Goal: Task Accomplishment & Management: Use online tool/utility

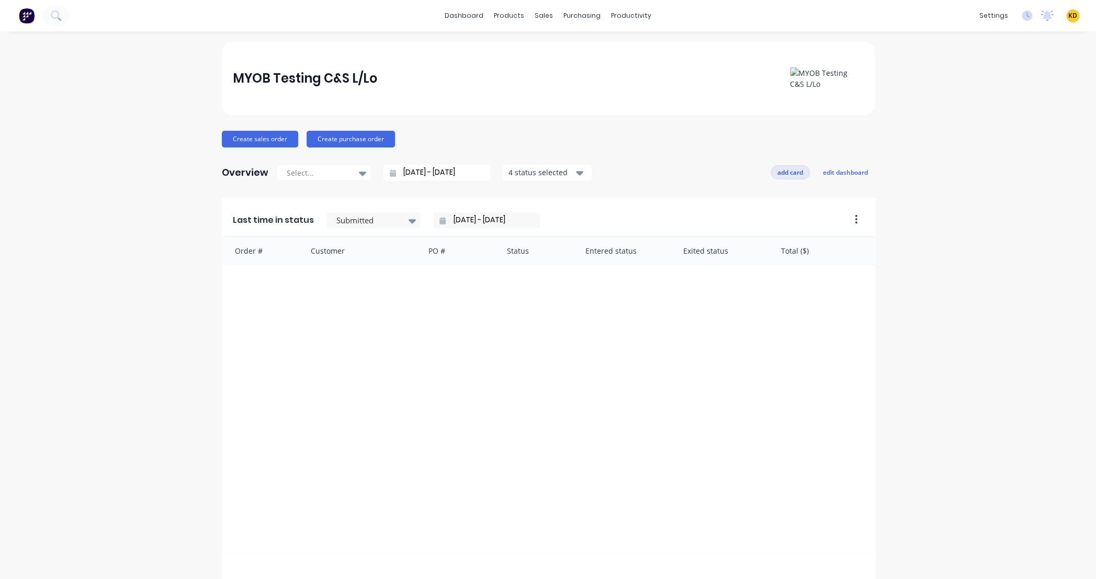
click at [791, 172] on button "add card" at bounding box center [790, 172] width 39 height 14
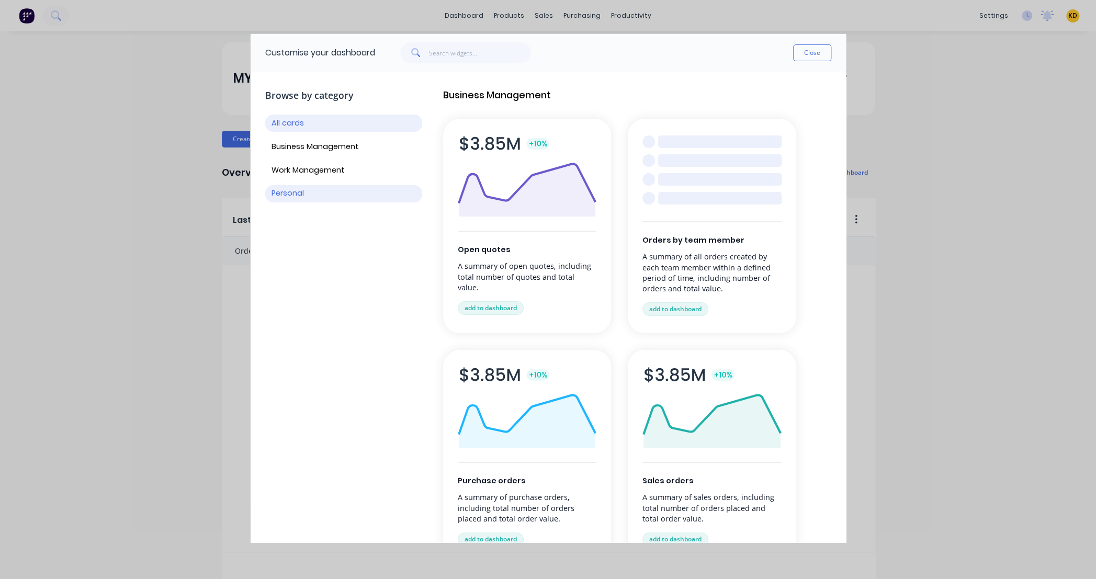
click at [297, 194] on button "Personal" at bounding box center [343, 193] width 157 height 17
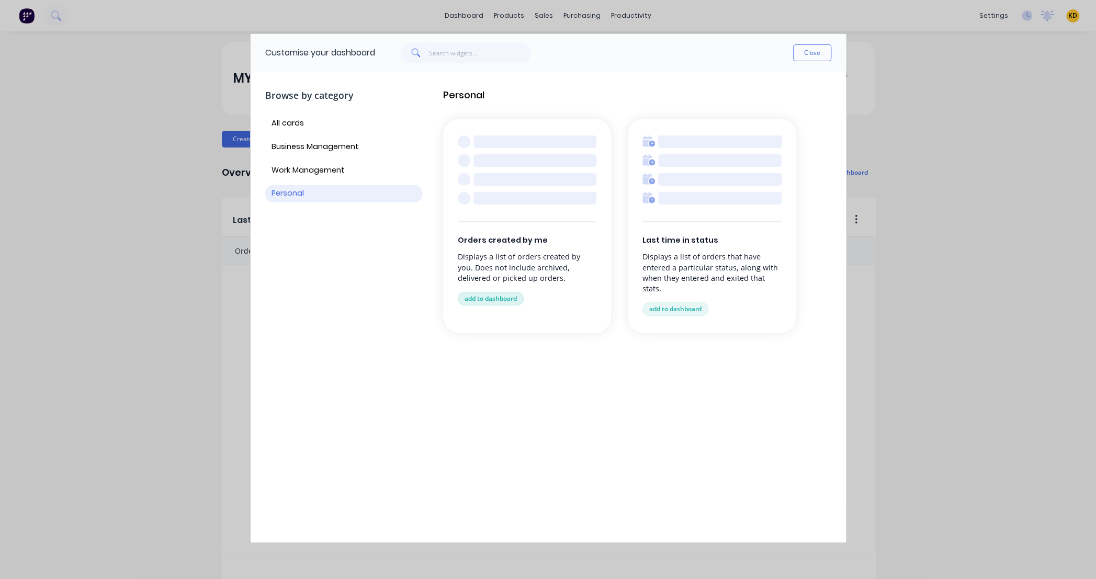
click at [504, 293] on button "add to dashboard" at bounding box center [491, 299] width 66 height 14
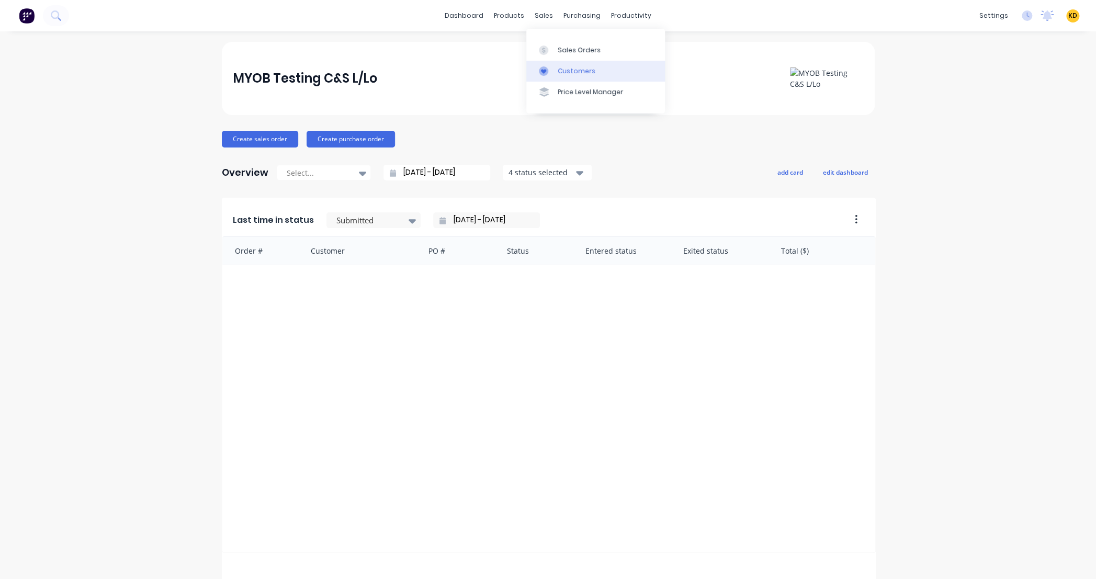
click at [559, 73] on div "Customers" at bounding box center [577, 70] width 38 height 9
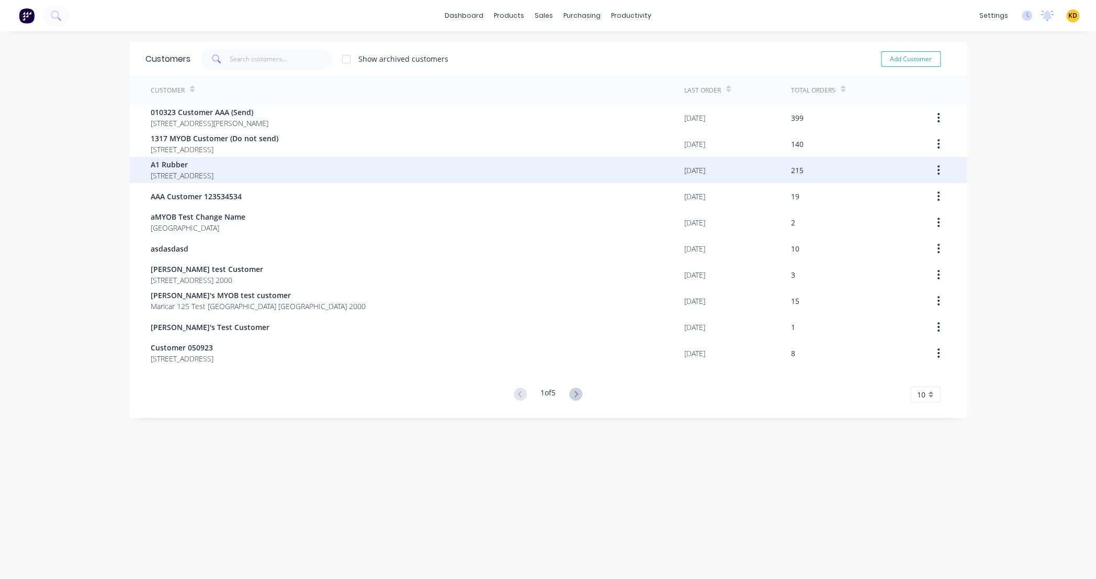
click at [324, 169] on div "A1 Rubber 34 Binary St" at bounding box center [418, 170] width 534 height 26
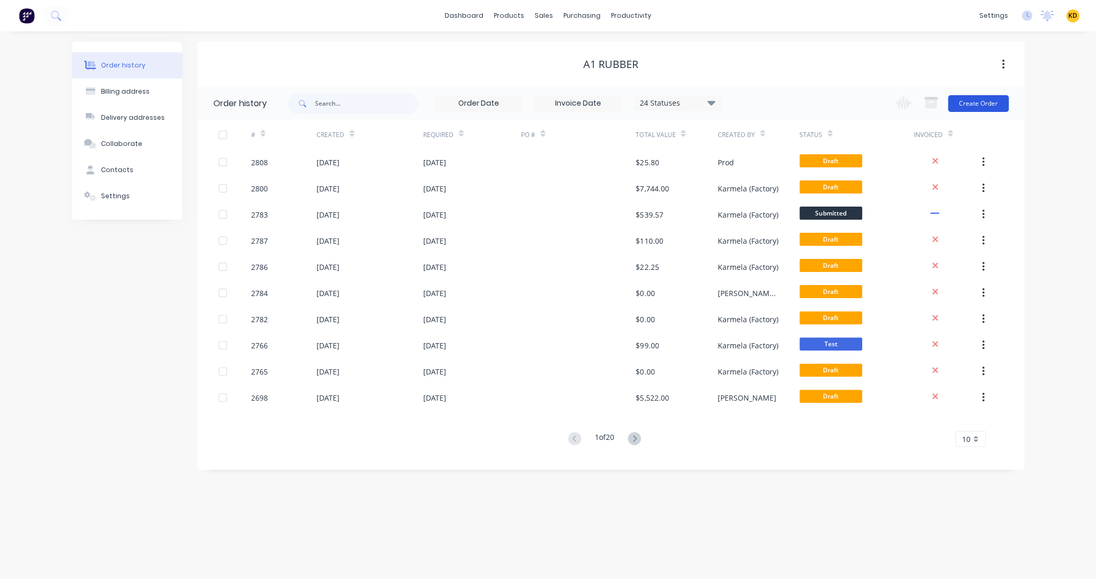
click at [984, 103] on button "Create Order" at bounding box center [978, 103] width 61 height 17
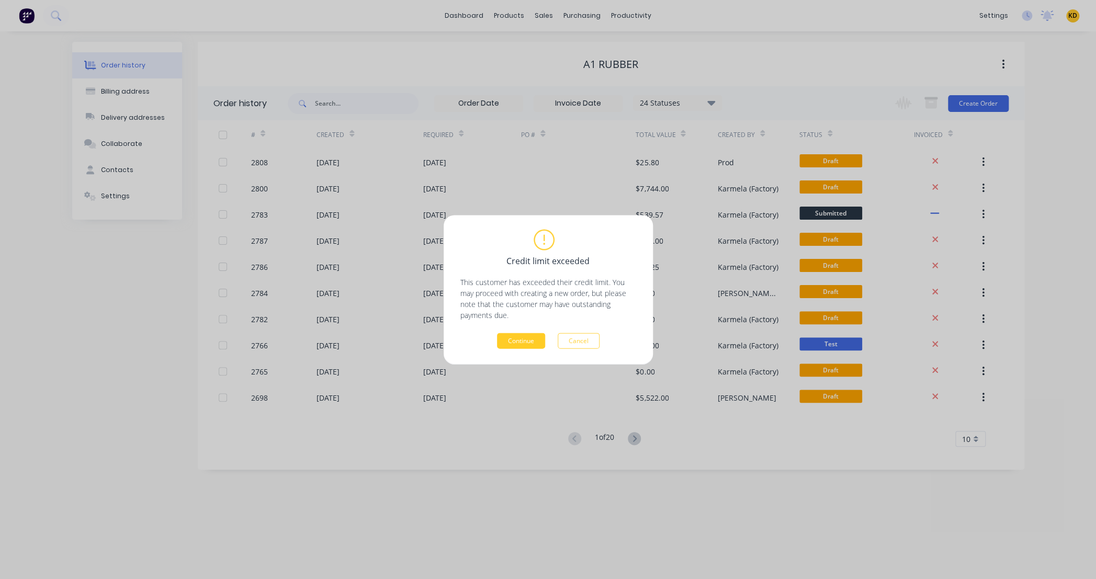
click at [516, 339] on button "Continue" at bounding box center [521, 341] width 48 height 16
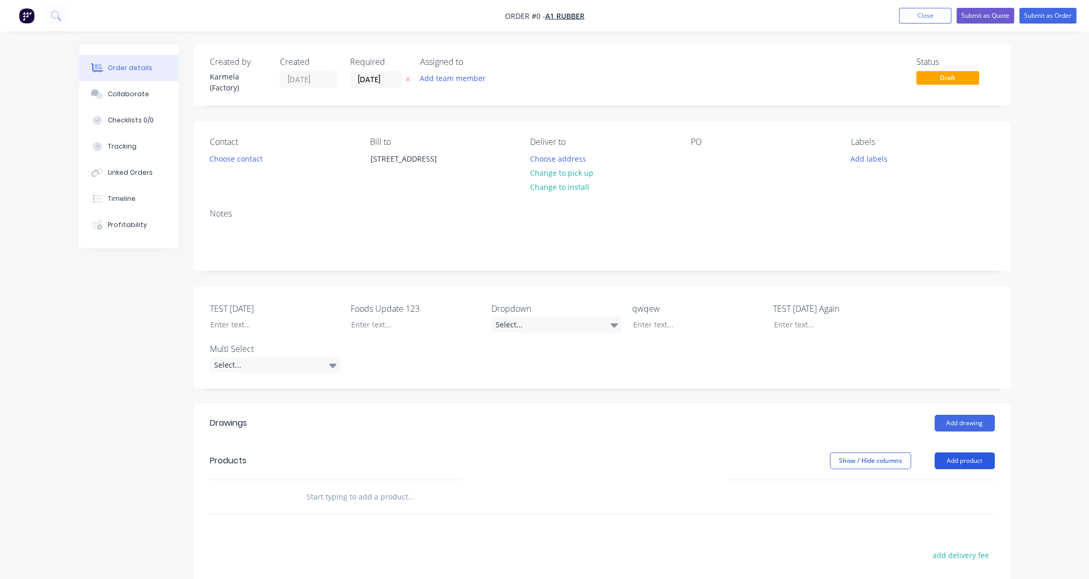
click at [969, 453] on button "Add product" at bounding box center [964, 460] width 60 height 17
click at [959, 484] on div "Product catalogue" at bounding box center [944, 487] width 81 height 15
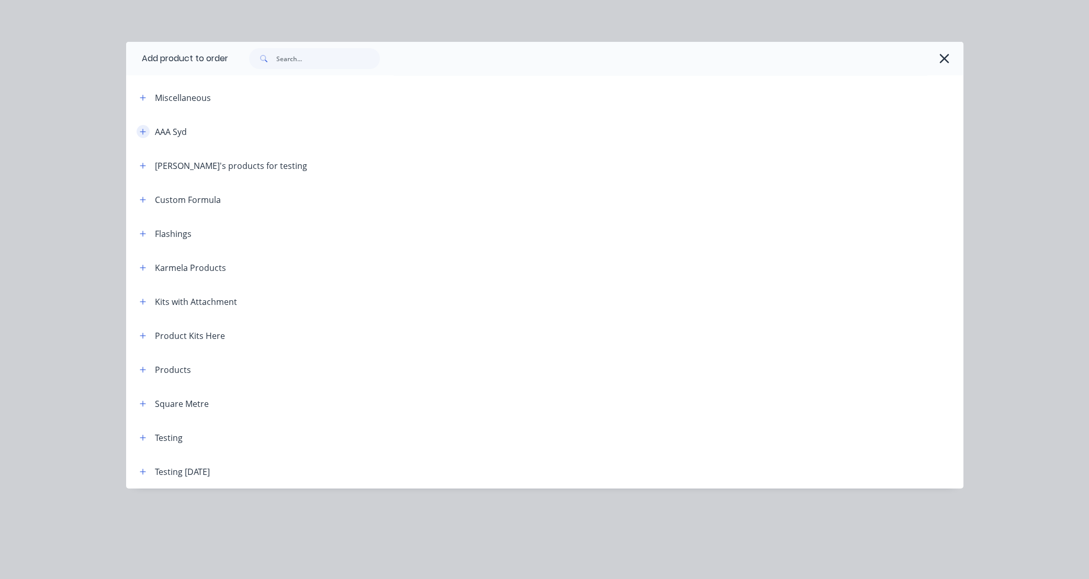
click at [145, 128] on icon "button" at bounding box center [143, 131] width 6 height 7
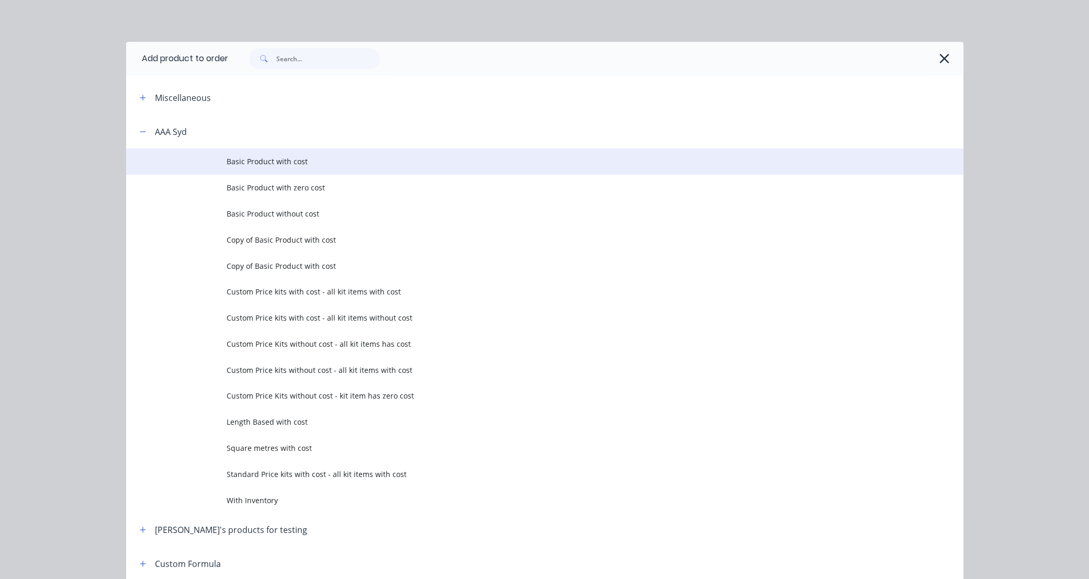
click at [243, 162] on span "Basic Product with cost" at bounding box center [521, 161] width 589 height 11
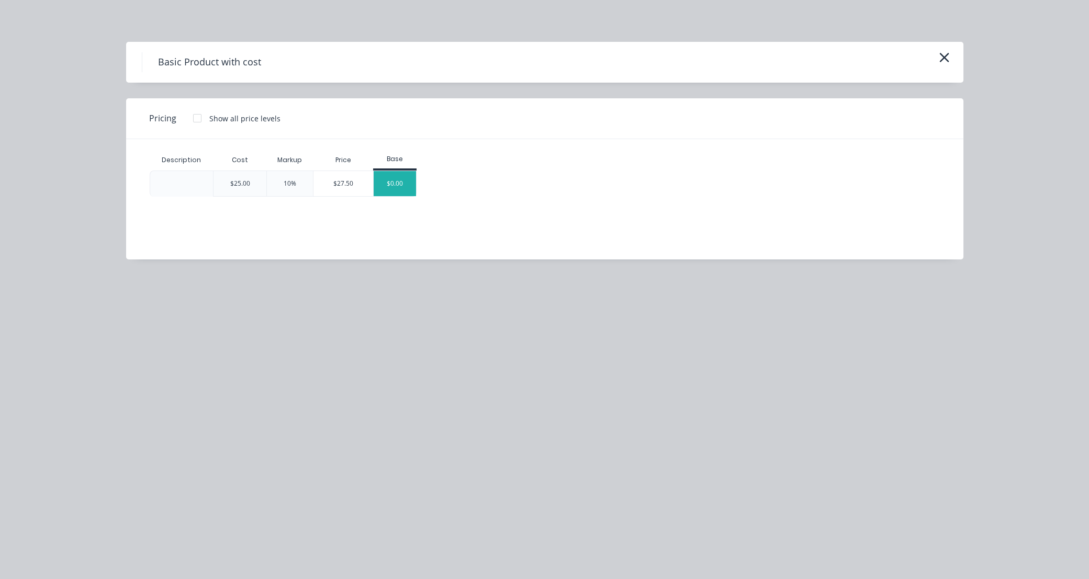
click at [409, 185] on div "$0.00" at bounding box center [394, 183] width 42 height 25
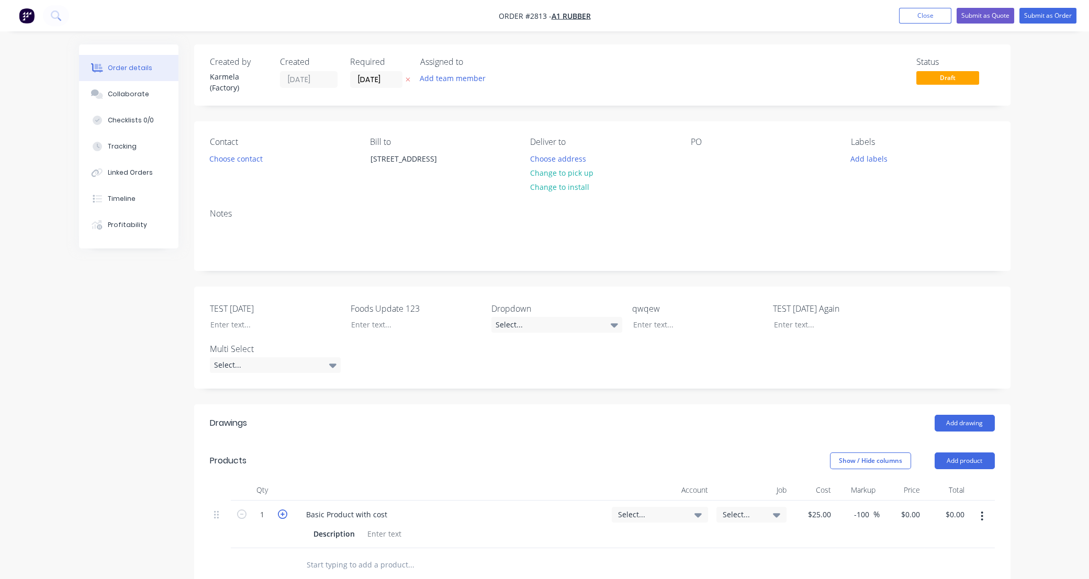
click at [286, 517] on icon "button" at bounding box center [282, 513] width 9 height 9
type input "2"
click at [1082, 223] on div "Order details Collaborate Checklists 0/0 Tracking Linked Orders Timeline Profit…" at bounding box center [544, 424] width 1089 height 849
click at [1043, 18] on button "Submit as Order" at bounding box center [1047, 16] width 57 height 16
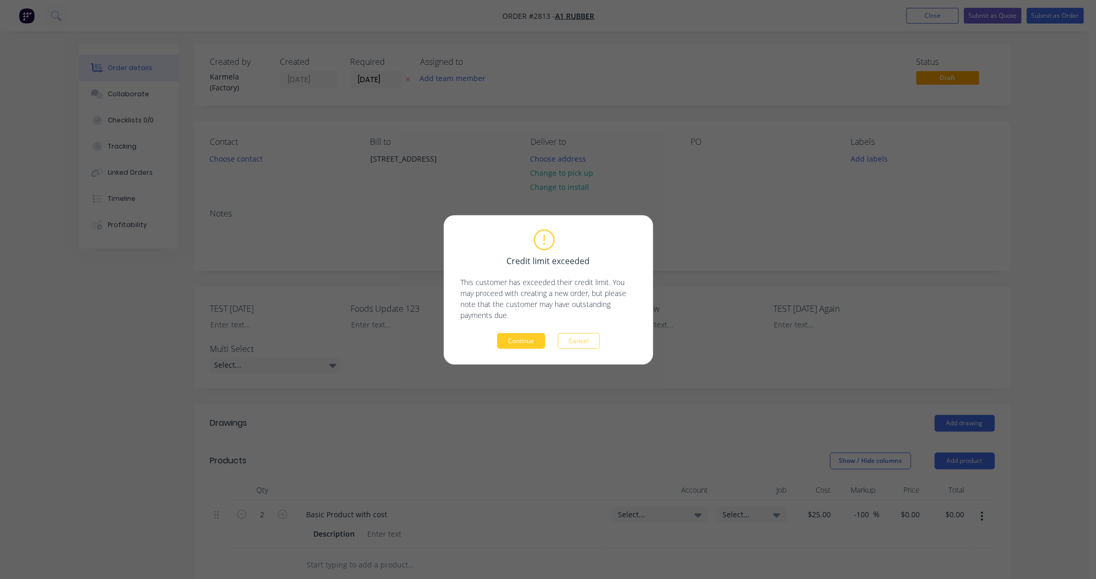
click at [532, 341] on button "Continue" at bounding box center [521, 341] width 48 height 16
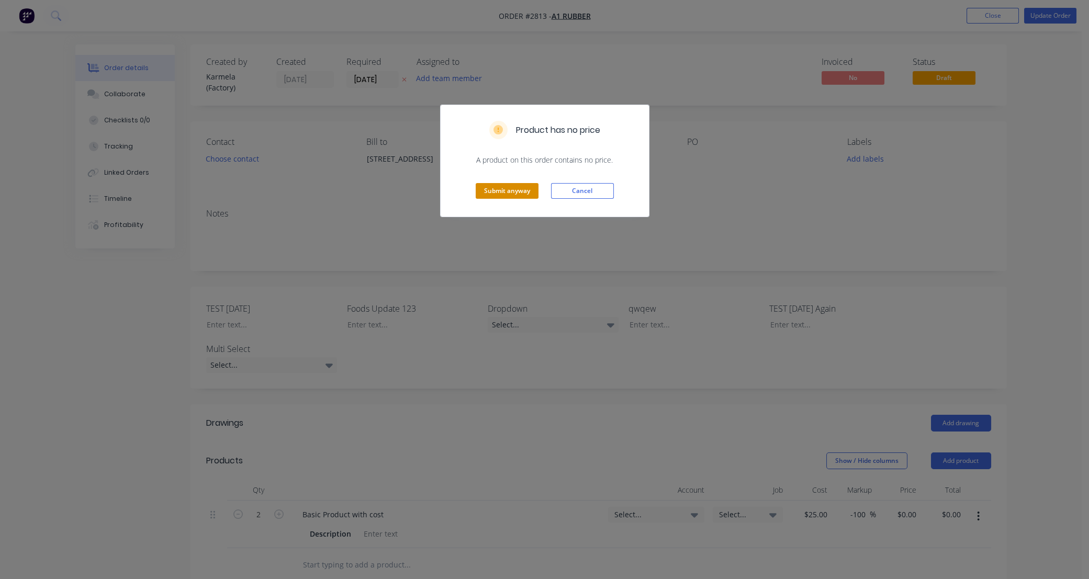
click at [490, 189] on button "Submit anyway" at bounding box center [506, 191] width 63 height 16
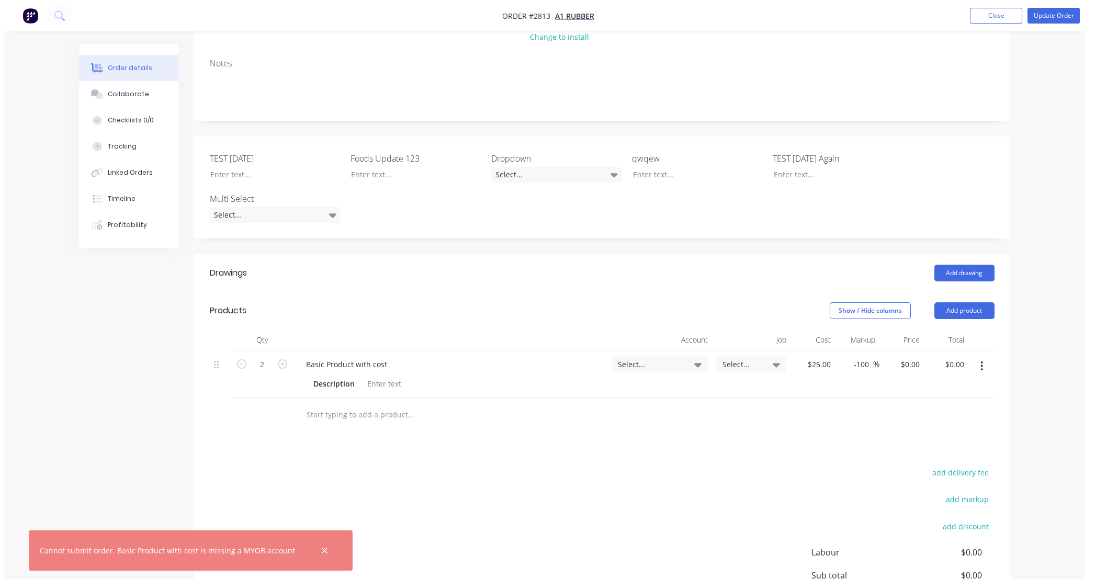
scroll to position [171, 0]
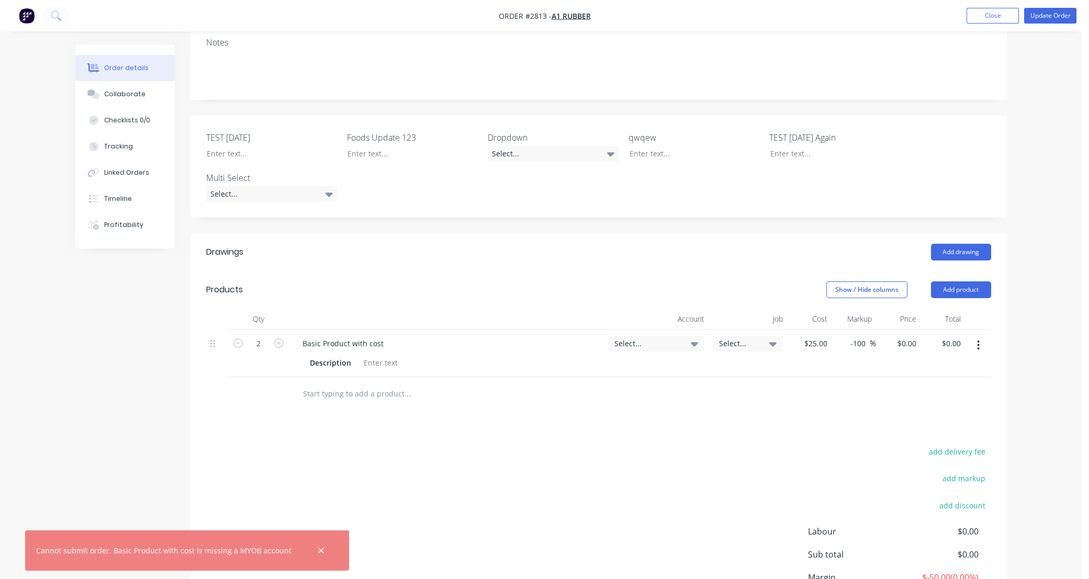
click at [665, 330] on div "Select..." at bounding box center [656, 354] width 105 height 48
click at [664, 336] on div "Select..." at bounding box center [656, 344] width 96 height 16
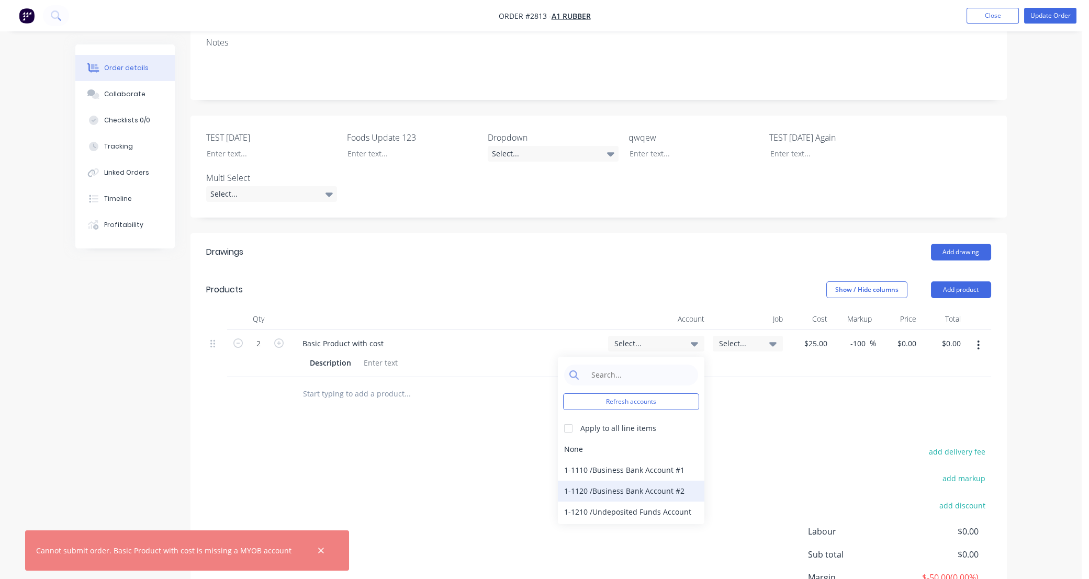
click at [607, 494] on div "1-1120 / Business Bank Account #2" at bounding box center [631, 491] width 146 height 21
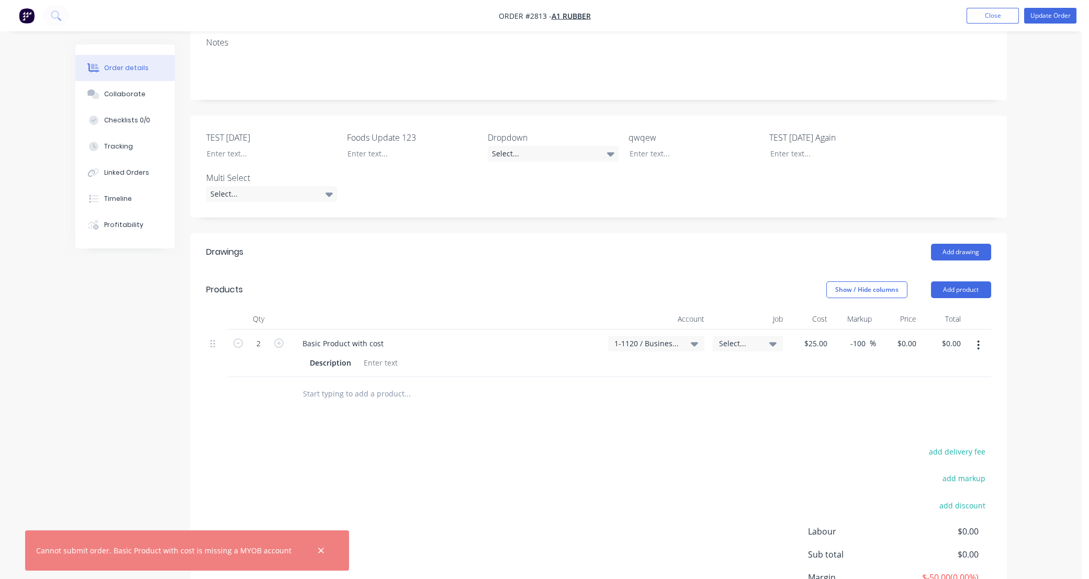
click at [795, 469] on div "add delivery fee add markup add discount Labour $0.00 Sub total $0.00 Margin $-…" at bounding box center [598, 546] width 785 height 202
click at [1046, 17] on button "Update Order" at bounding box center [1050, 16] width 52 height 16
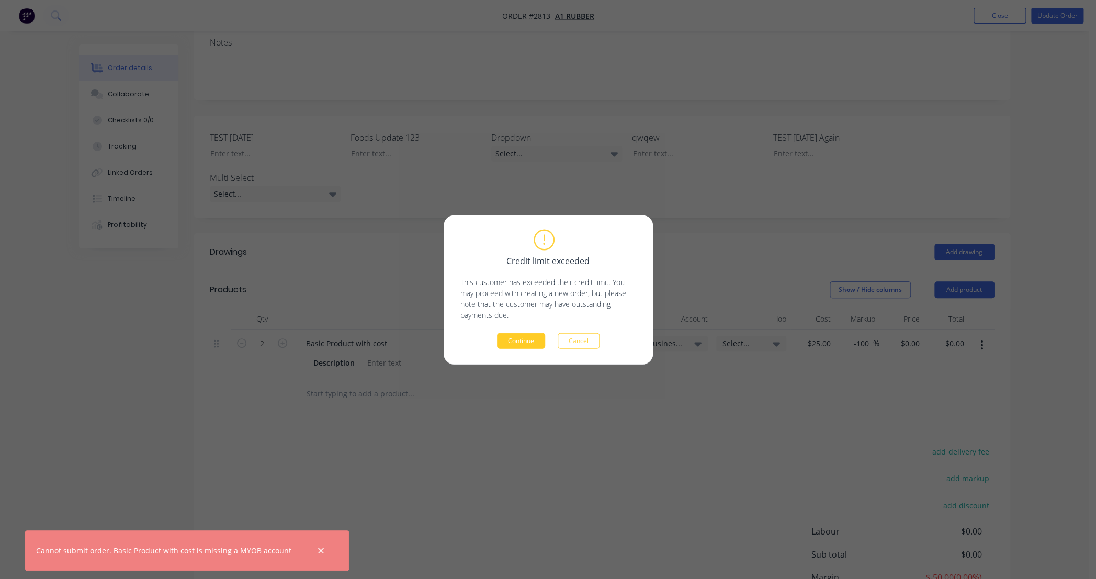
click at [537, 344] on button "Continue" at bounding box center [521, 341] width 48 height 16
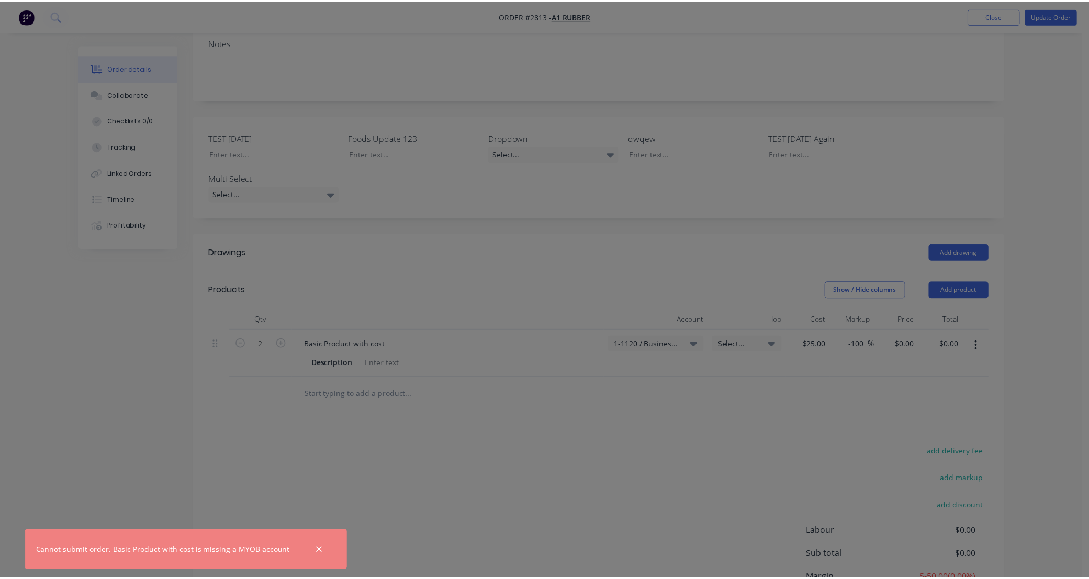
scroll to position [113, 0]
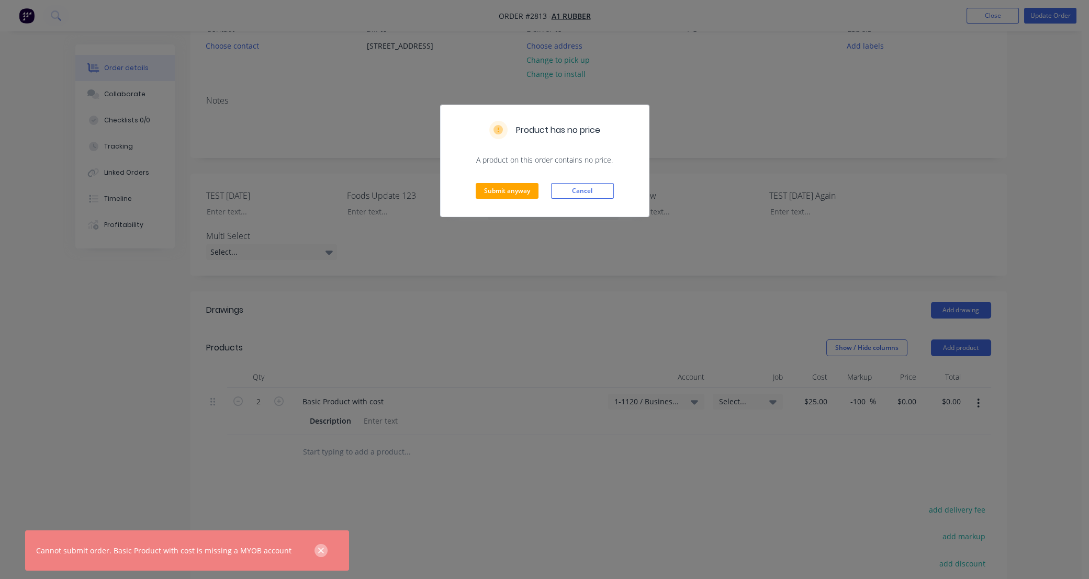
click at [314, 555] on button "button" at bounding box center [320, 550] width 13 height 13
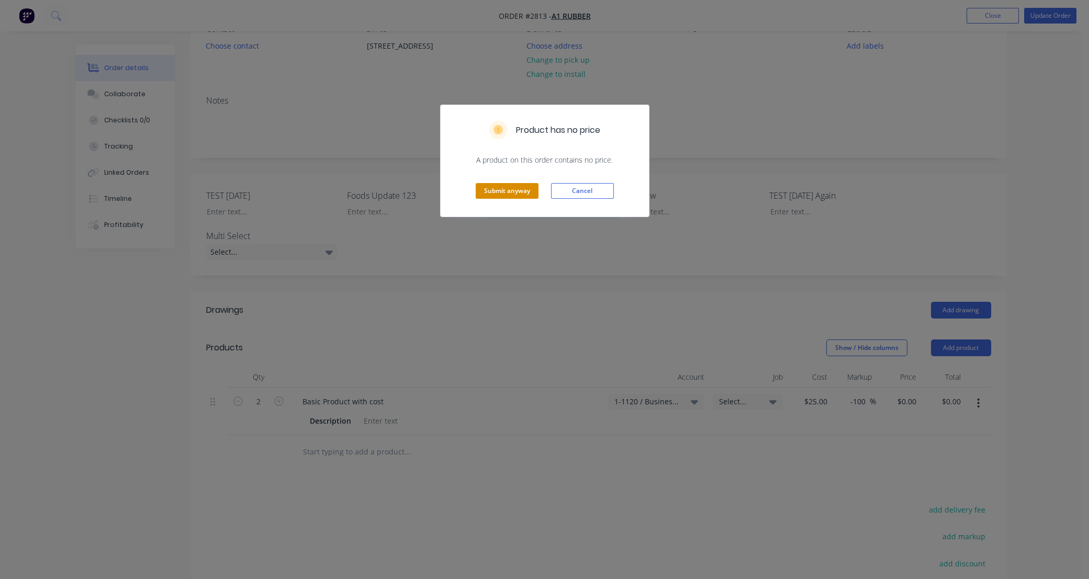
click at [509, 191] on button "Submit anyway" at bounding box center [506, 191] width 63 height 16
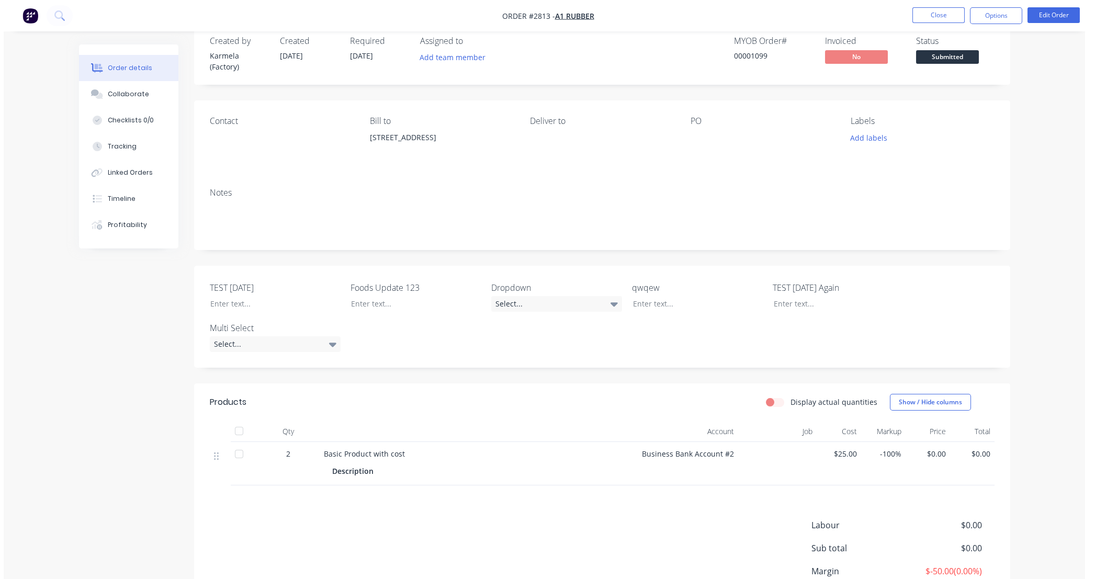
scroll to position [0, 0]
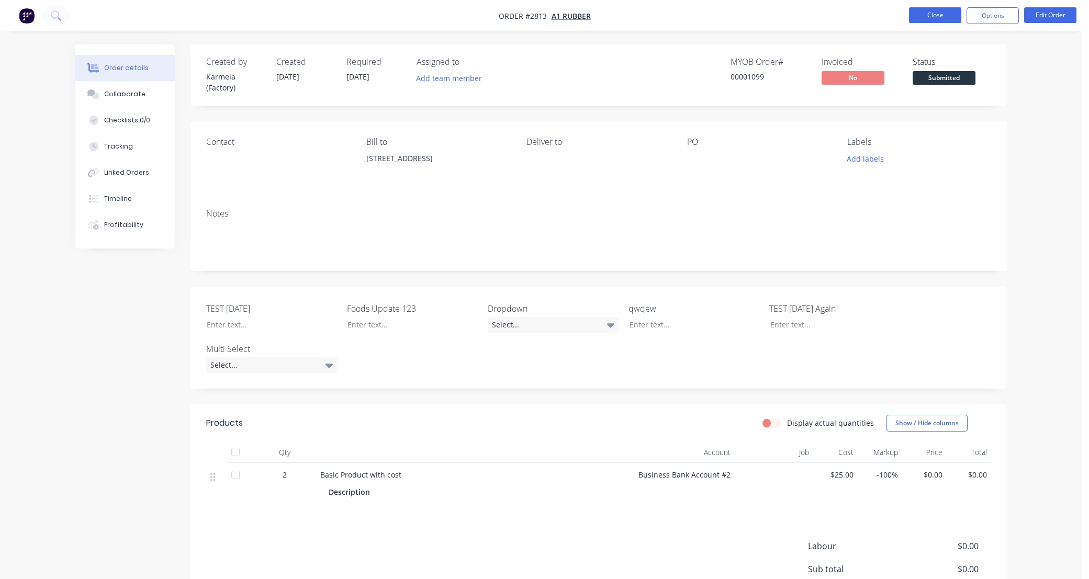
click at [938, 18] on button "Close" at bounding box center [935, 15] width 52 height 16
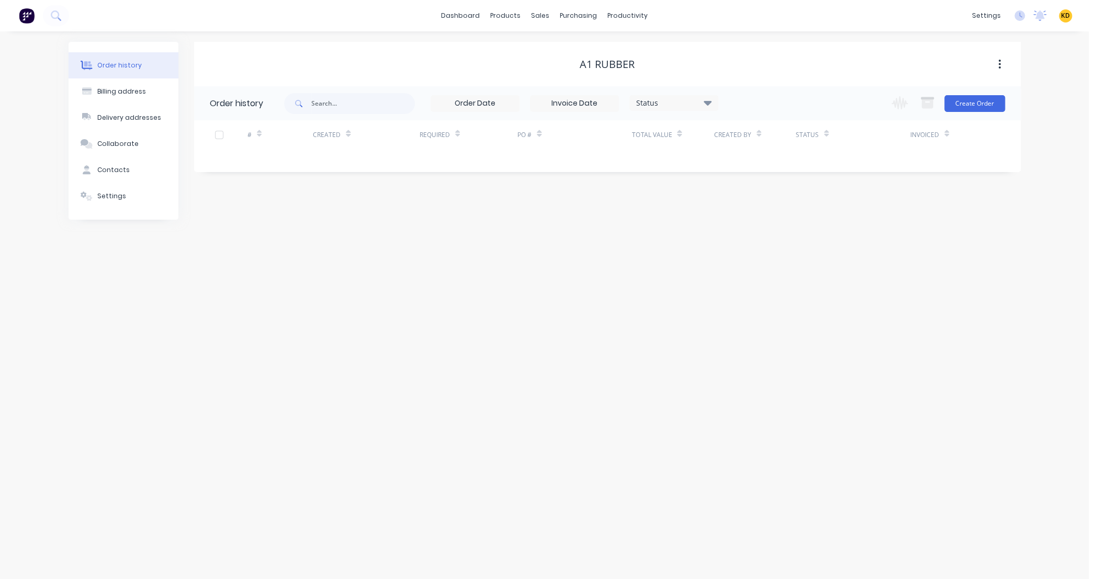
click at [28, 17] on img at bounding box center [27, 16] width 16 height 16
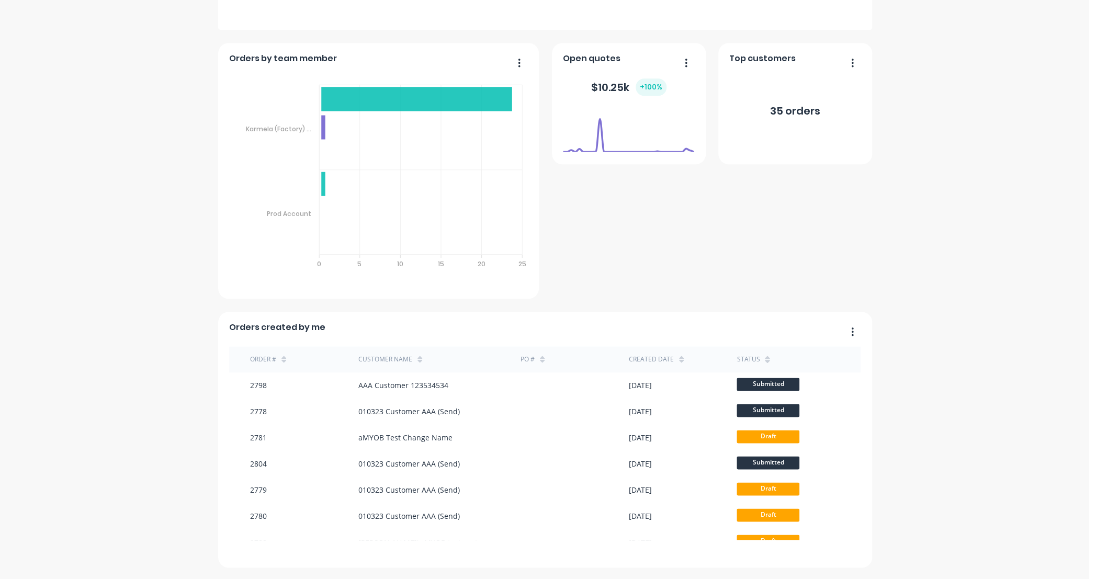
click at [946, 335] on div "MYOB Testing C&S L/Lo Create sales order Create purchase order Overview Select.…" at bounding box center [544, 26] width 1089 height 1084
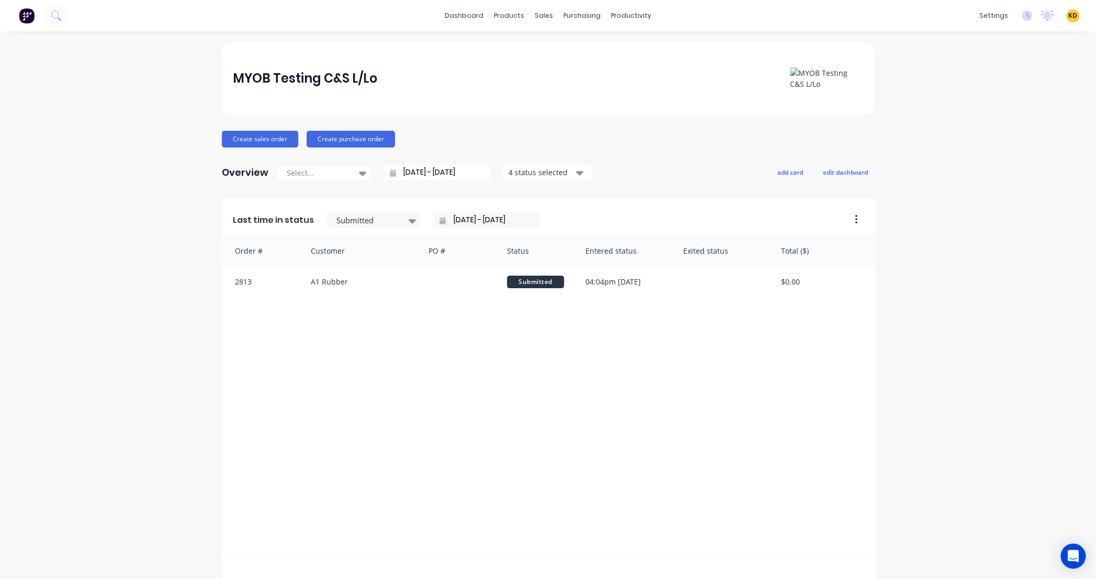
click at [953, 279] on div "MYOB Testing C&S L/Lo Create sales order Create purchase order Overview Select.…" at bounding box center [548, 584] width 1096 height 1084
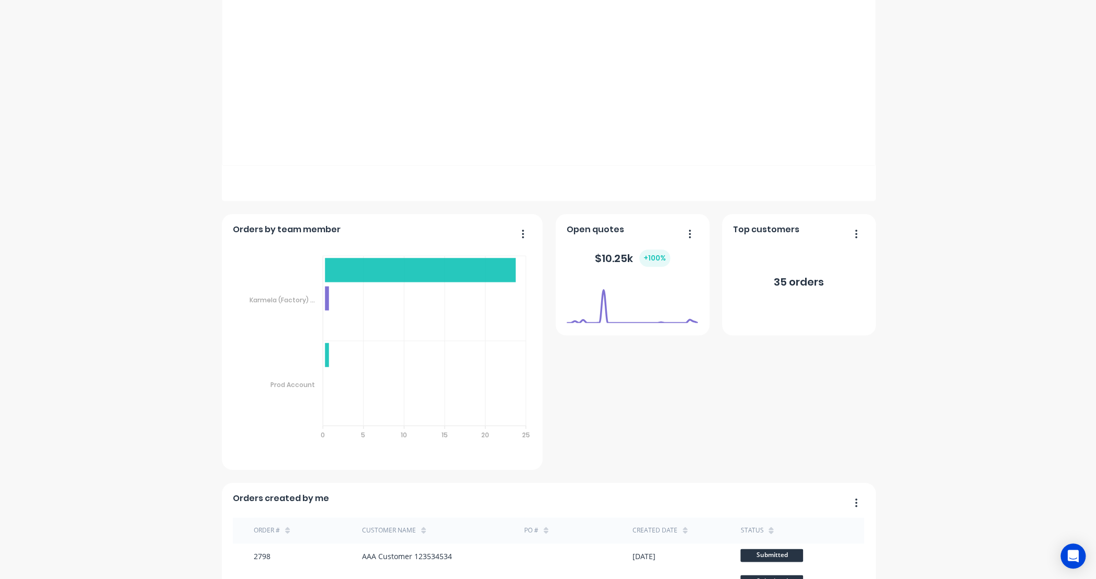
scroll to position [558, 0]
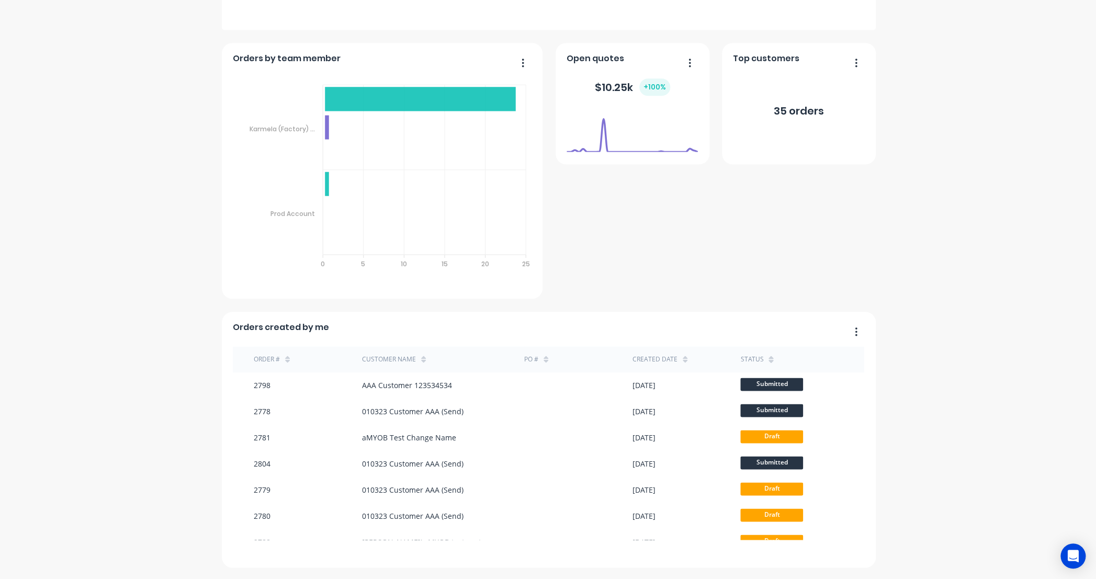
click at [958, 377] on div "MYOB Testing C&S L/Lo Create sales order Create purchase order Overview Select.…" at bounding box center [548, 26] width 1096 height 1084
drag, startPoint x: 856, startPoint y: 396, endPoint x: 856, endPoint y: 433, distance: 37.1
click at [856, 433] on div "Order # Customer Name PO # Created date status 2798 AAA Customer 123534534 Sept…" at bounding box center [548, 443] width 631 height 194
click at [894, 361] on div "MYOB Testing C&S L/Lo Create sales order Create purchase order Overview Select.…" at bounding box center [548, 26] width 1096 height 1084
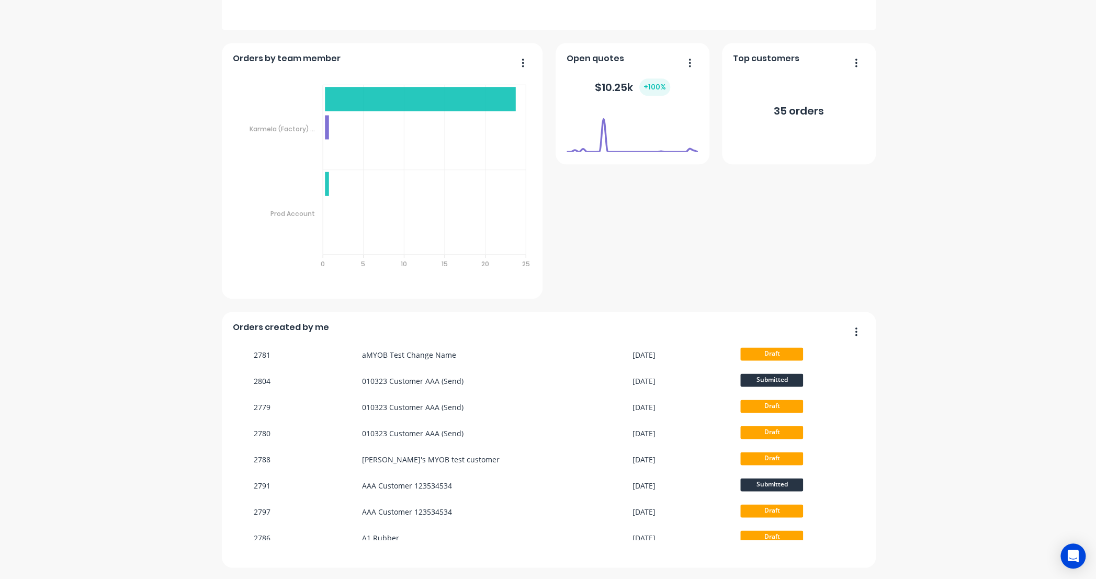
scroll to position [94, 0]
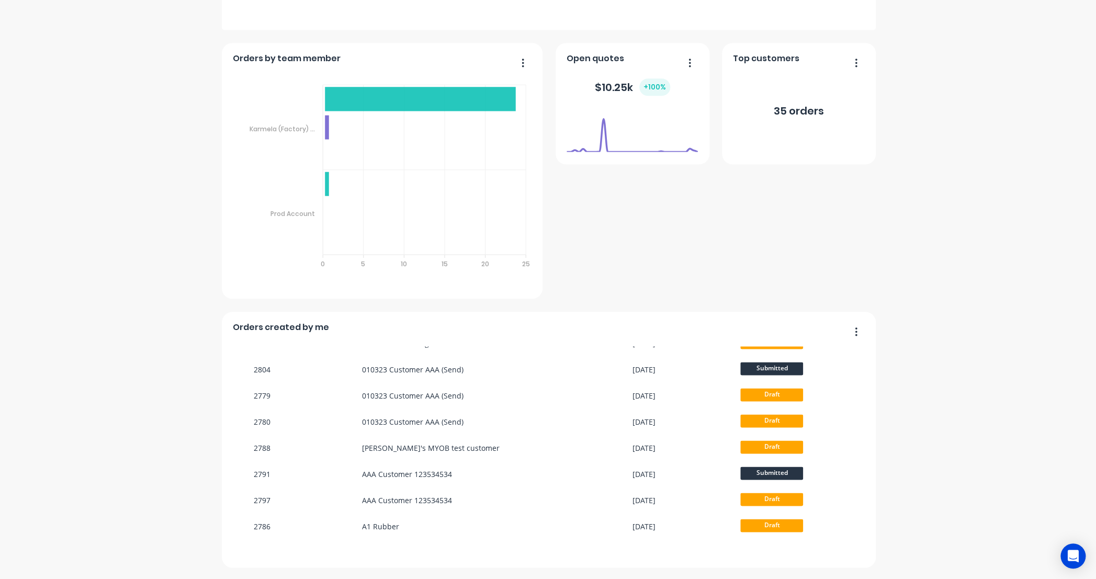
click at [804, 234] on div "Last time in status Submitted 04/09/25 - 04/09/25 Order # Customer PO # Status …" at bounding box center [548, 104] width 653 height 928
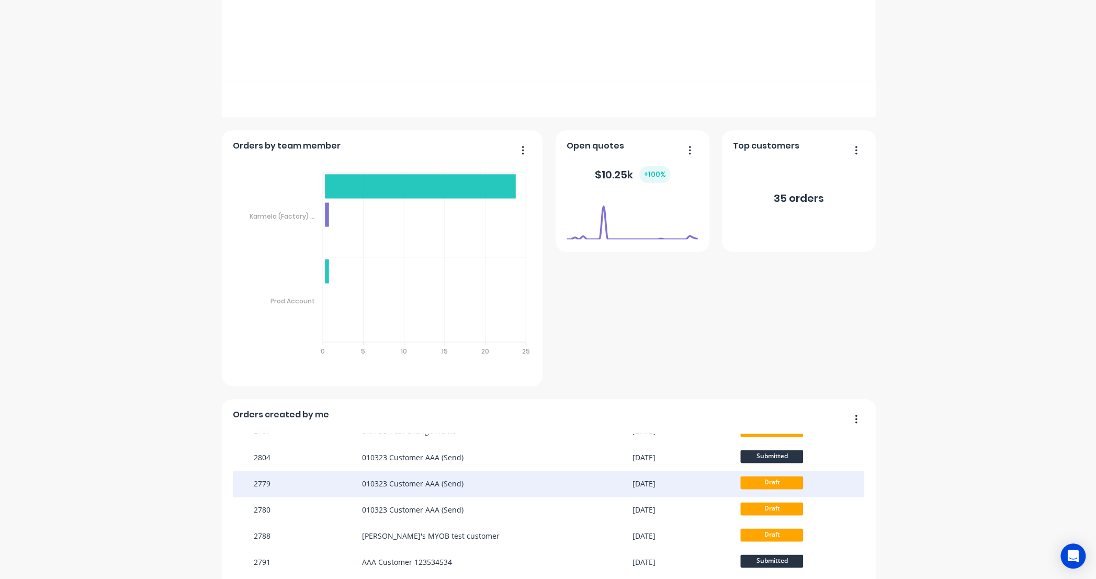
scroll to position [94, 0]
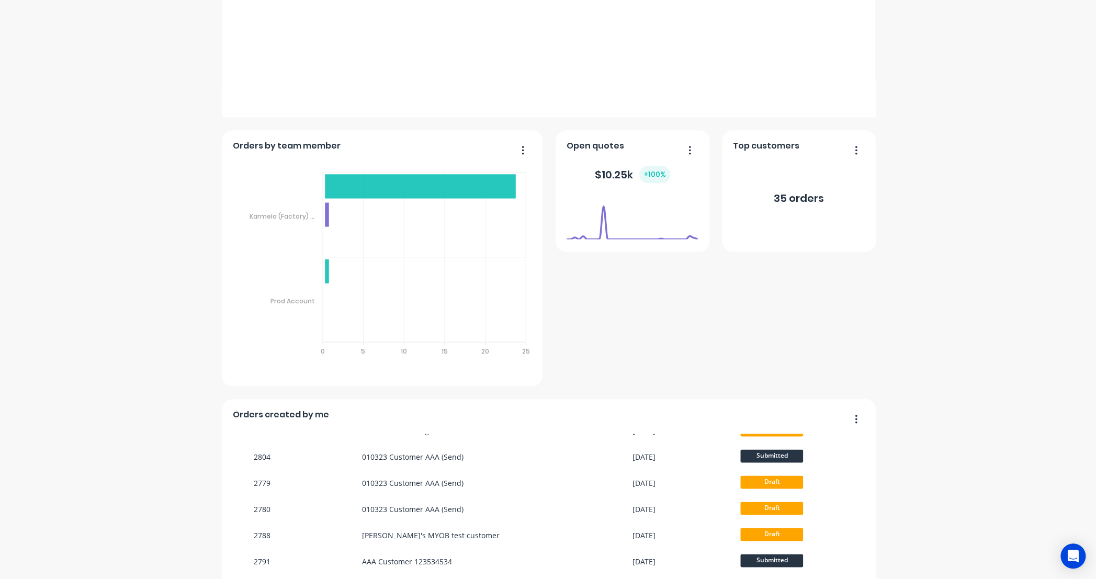
click at [1044, 413] on div "MYOB Testing C&S L/Lo Create sales order Create purchase order Overview Select.…" at bounding box center [548, 113] width 1096 height 1084
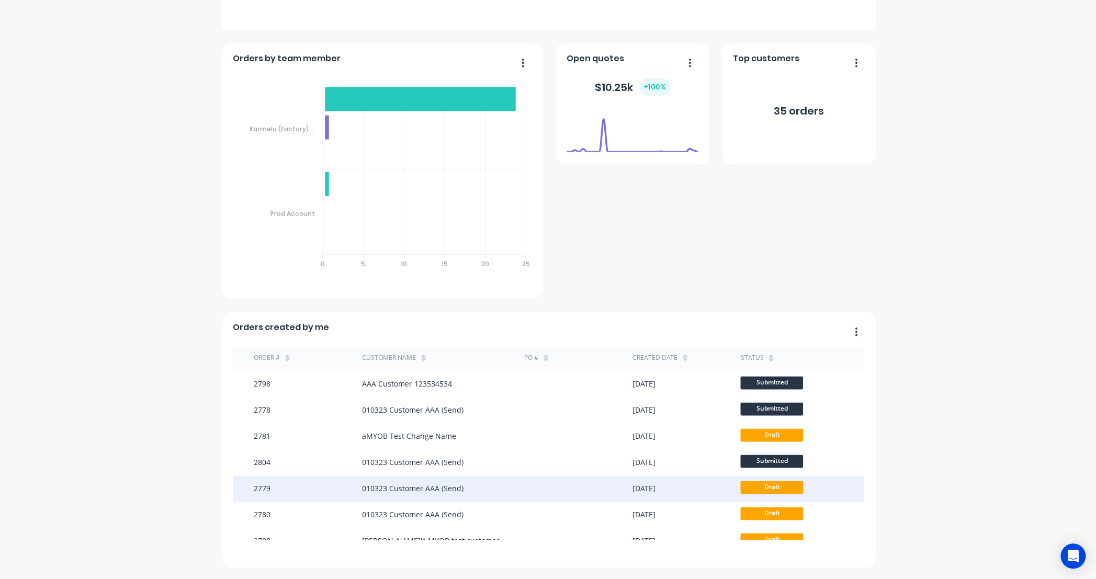
scroll to position [0, 0]
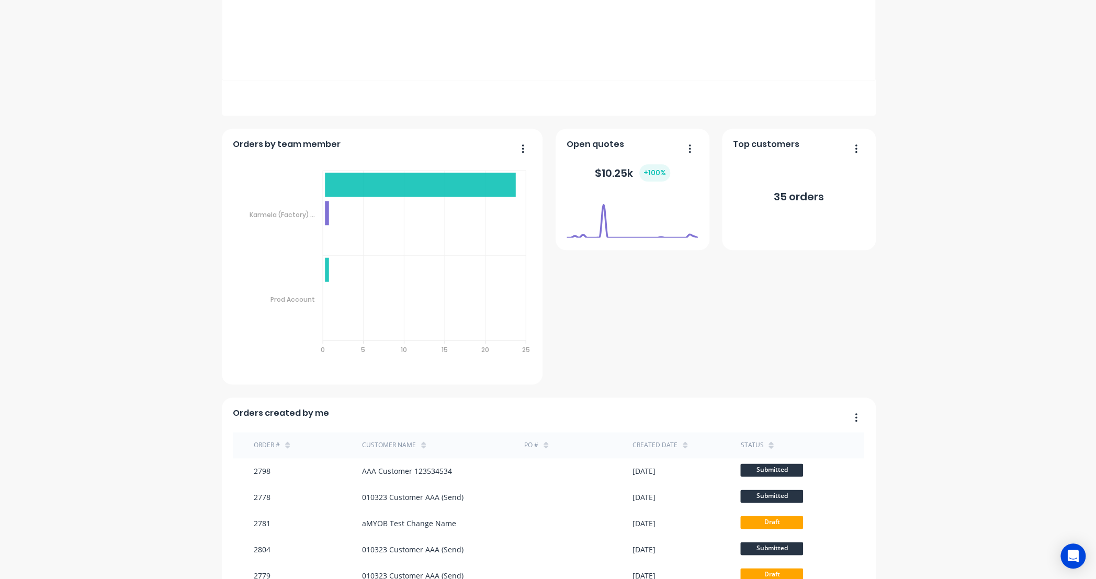
click at [115, 434] on div "MYOB Testing C&S L/Lo Create sales order Create purchase order Overview Select.…" at bounding box center [548, 111] width 1096 height 1084
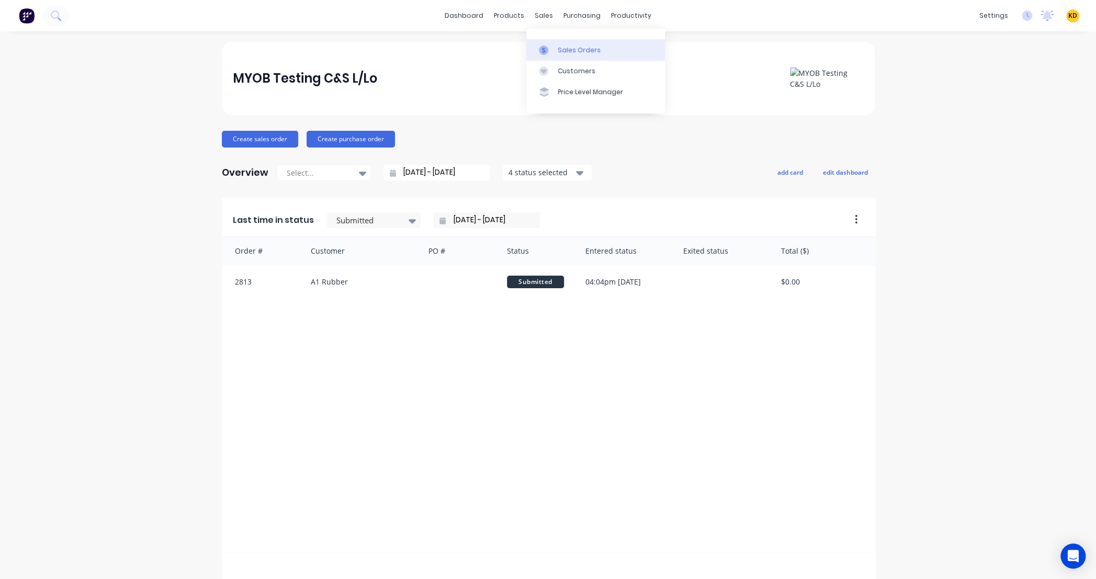
click at [567, 51] on div "Sales Orders" at bounding box center [579, 50] width 43 height 9
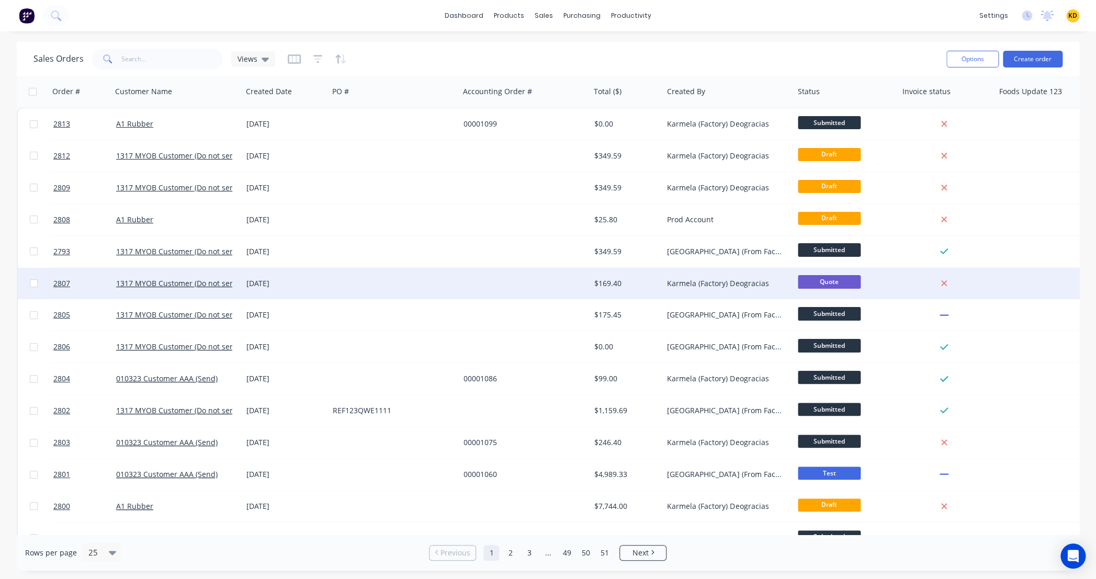
click at [730, 289] on div "Karmela (Factory) Deogracias" at bounding box center [728, 283] width 131 height 31
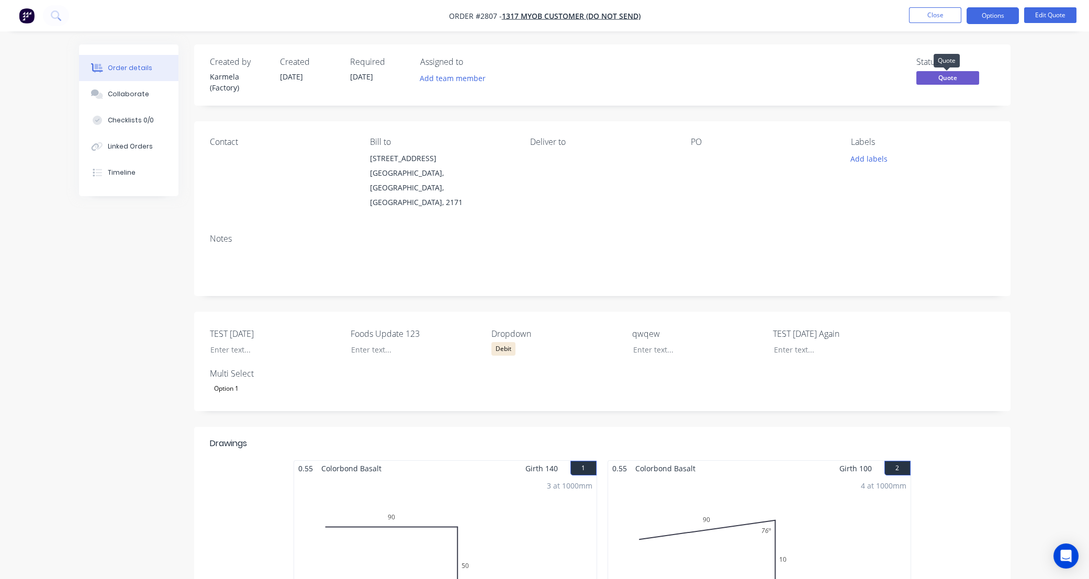
click at [944, 78] on span "Quote" at bounding box center [947, 77] width 63 height 13
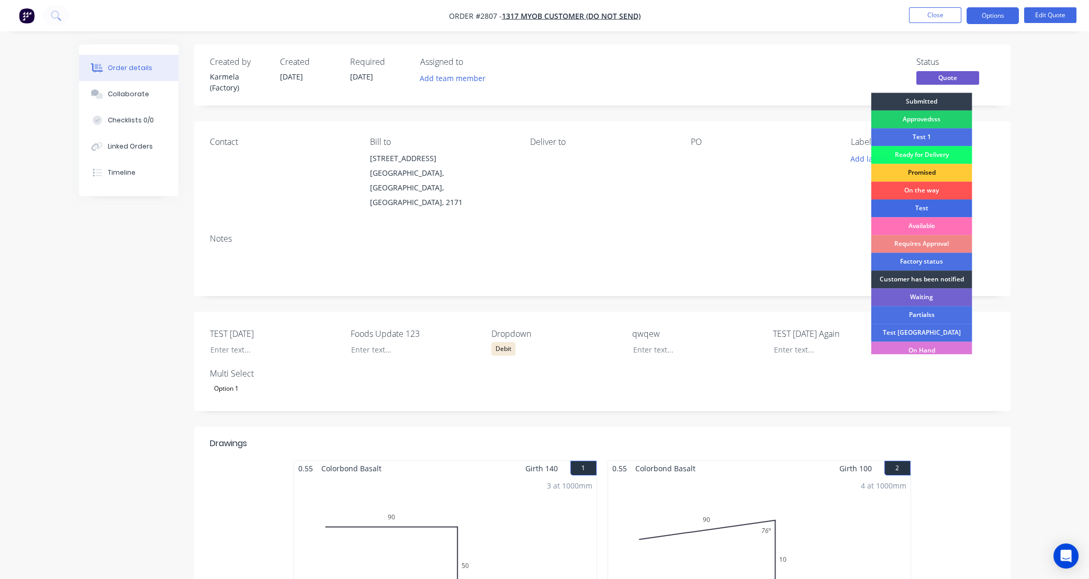
click at [924, 206] on div "Test" at bounding box center [921, 208] width 101 height 18
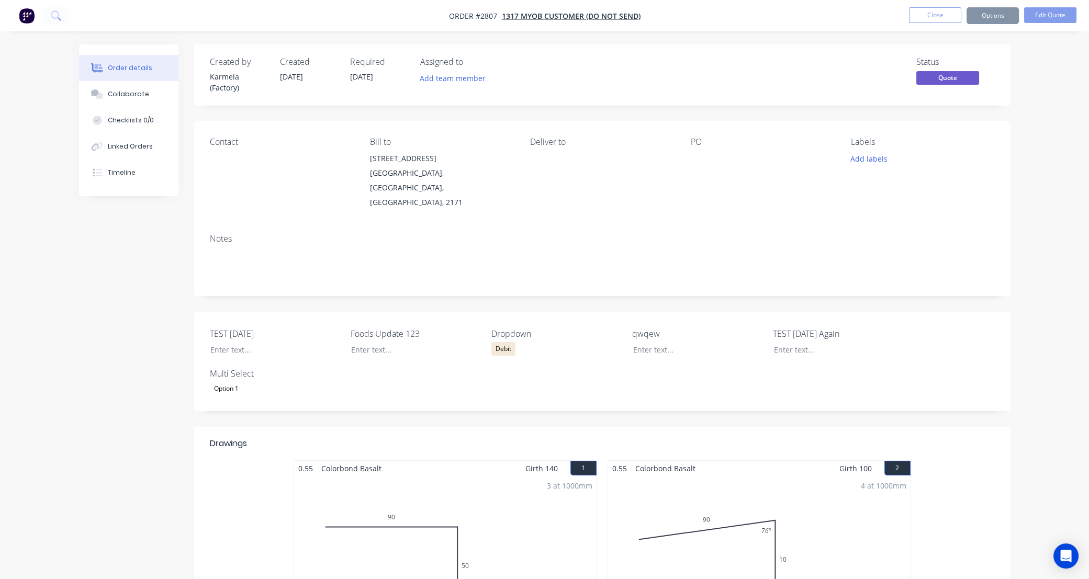
click at [953, 78] on span "Quote" at bounding box center [947, 77] width 63 height 13
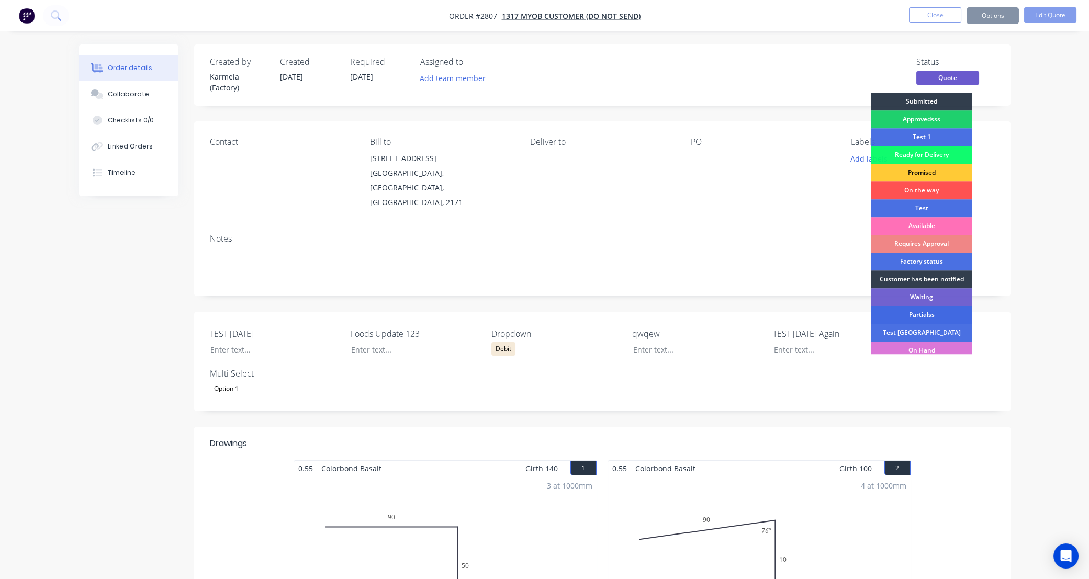
click at [916, 309] on div "Partialss" at bounding box center [921, 315] width 101 height 18
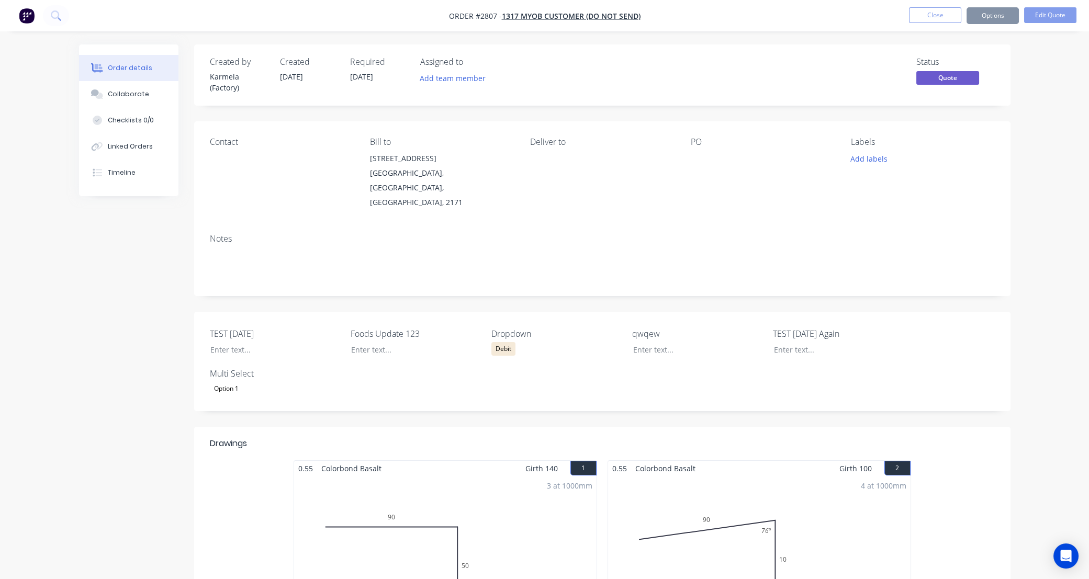
click at [943, 78] on span "Quote" at bounding box center [947, 77] width 63 height 13
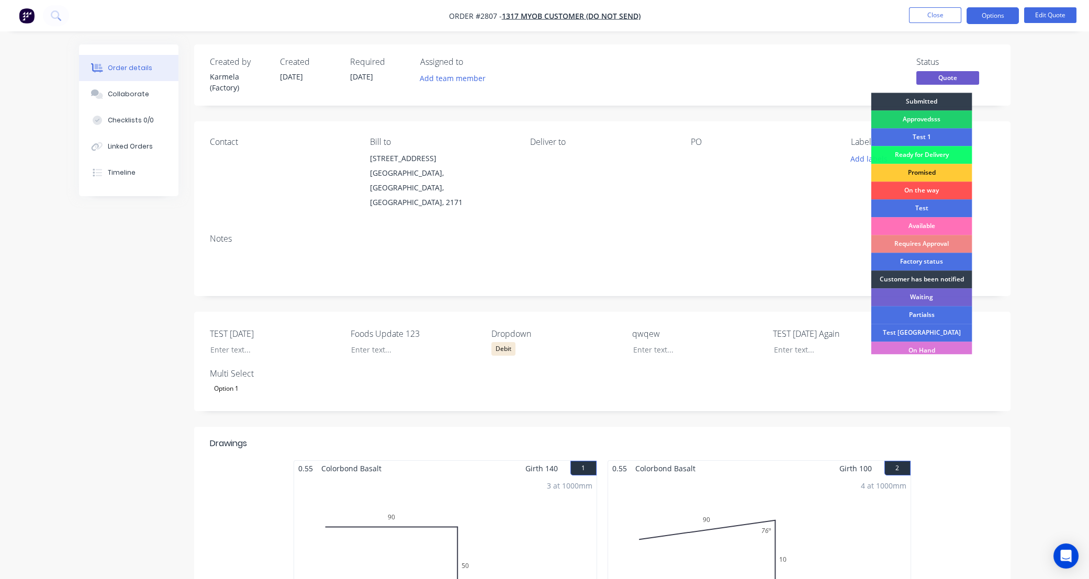
click at [824, 268] on div "Notes" at bounding box center [602, 260] width 816 height 70
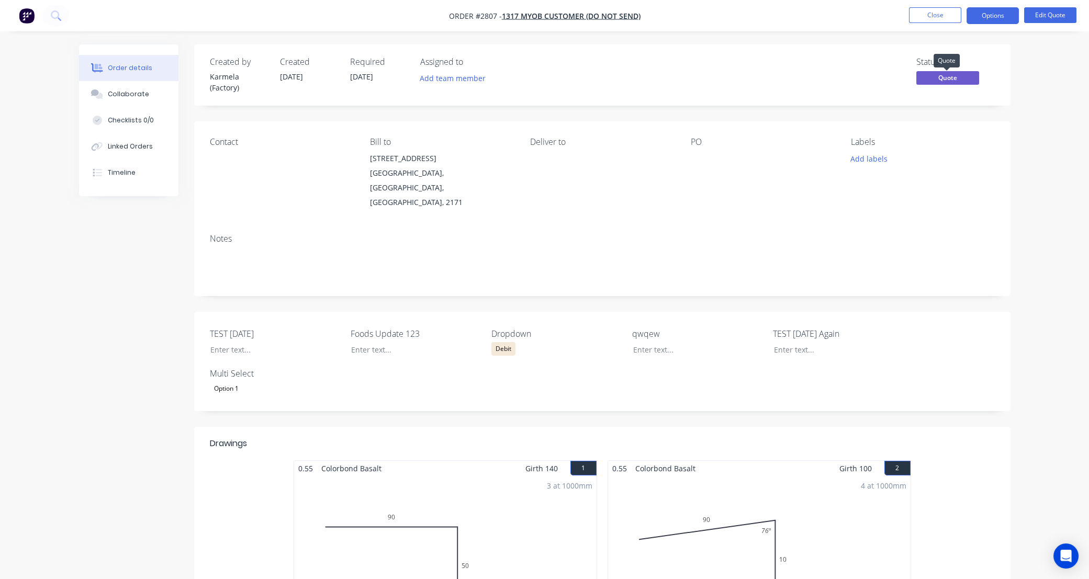
click at [956, 76] on span "Quote" at bounding box center [947, 77] width 63 height 13
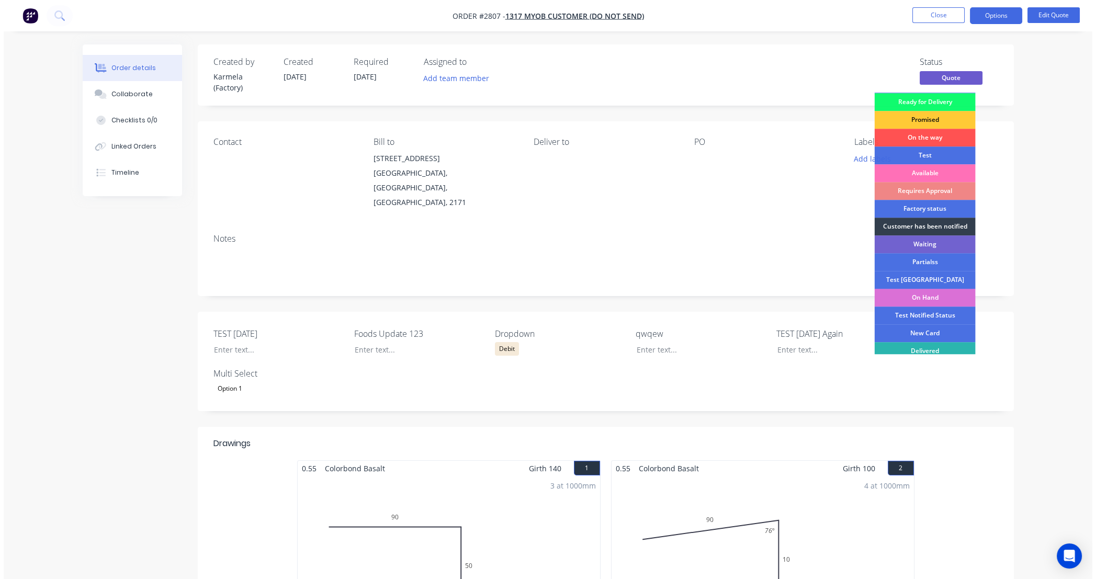
scroll to position [76, 0]
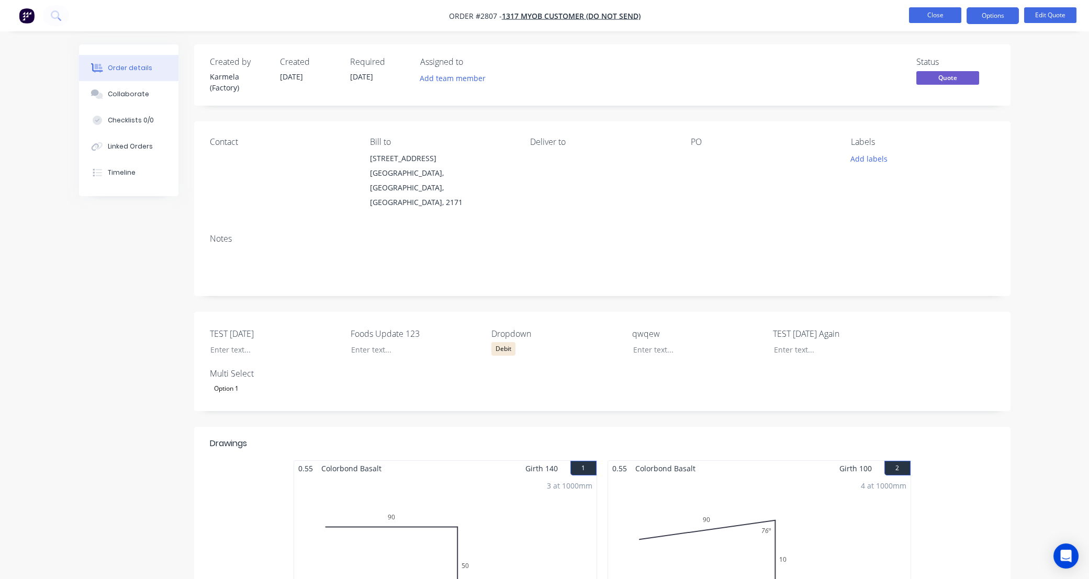
click at [940, 15] on button "Close" at bounding box center [935, 15] width 52 height 16
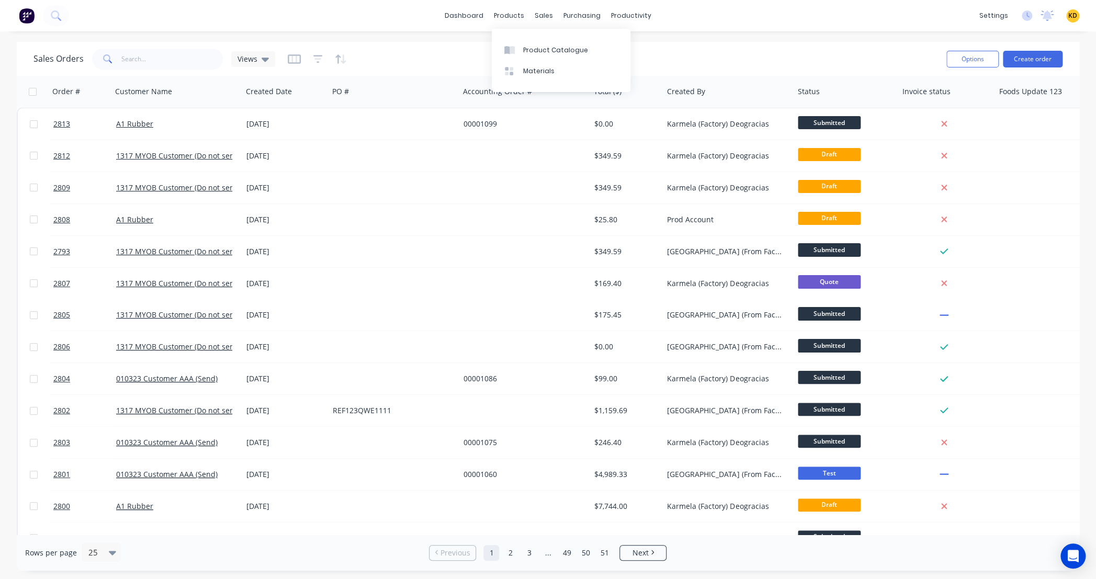
click at [697, 43] on div "Sales Orders Views Options Create order" at bounding box center [548, 59] width 1062 height 34
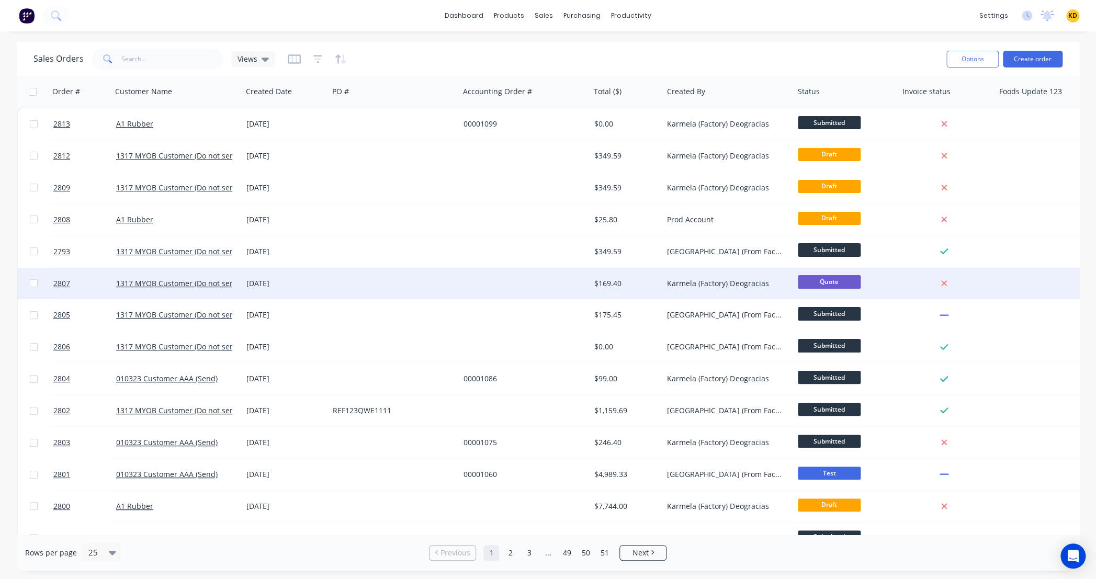
click at [813, 284] on span "Quote" at bounding box center [829, 281] width 63 height 13
click at [832, 284] on span "Quote" at bounding box center [829, 281] width 63 height 13
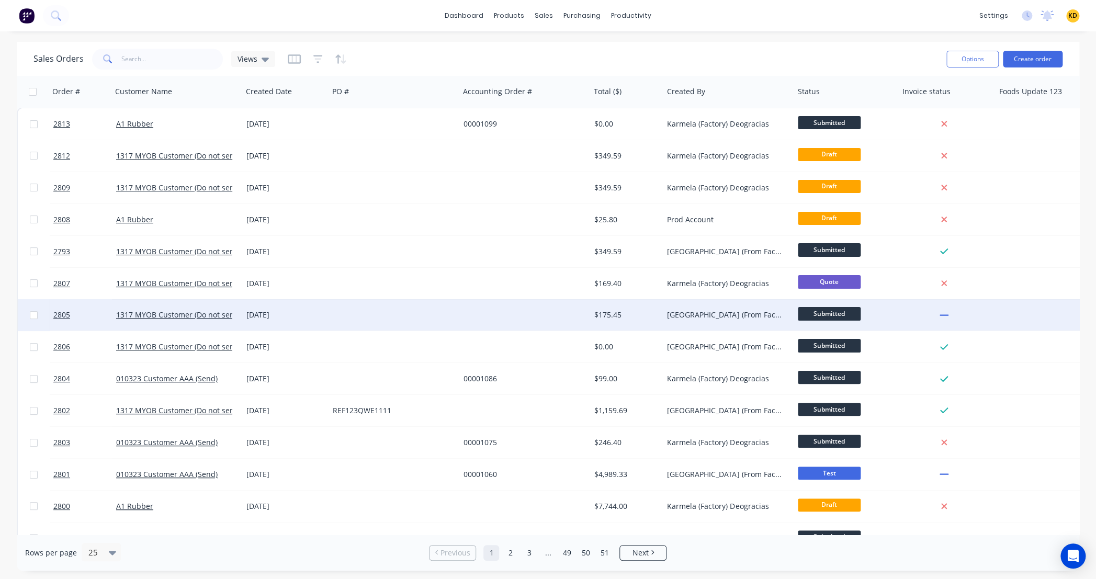
click at [834, 319] on span "Submitted" at bounding box center [829, 313] width 63 height 13
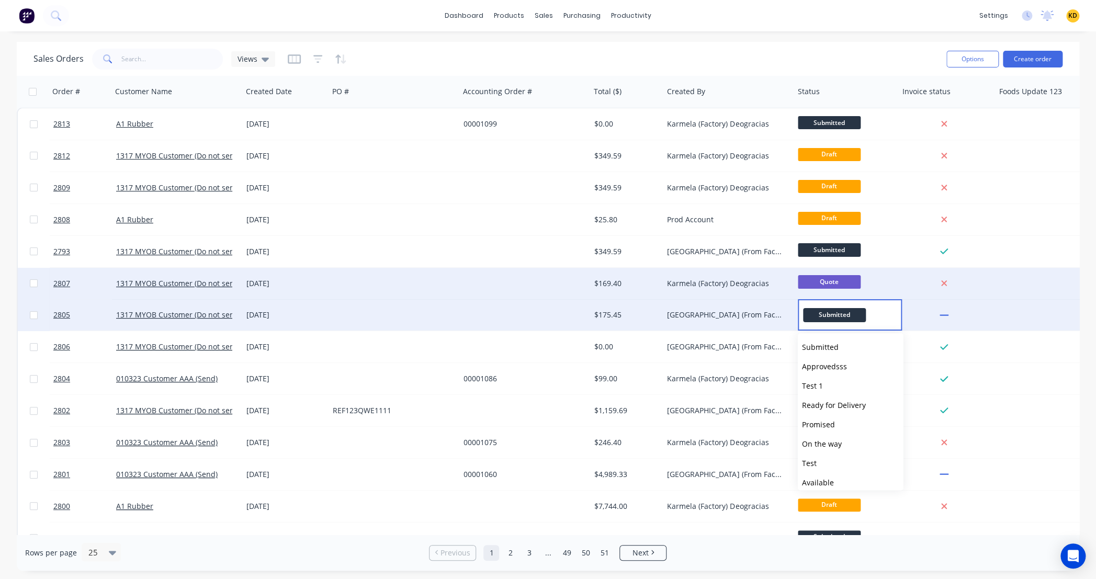
click at [890, 268] on div "Quote" at bounding box center [846, 283] width 105 height 31
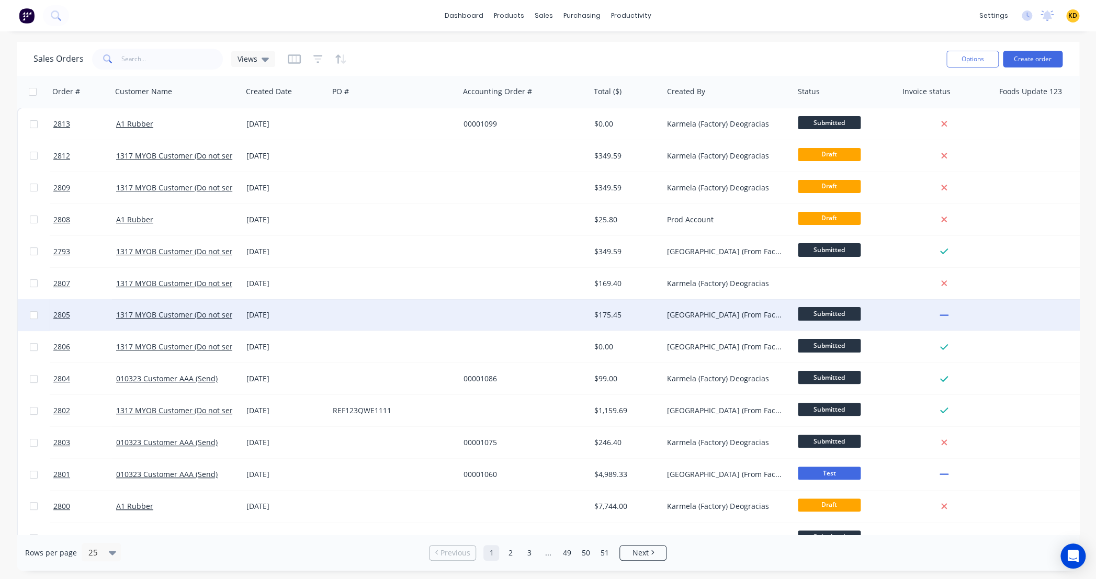
click at [865, 51] on div "Sales Orders Views" at bounding box center [485, 59] width 904 height 26
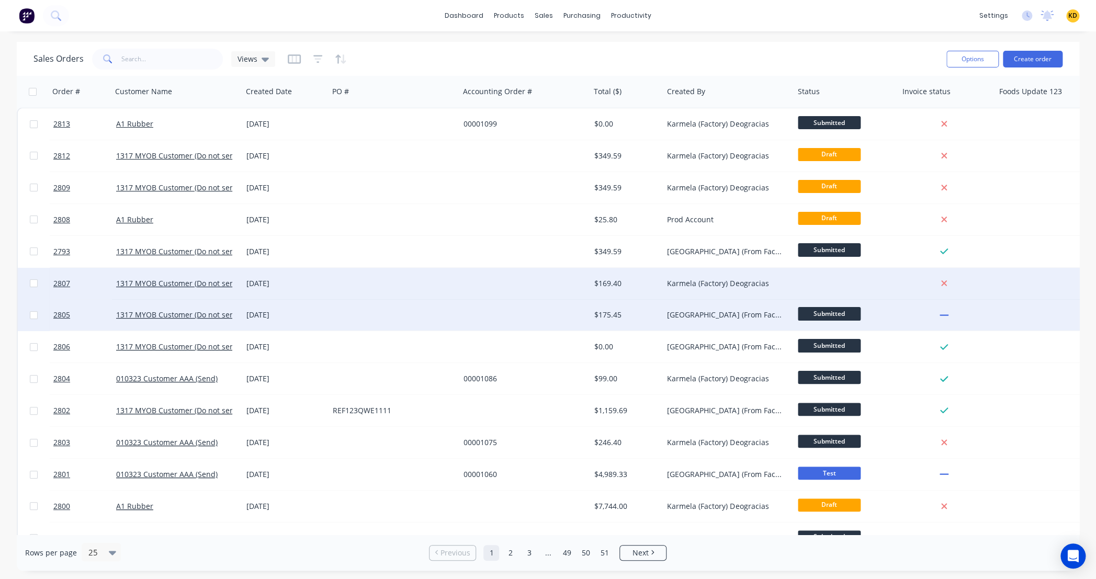
click at [824, 287] on div at bounding box center [846, 283] width 105 height 31
click at [640, 285] on div "$169.40" at bounding box center [625, 283] width 62 height 10
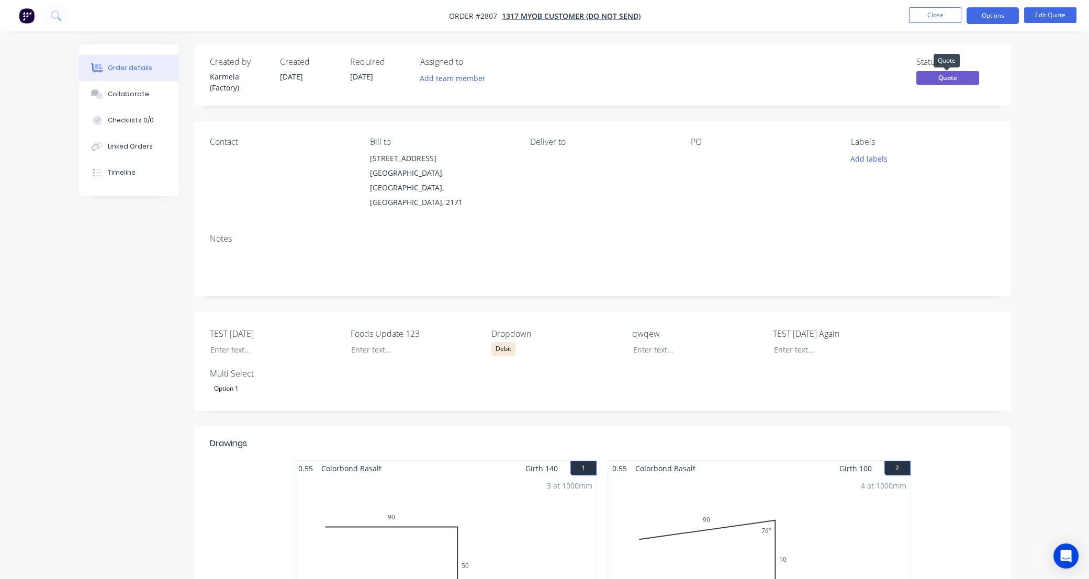
click at [946, 78] on span "Quote" at bounding box center [947, 77] width 63 height 13
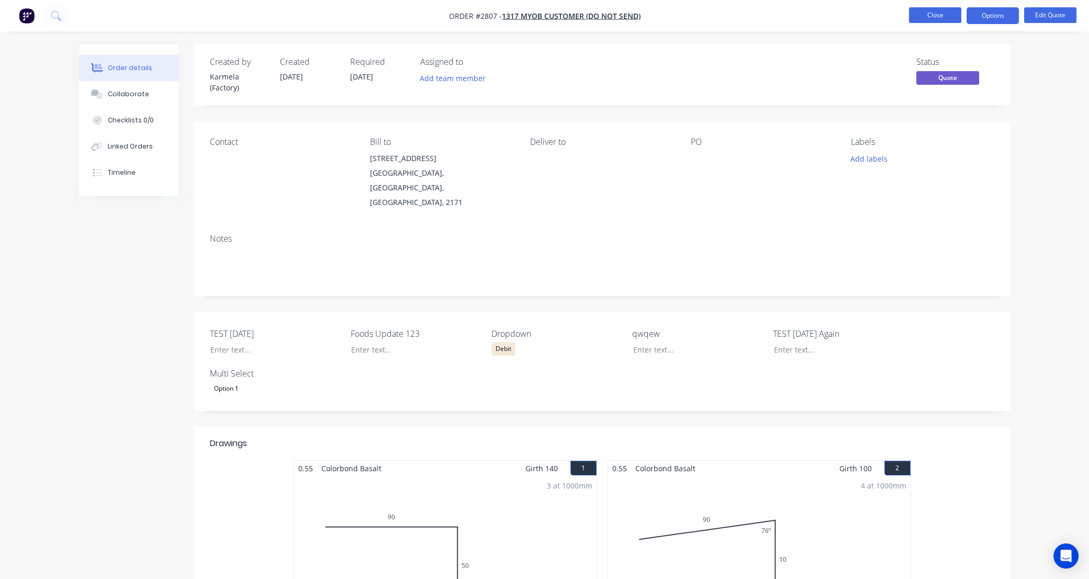
click at [945, 17] on button "Close" at bounding box center [935, 15] width 52 height 16
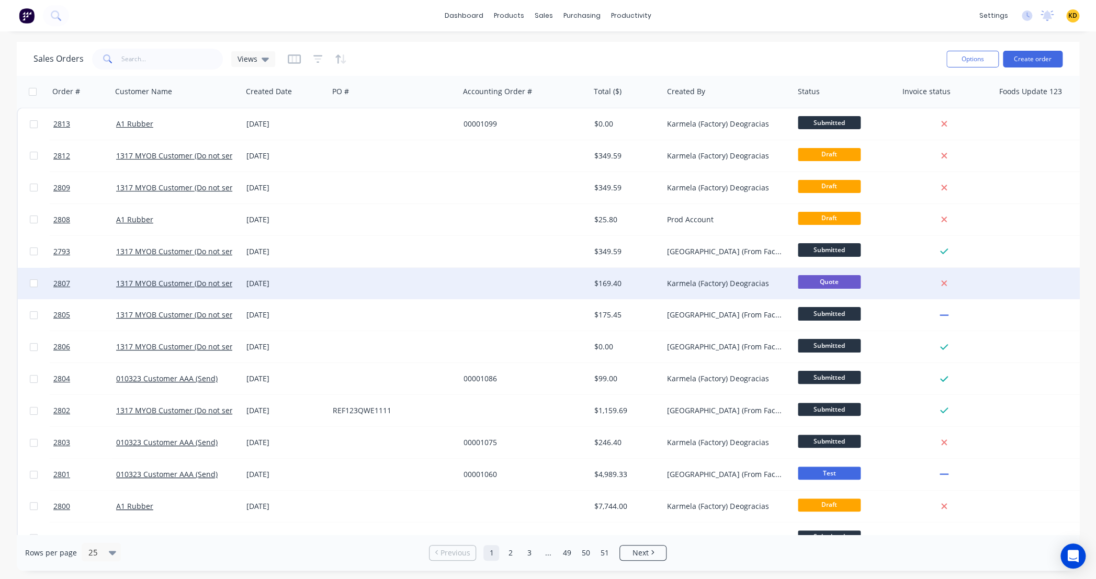
click at [25, 284] on div at bounding box center [33, 283] width 31 height 31
click at [37, 282] on input "checkbox" at bounding box center [34, 283] width 8 height 8
checkbox input "true"
click at [968, 62] on button "Options" at bounding box center [972, 59] width 52 height 17
click at [936, 90] on div "Change Status" at bounding box center [941, 85] width 96 height 15
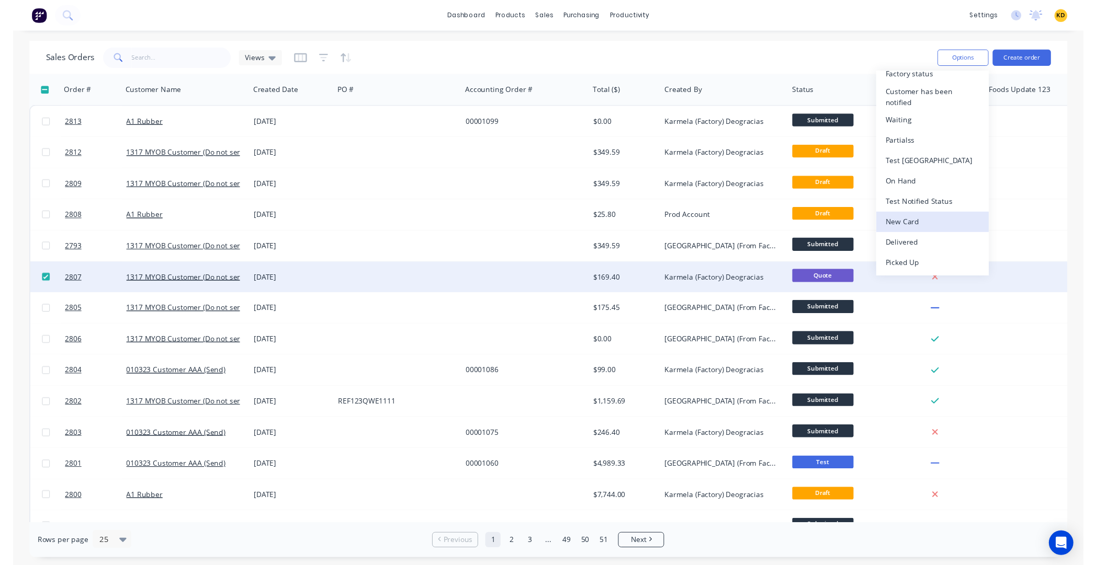
scroll to position [134, 0]
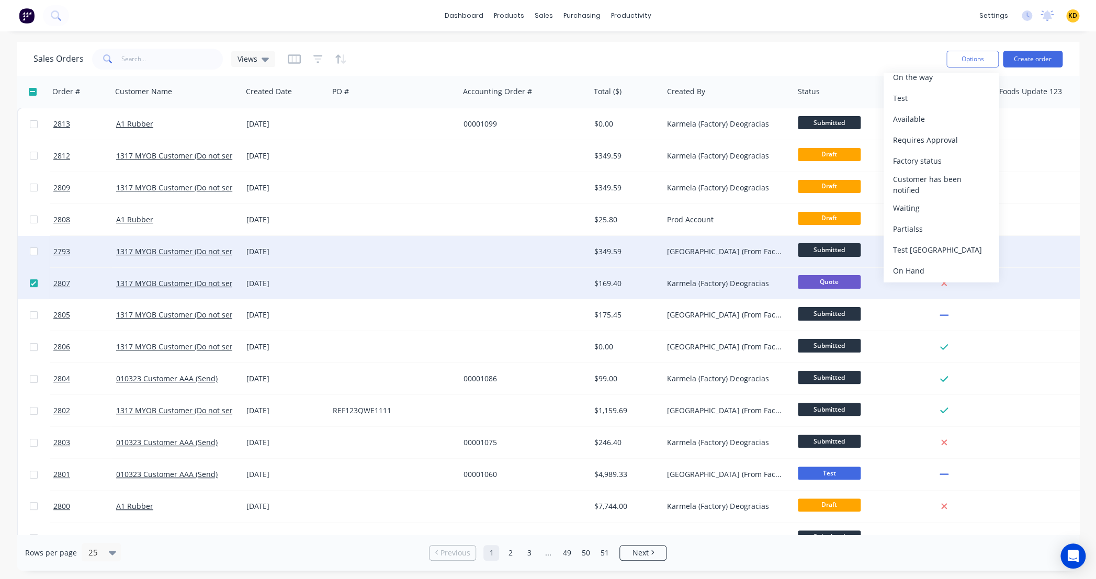
click at [33, 251] on input "checkbox" at bounding box center [34, 251] width 8 height 8
checkbox input "true"
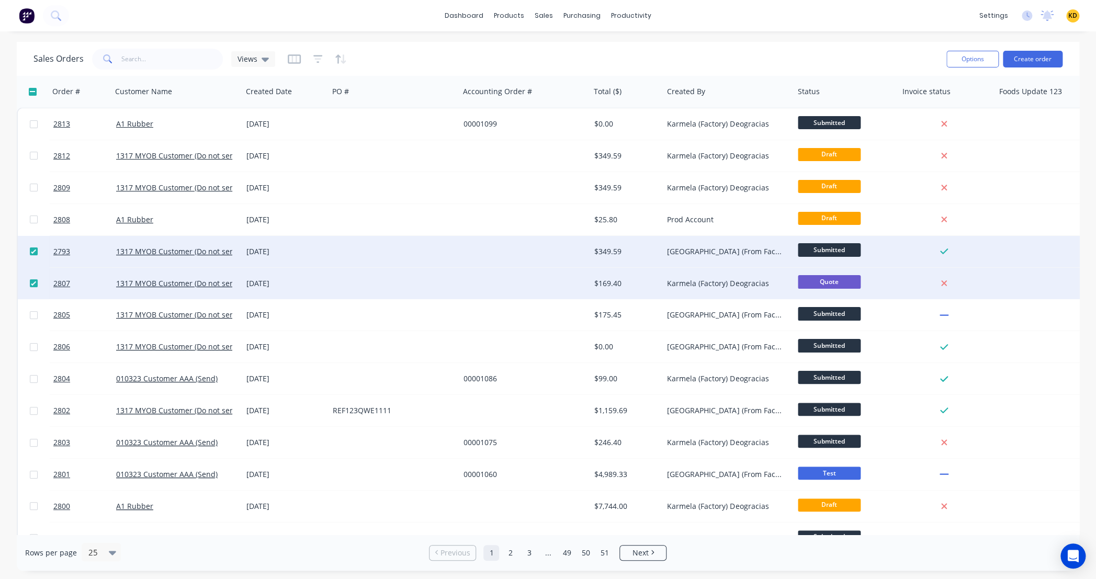
click at [973, 67] on div "Options Create order" at bounding box center [1002, 59] width 120 height 26
click at [963, 51] on button "Options" at bounding box center [972, 59] width 52 height 17
click at [822, 38] on div "dashboard products sales purchasing productivity dashboard products Product Cat…" at bounding box center [548, 289] width 1096 height 579
click at [34, 284] on input "checkbox" at bounding box center [34, 283] width 8 height 8
checkbox input "false"
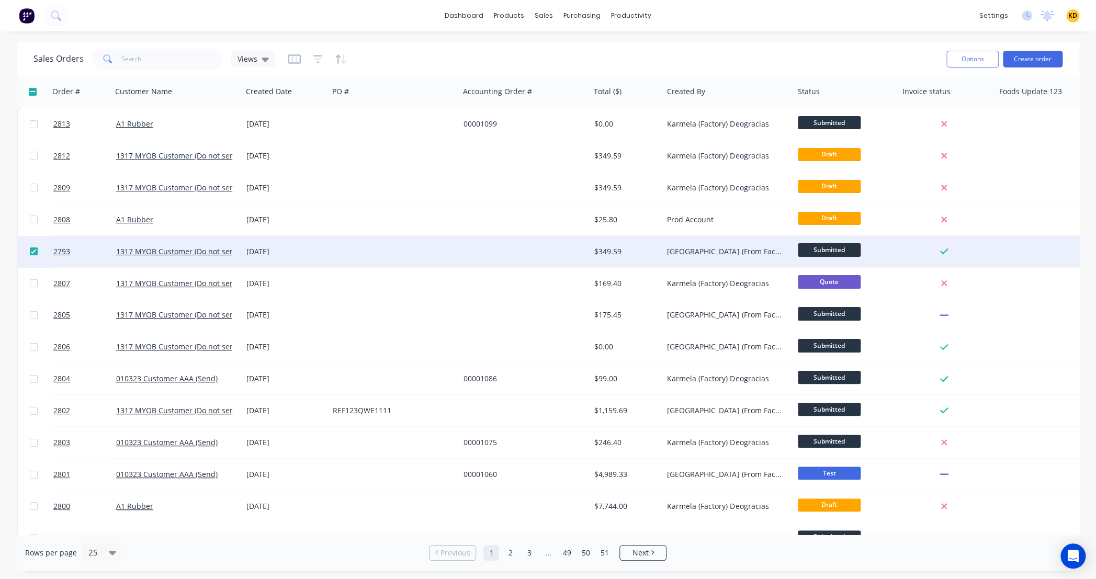
click at [33, 256] on div at bounding box center [33, 251] width 31 height 31
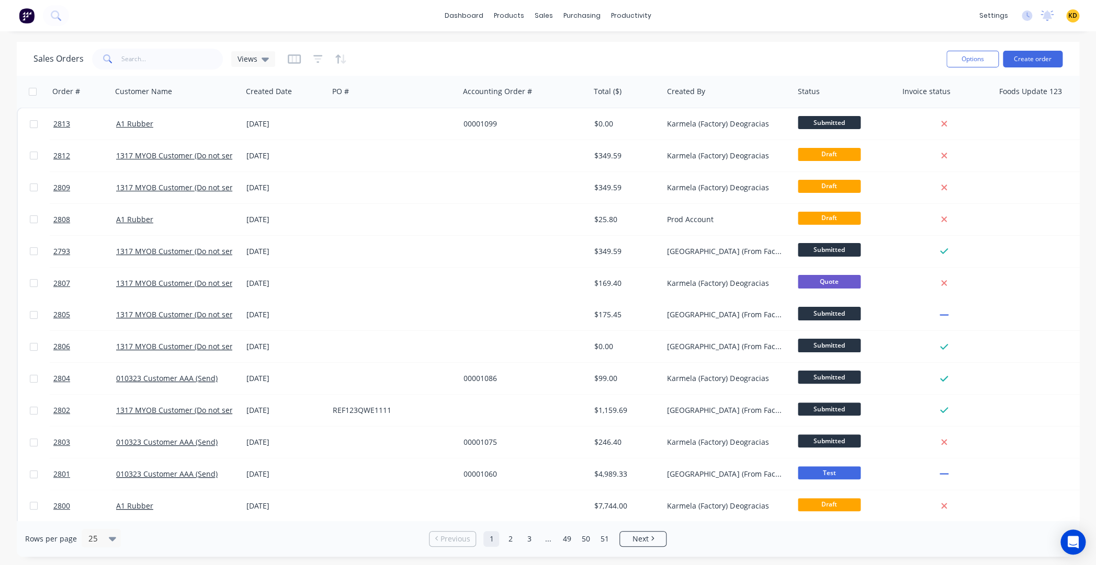
click at [763, 558] on div "dashboard products sales purchasing productivity dashboard products Product Cat…" at bounding box center [548, 282] width 1096 height 565
click at [760, 540] on div "Rows per page 25 Previous 1 2 3 ... 49 50 51 Next" at bounding box center [548, 539] width 1062 height 36
click at [644, 49] on div "Workflow" at bounding box center [648, 50] width 31 height 9
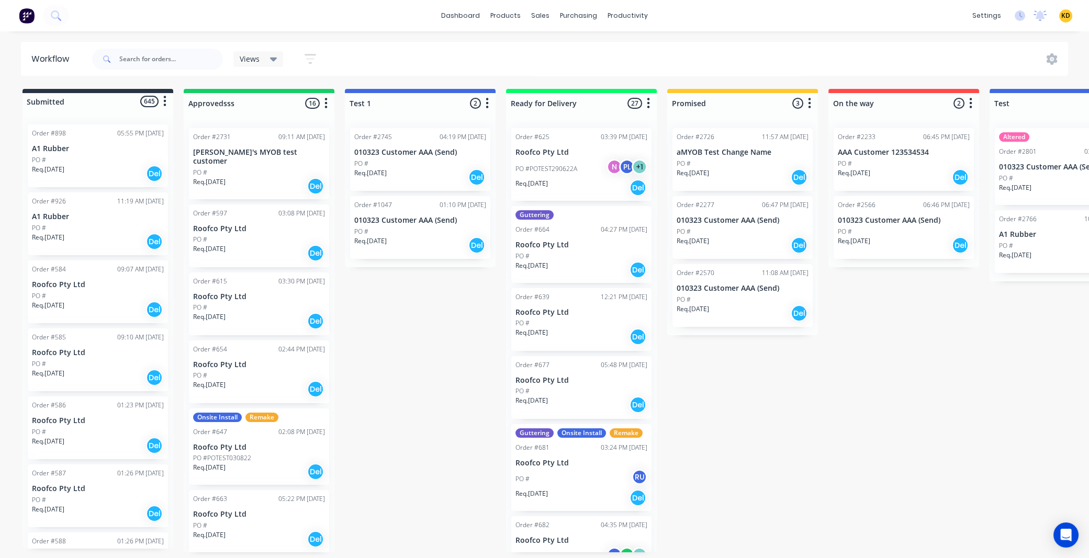
click at [409, 167] on div "PO #" at bounding box center [420, 163] width 132 height 9
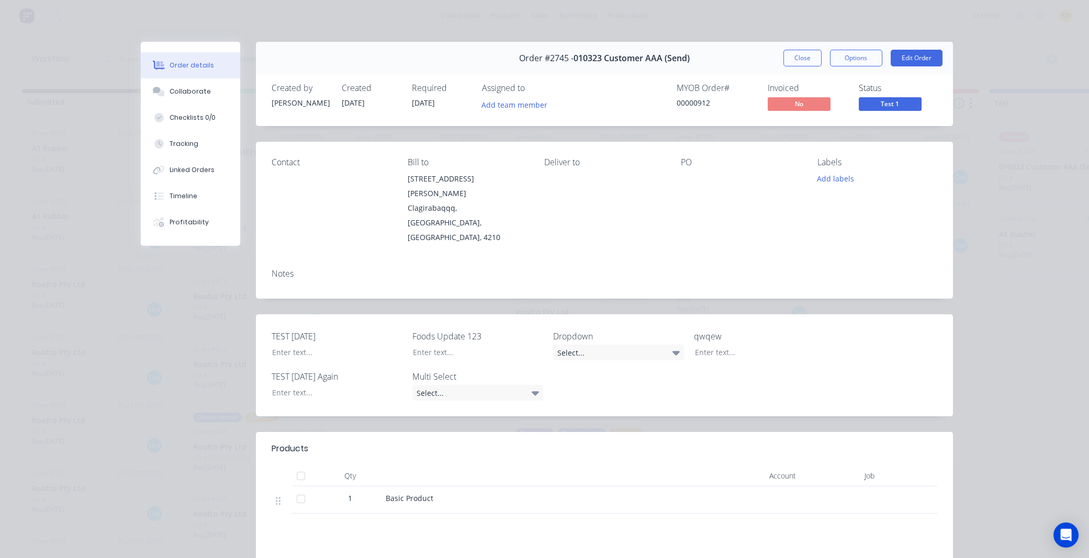
click at [870, 99] on span "Test 1" at bounding box center [889, 103] width 63 height 13
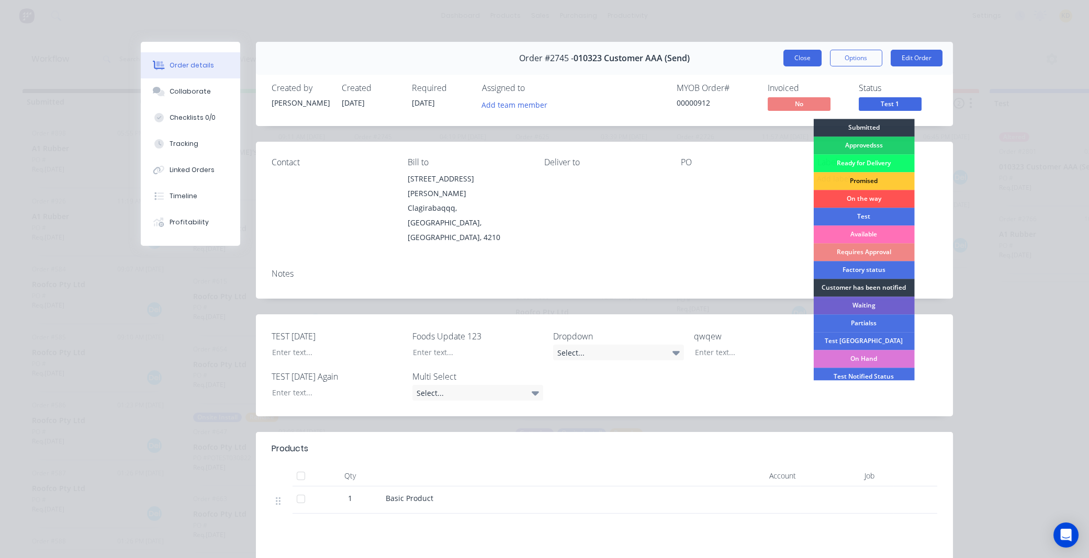
click at [801, 59] on button "Close" at bounding box center [802, 58] width 38 height 17
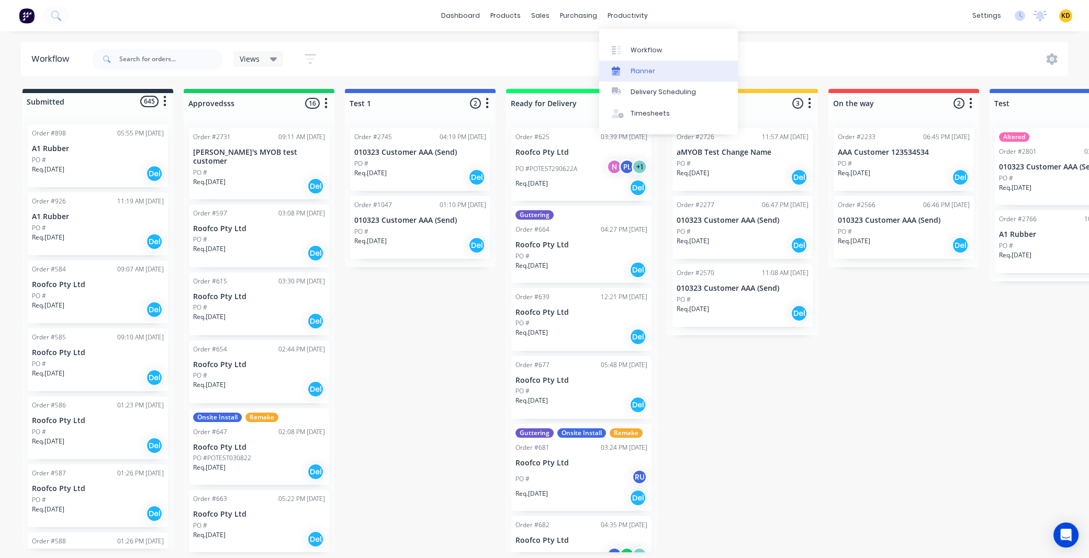
click at [633, 74] on div "Planner" at bounding box center [642, 70] width 25 height 9
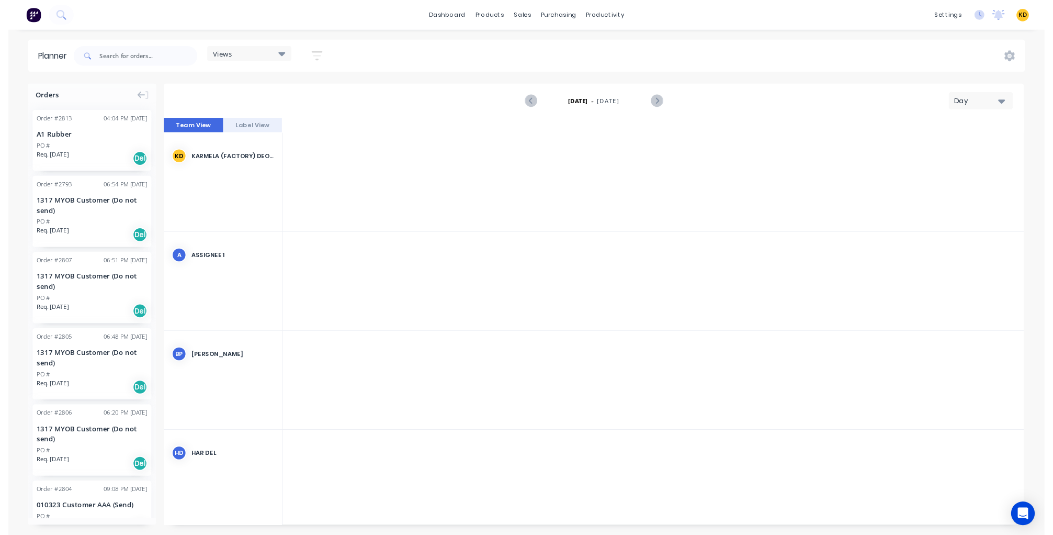
scroll to position [0, 1507]
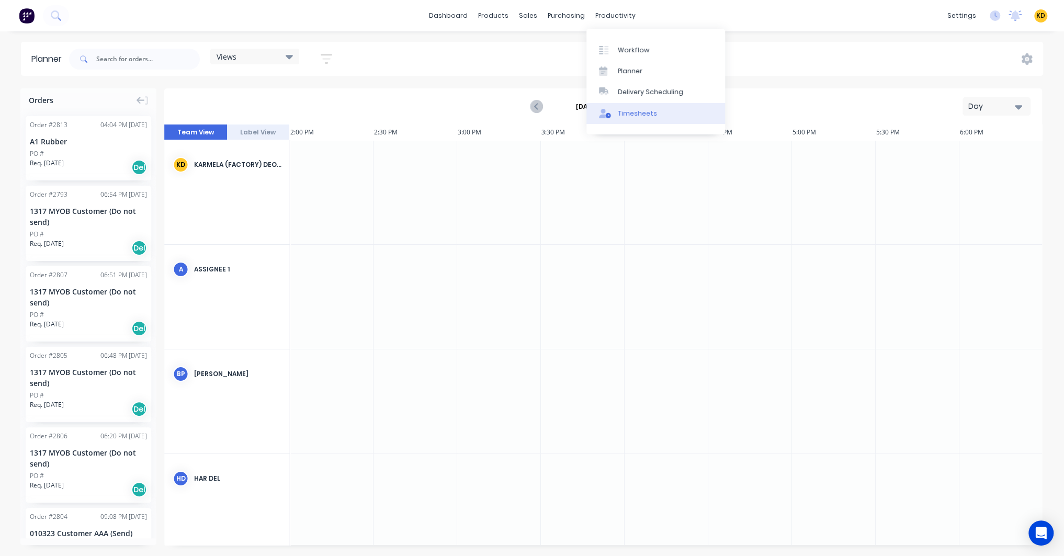
click at [641, 115] on div "Timesheets" at bounding box center [637, 113] width 39 height 9
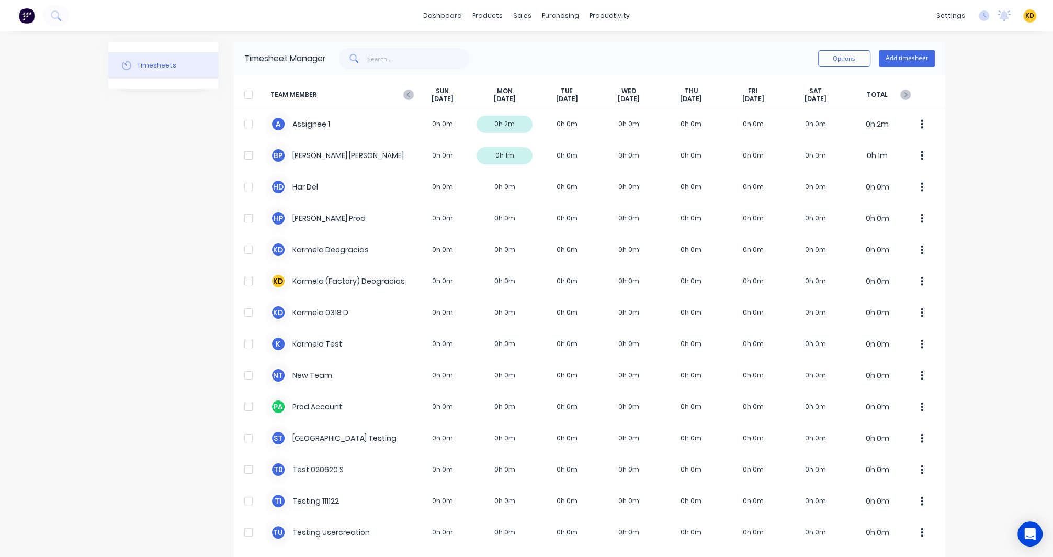
click at [963, 142] on div "dashboard products sales purchasing productivity dashboard products Product Cat…" at bounding box center [526, 278] width 1053 height 557
drag, startPoint x: 434, startPoint y: 88, endPoint x: 444, endPoint y: 92, distance: 10.6
click at [447, 88] on div "SUN Aug 31st" at bounding box center [443, 95] width 62 height 16
click at [978, 134] on div "dashboard products sales purchasing productivity dashboard products Product Cat…" at bounding box center [526, 278] width 1053 height 557
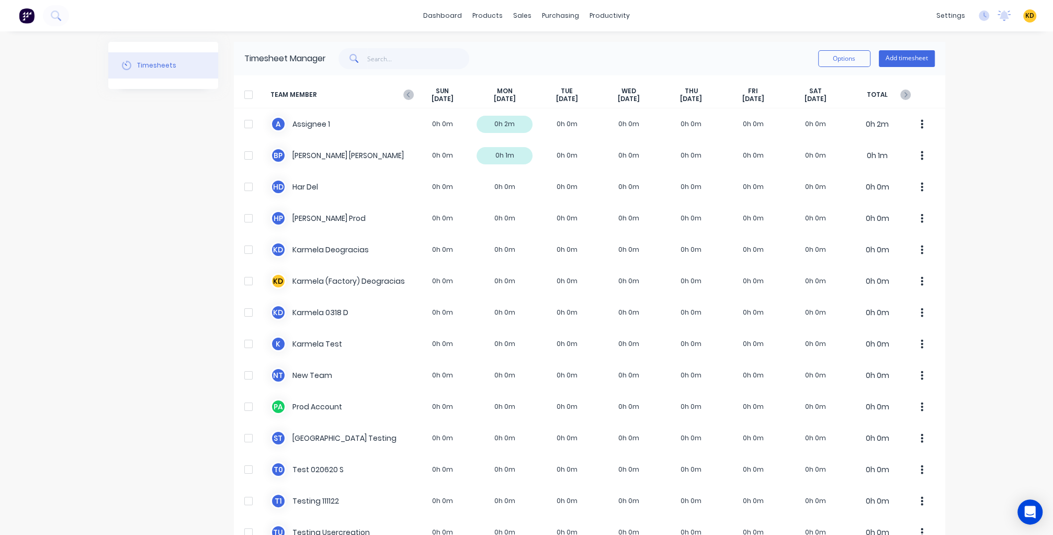
click at [1029, 407] on div "dashboard products sales purchasing productivity dashboard products Product Cat…" at bounding box center [526, 267] width 1053 height 535
click at [987, 162] on div "dashboard products sales purchasing productivity dashboard products Product Cat…" at bounding box center [526, 267] width 1053 height 535
click at [503, 47] on div "Product Catalogue" at bounding box center [530, 50] width 65 height 9
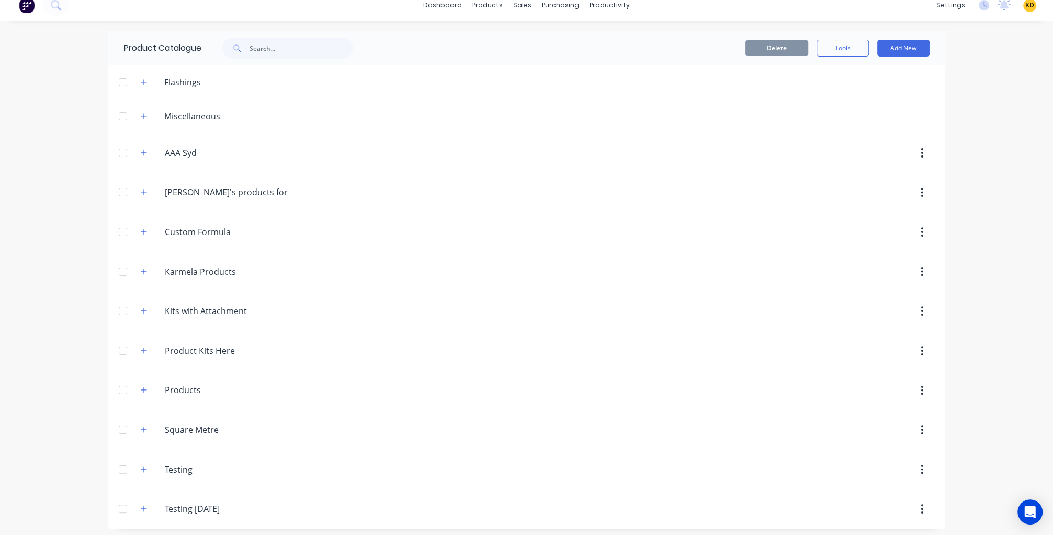
scroll to position [14, 0]
click at [141, 508] on button "button" at bounding box center [144, 505] width 13 height 13
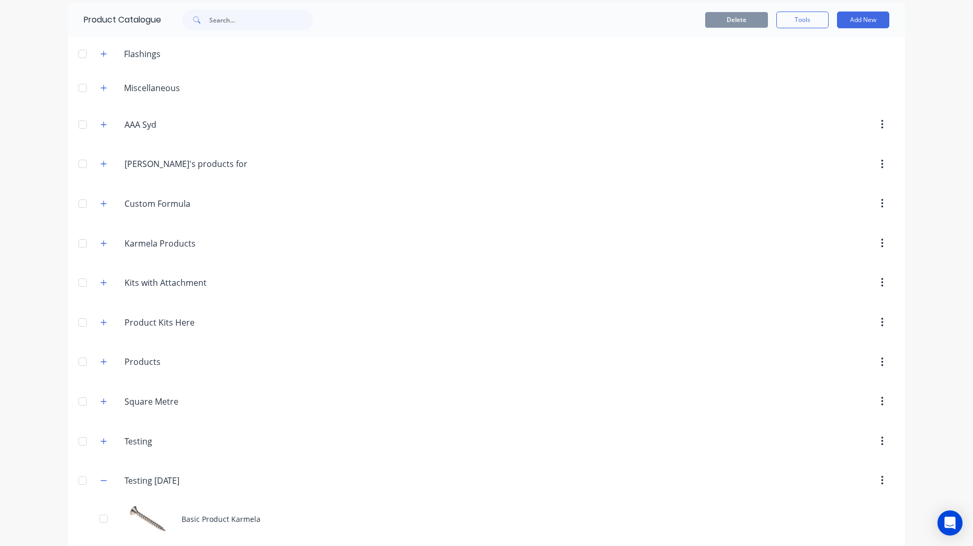
scroll to position [300, 0]
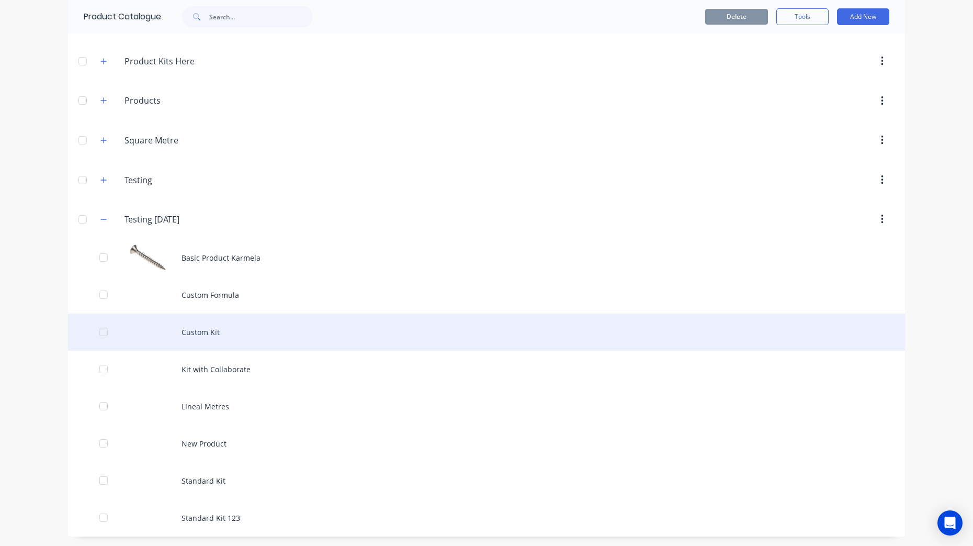
click at [193, 335] on div "Custom Kit" at bounding box center [486, 331] width 837 height 37
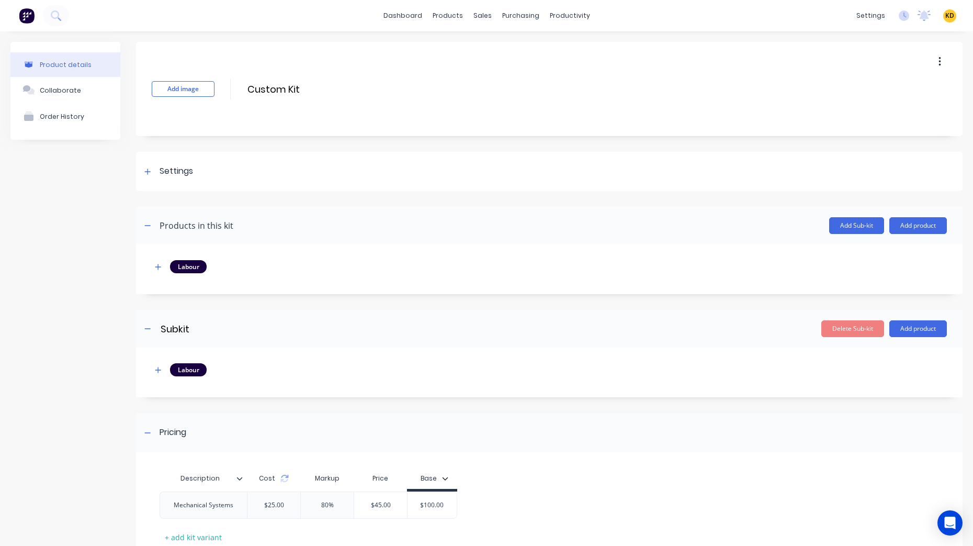
click at [214, 150] on div "Add image Custom Kit Custom Kit Enter kit name Settings Kit description Materia…" at bounding box center [549, 325] width 826 height 567
click at [176, 166] on div "Settings" at bounding box center [176, 171] width 33 height 13
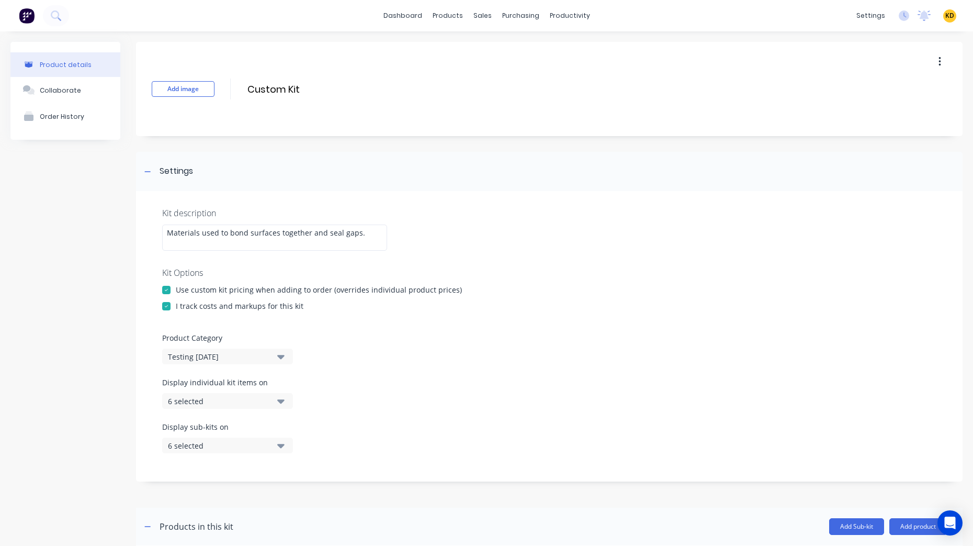
click at [167, 291] on div at bounding box center [166, 289] width 21 height 21
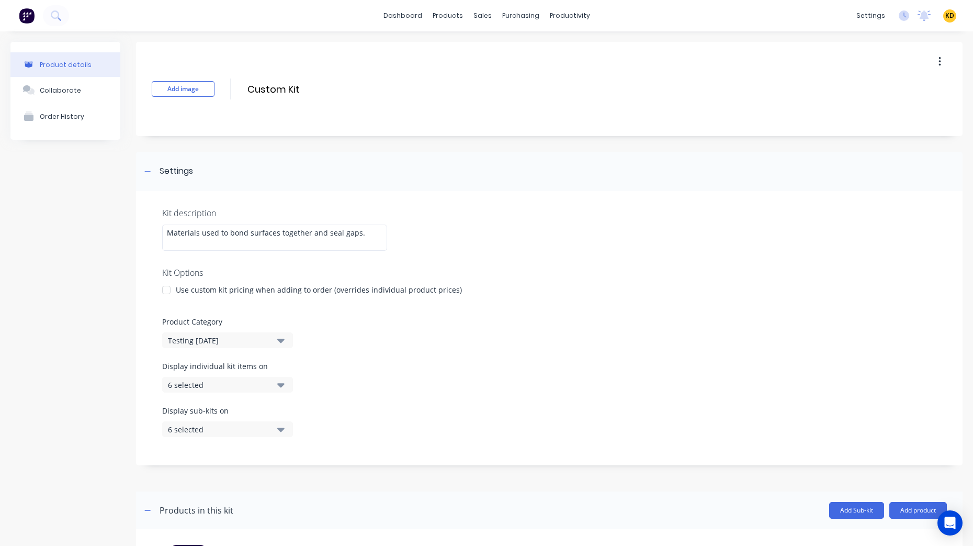
click at [167, 303] on div at bounding box center [549, 308] width 774 height 16
click at [170, 286] on div at bounding box center [166, 289] width 21 height 21
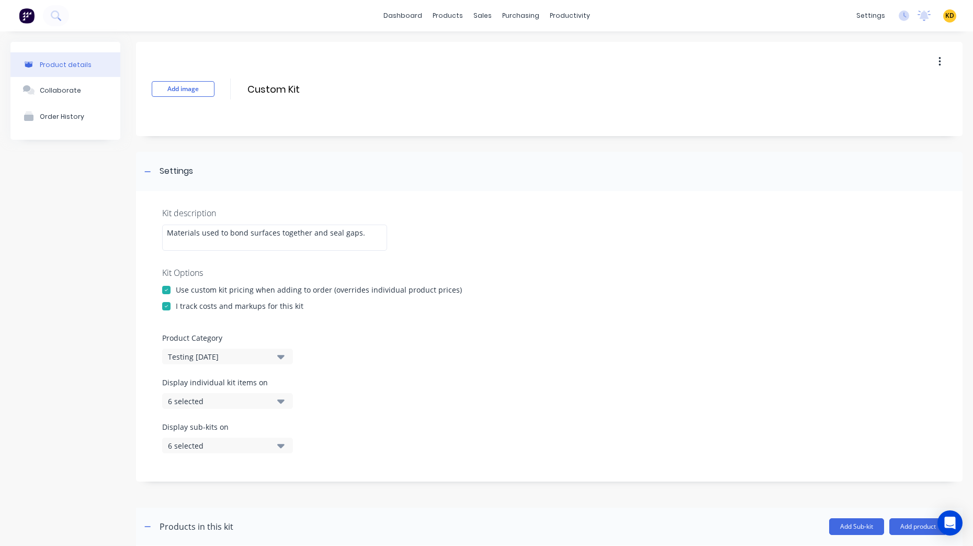
drag, startPoint x: 175, startPoint y: 308, endPoint x: 235, endPoint y: 311, distance: 59.7
click at [235, 311] on div "Kit description Materials used to bond surfaces together and seal gaps. Kit Opt…" at bounding box center [549, 336] width 826 height 290
click at [166, 305] on div at bounding box center [166, 306] width 21 height 21
click at [111, 315] on div "Product details Collaborate Order History" at bounding box center [65, 476] width 110 height 868
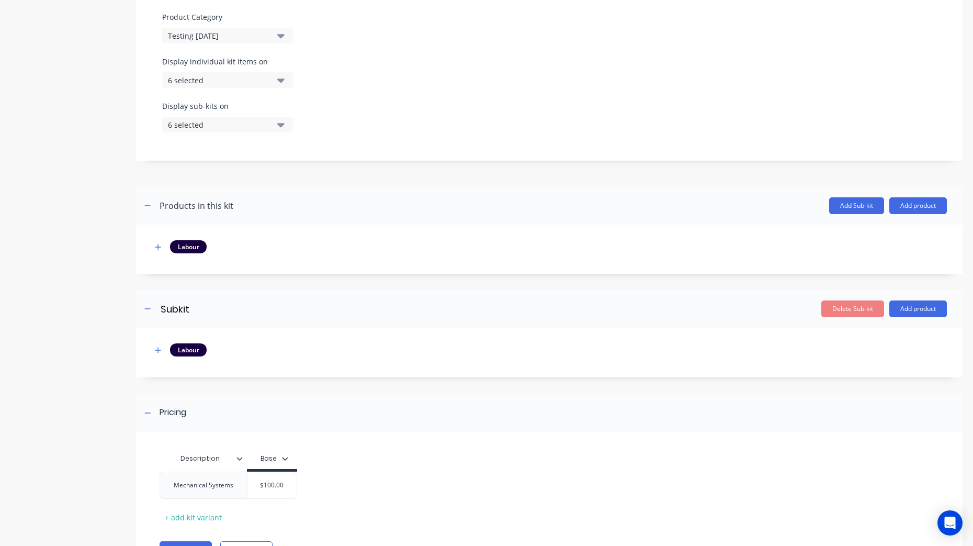
scroll to position [374, 0]
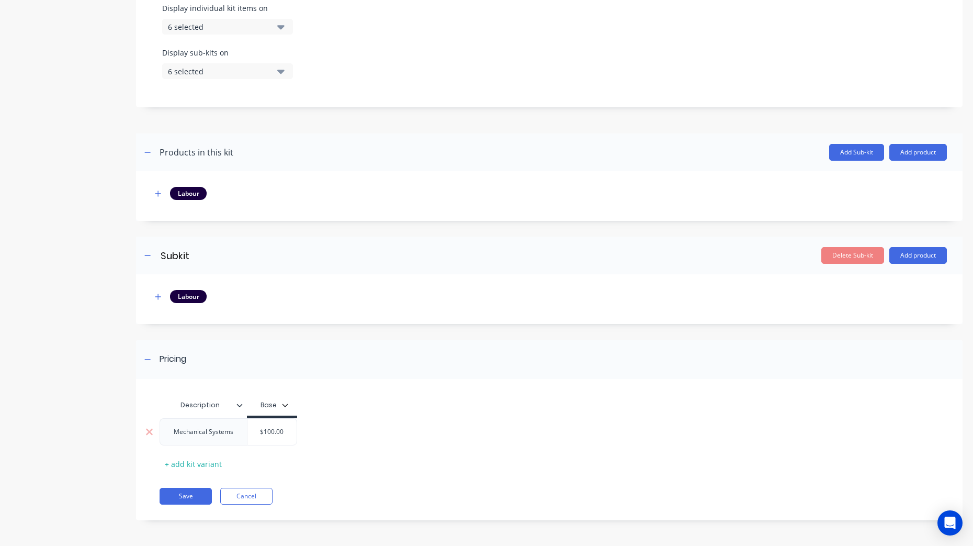
click at [269, 433] on input "$100.00" at bounding box center [272, 431] width 52 height 9
drag, startPoint x: 255, startPoint y: 431, endPoint x: 287, endPoint y: 432, distance: 31.4
click at [287, 432] on input "$100.00" at bounding box center [272, 431] width 52 height 9
click at [329, 424] on div "Mechanical Systems $100.00 $100.00" at bounding box center [545, 431] width 771 height 27
drag, startPoint x: 159, startPoint y: 297, endPoint x: 175, endPoint y: 302, distance: 16.5
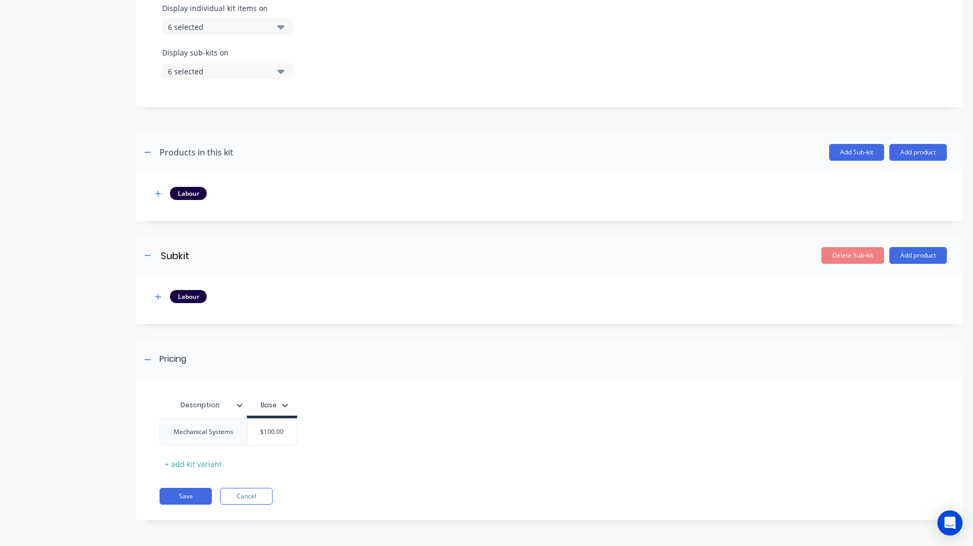
click at [159, 296] on icon "button" at bounding box center [158, 296] width 6 height 7
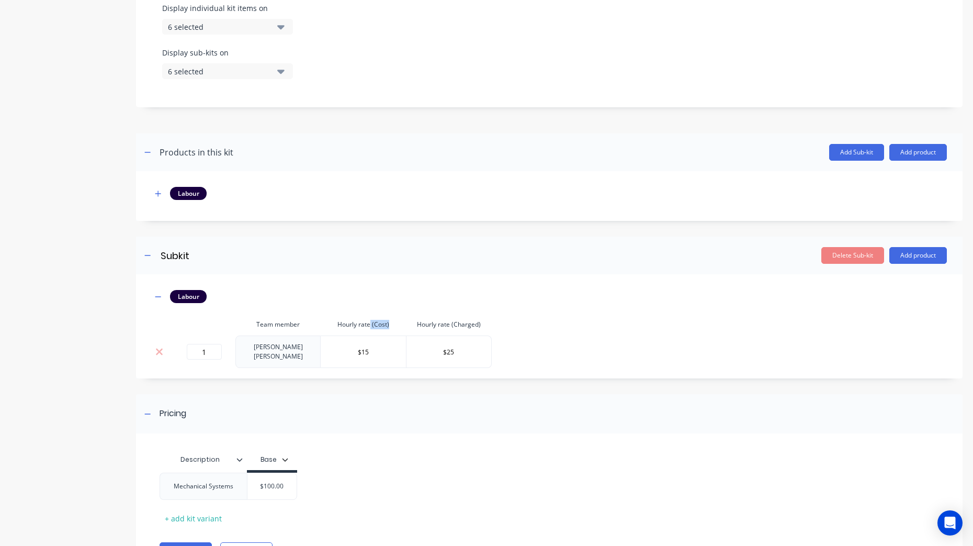
drag, startPoint x: 351, startPoint y: 323, endPoint x: 378, endPoint y: 320, distance: 26.9
click at [379, 322] on th "Hourly rate (Cost)" at bounding box center [363, 324] width 85 height 22
click at [158, 194] on icon "button" at bounding box center [158, 193] width 6 height 7
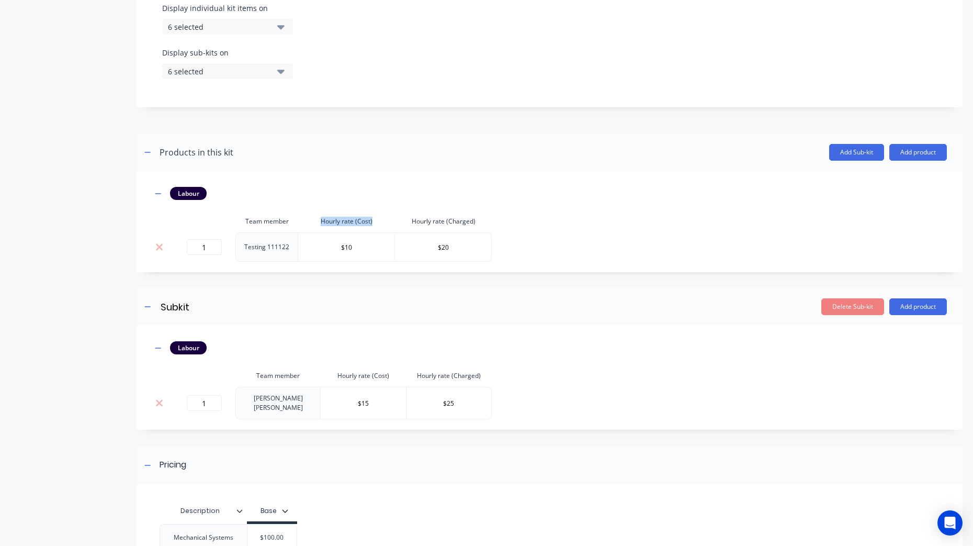
drag, startPoint x: 322, startPoint y: 223, endPoint x: 379, endPoint y: 222, distance: 57.0
click at [379, 222] on th "Hourly rate (Cost)" at bounding box center [346, 221] width 97 height 22
click at [159, 188] on button "button" at bounding box center [158, 193] width 13 height 13
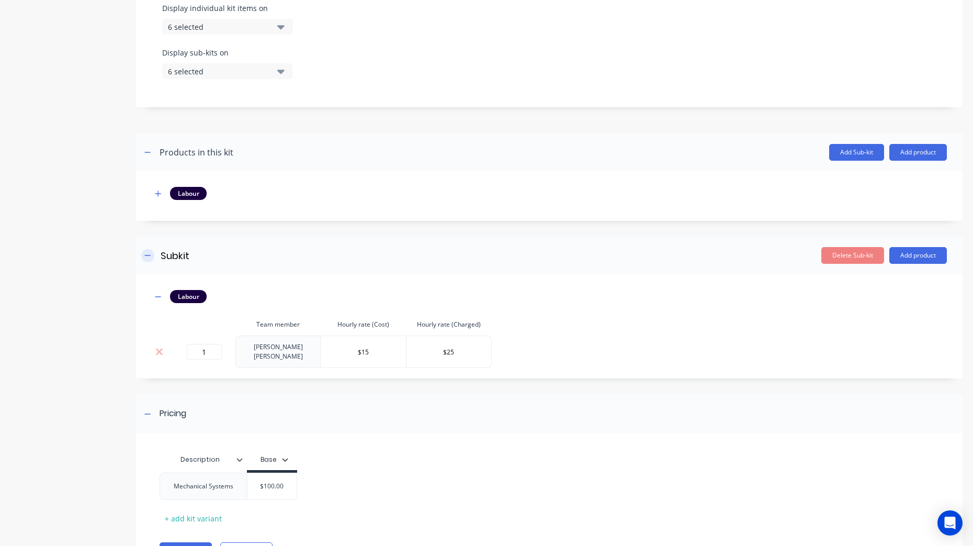
click at [144, 251] on button "button" at bounding box center [147, 255] width 13 height 13
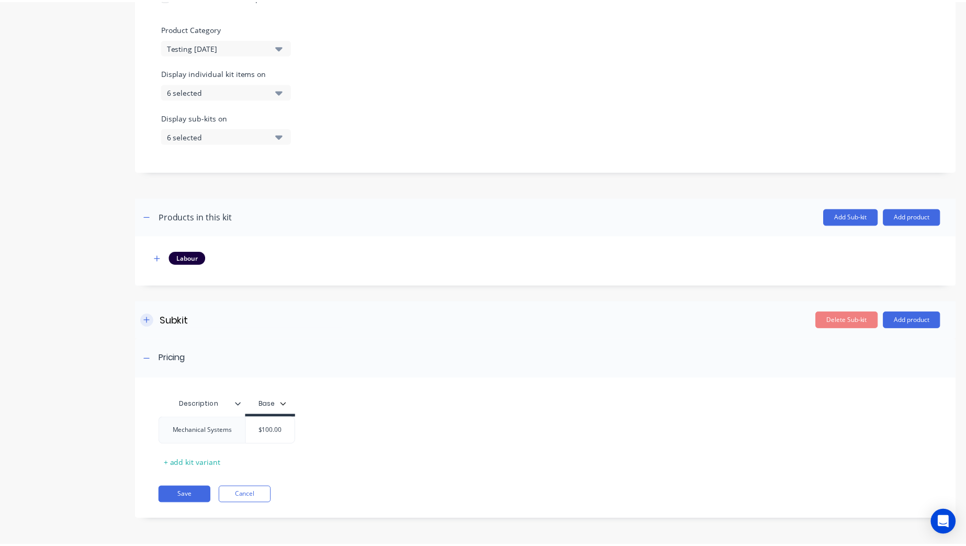
scroll to position [309, 0]
click at [285, 436] on div "$100.00" at bounding box center [272, 431] width 52 height 26
click at [252, 433] on input "$100.00" at bounding box center [272, 431] width 52 height 9
click at [271, 434] on input "$100.00" at bounding box center [272, 431] width 52 height 9
click at [268, 431] on input "$100.00" at bounding box center [272, 431] width 52 height 9
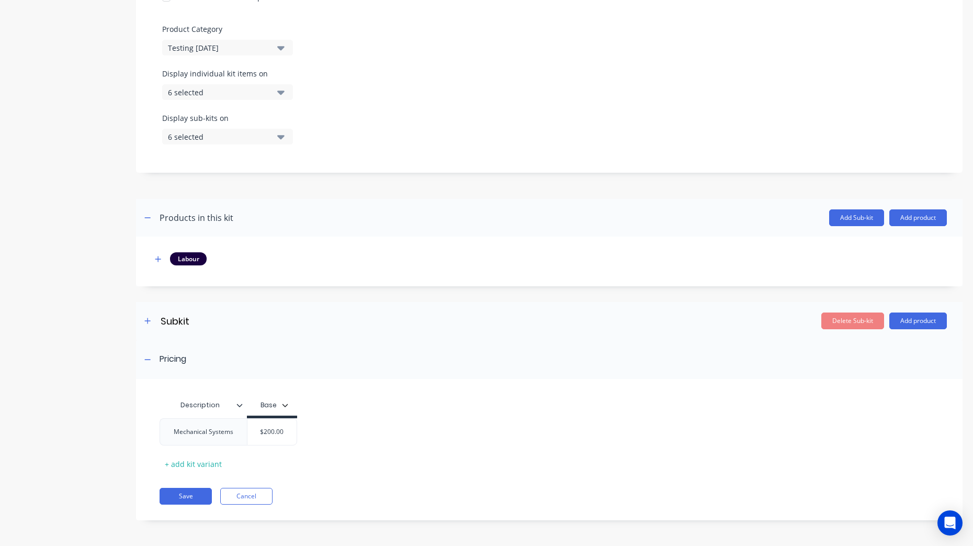
type input "$200.00"
click at [419, 432] on div "Mechanical Systems $200.00 $200.00" at bounding box center [545, 431] width 771 height 27
click at [198, 501] on button "Save" at bounding box center [186, 496] width 52 height 17
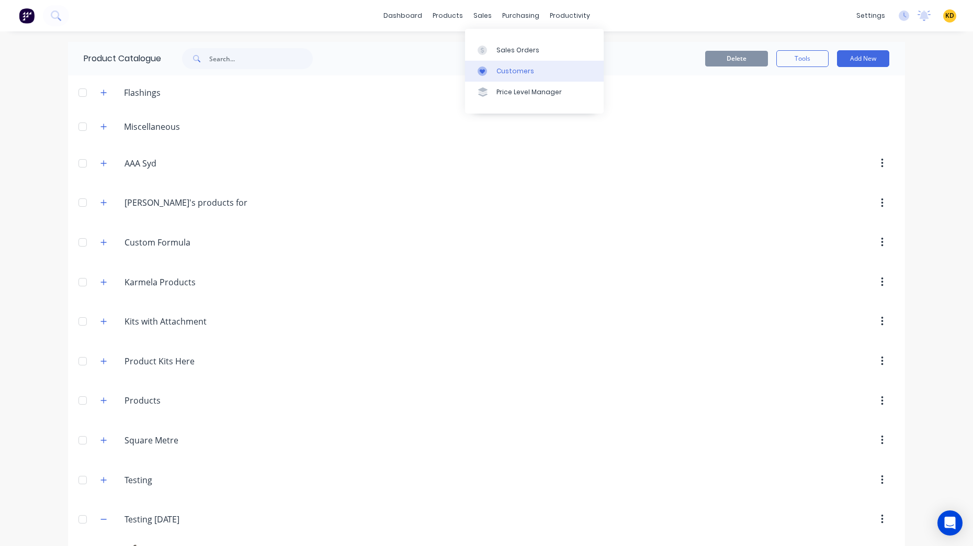
click at [509, 73] on div "Customers" at bounding box center [515, 70] width 38 height 9
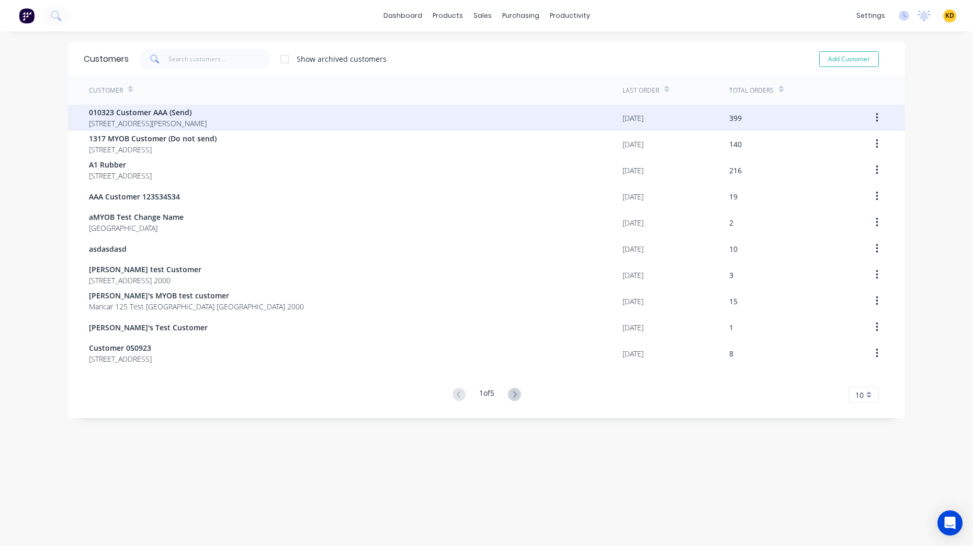
click at [493, 119] on div "010323 Customer AAA (Send) 40 Shirley St Clagirabaqqq Queensland Australia 4210" at bounding box center [356, 118] width 534 height 26
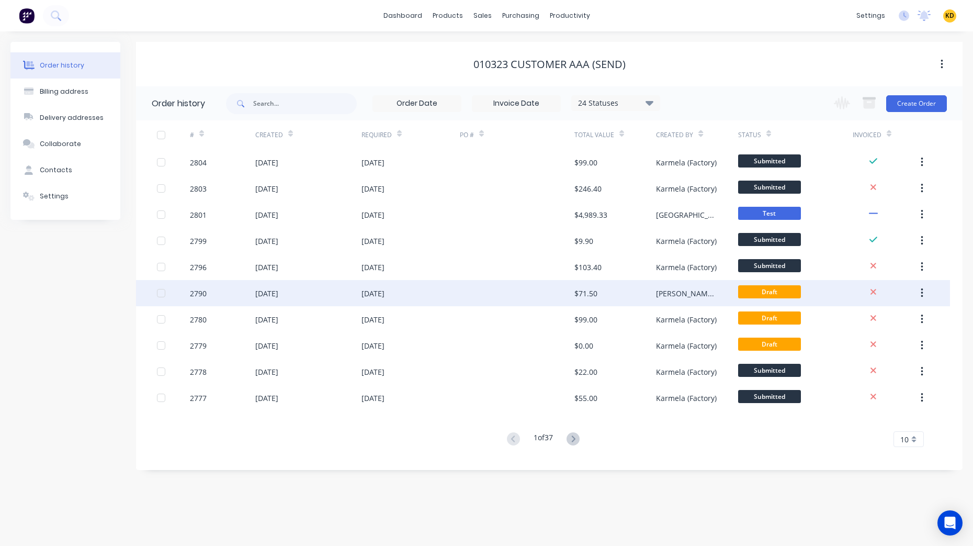
click at [701, 289] on div "Angelo (from Factory)" at bounding box center [686, 293] width 61 height 11
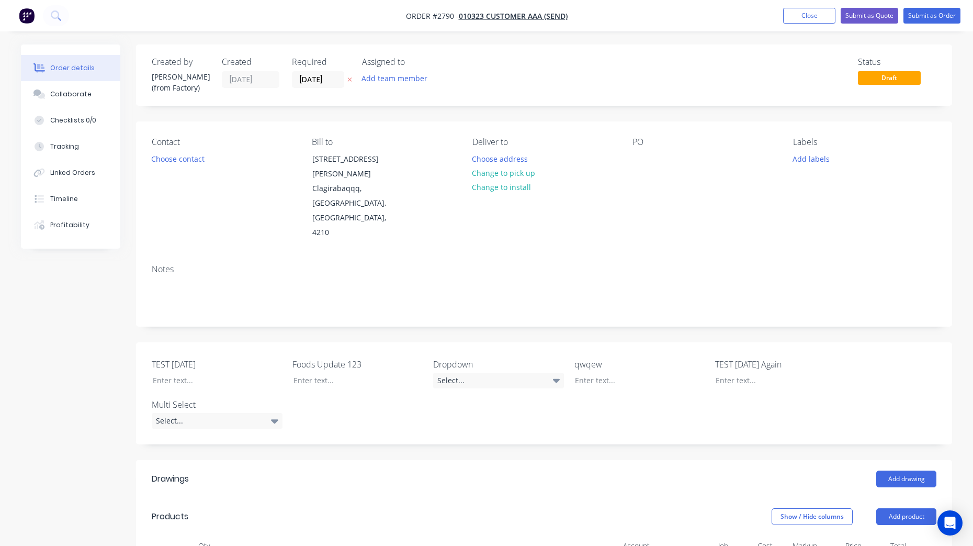
type input "$90.00"
type input "$45.00"
type input "$10.00"
type input "100"
type input "$20.00"
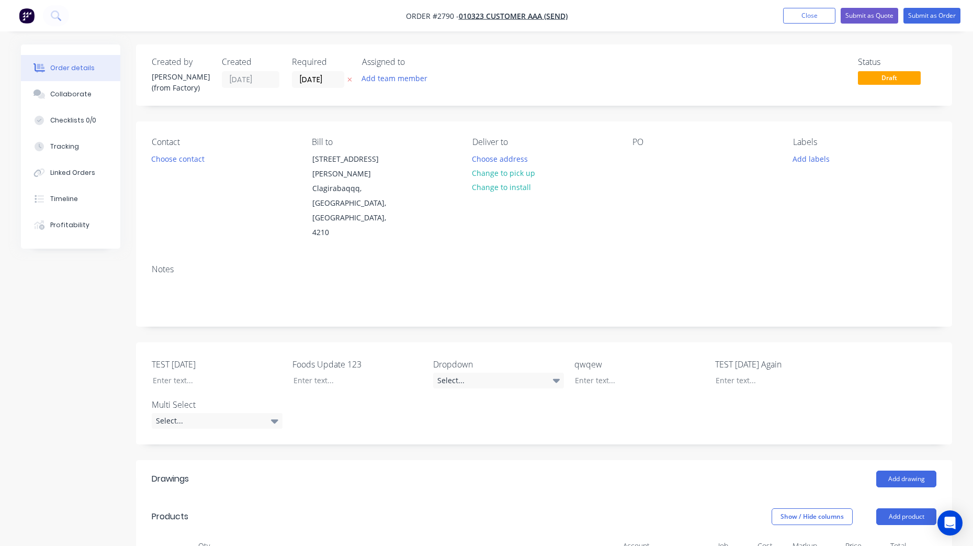
type input "$20.00"
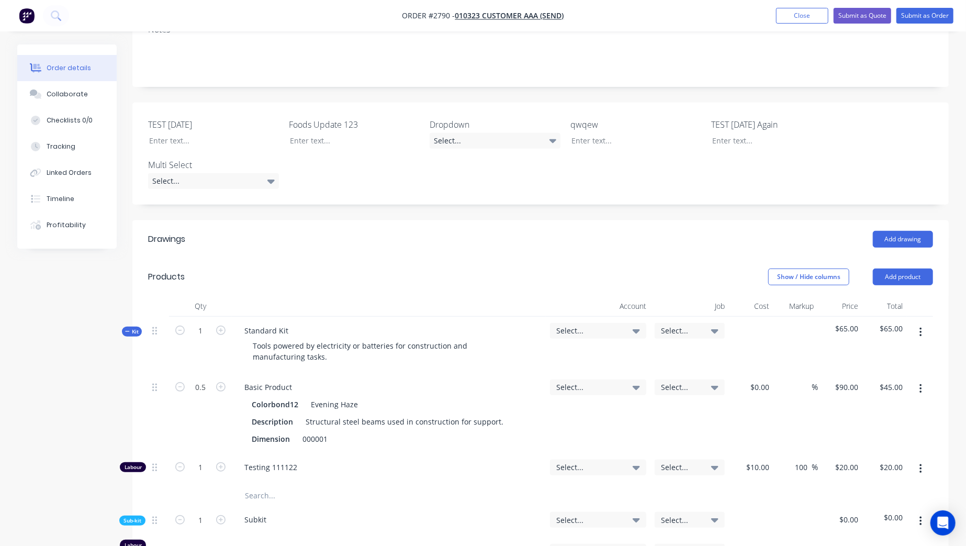
scroll to position [256, 0]
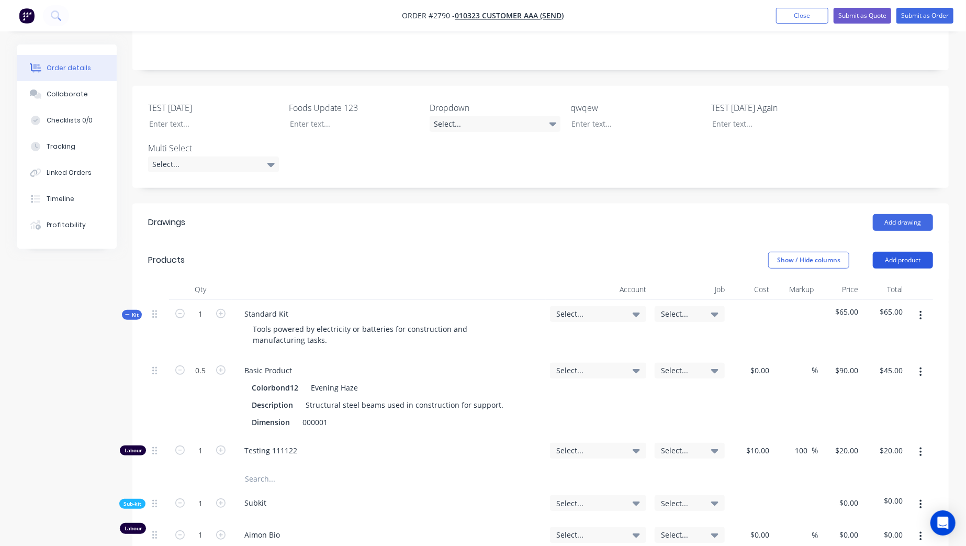
click at [893, 252] on button "Add product" at bounding box center [903, 260] width 60 height 17
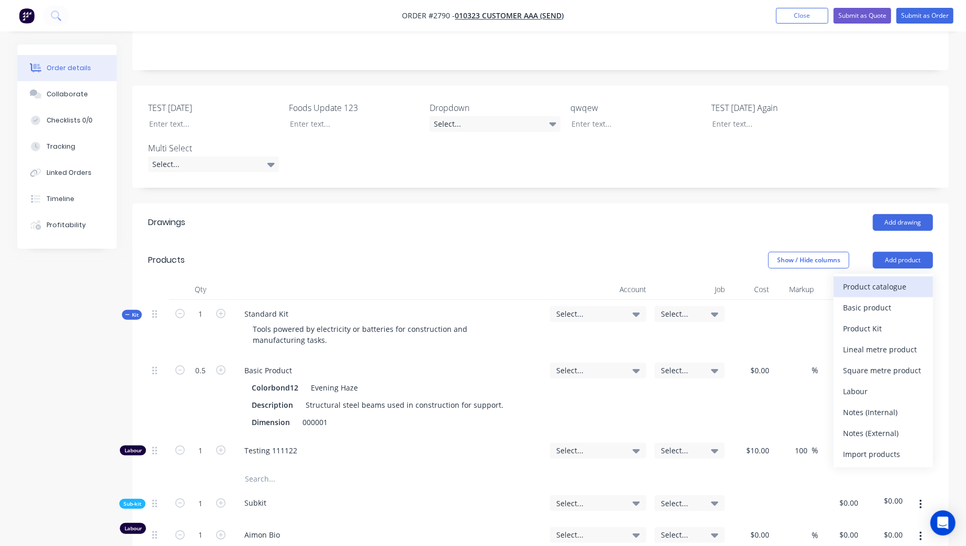
click at [878, 279] on div "Product catalogue" at bounding box center [883, 286] width 81 height 15
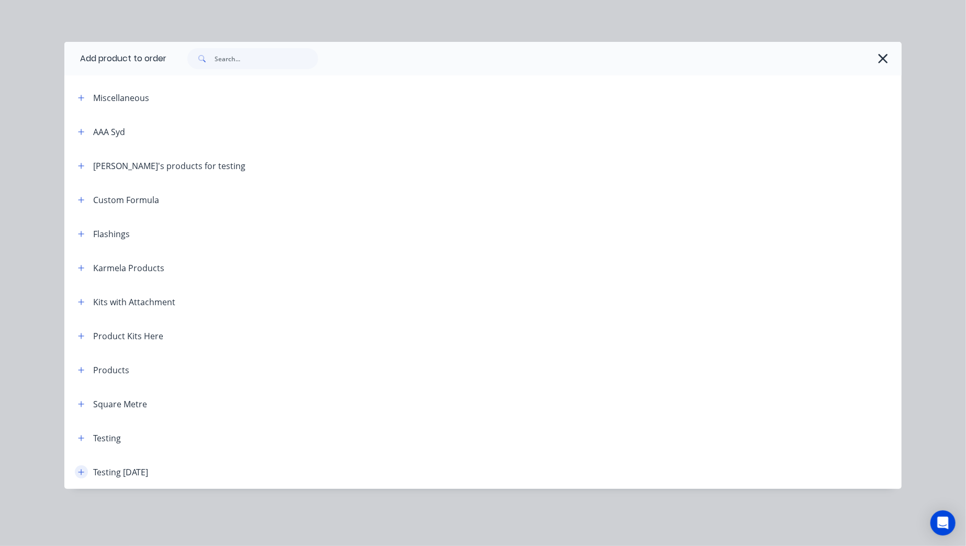
click at [84, 471] on icon "button" at bounding box center [81, 471] width 6 height 7
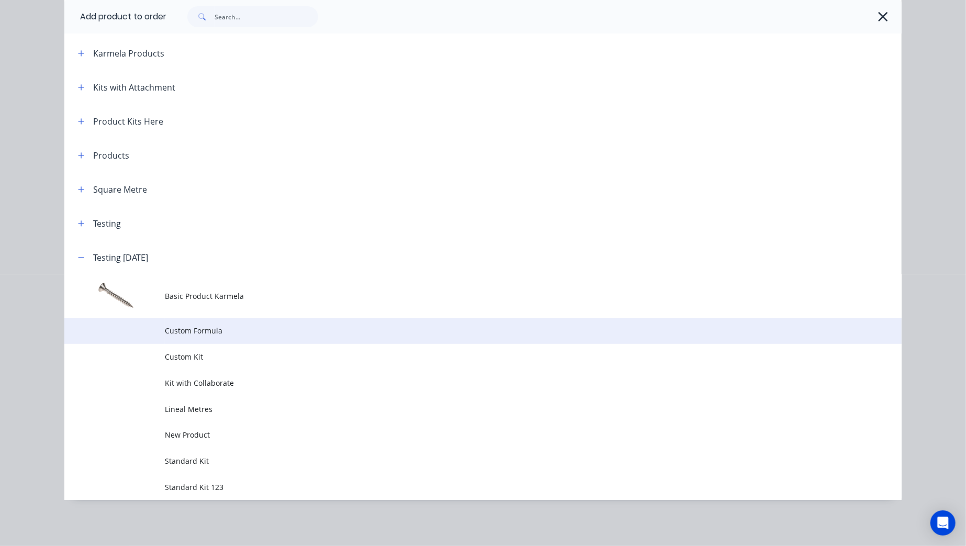
scroll to position [214, 0]
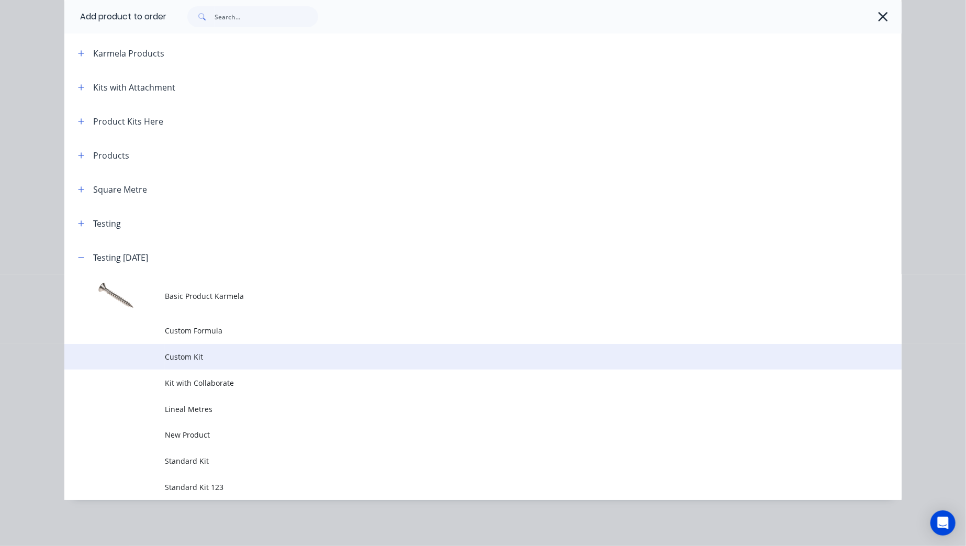
click at [292, 357] on span "Custom Kit" at bounding box center [459, 356] width 589 height 11
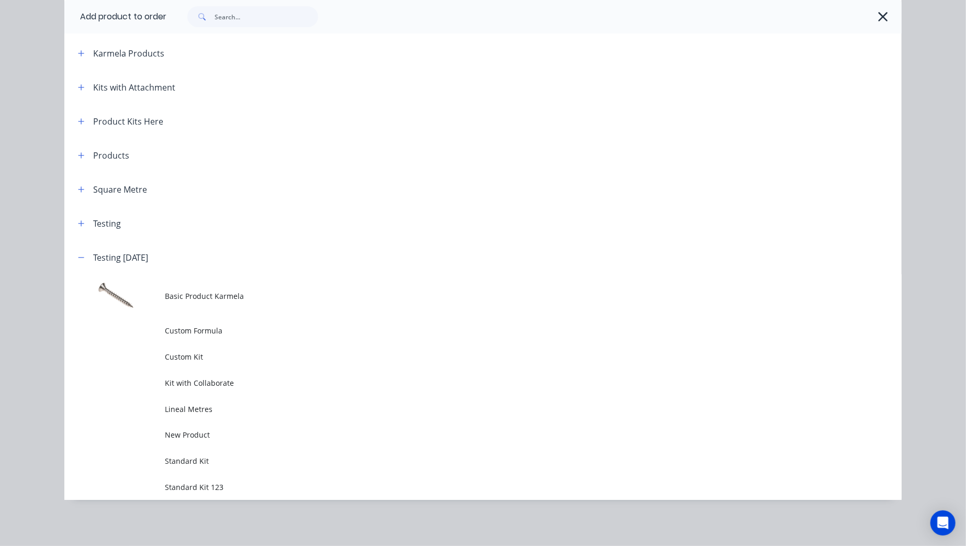
scroll to position [0, 0]
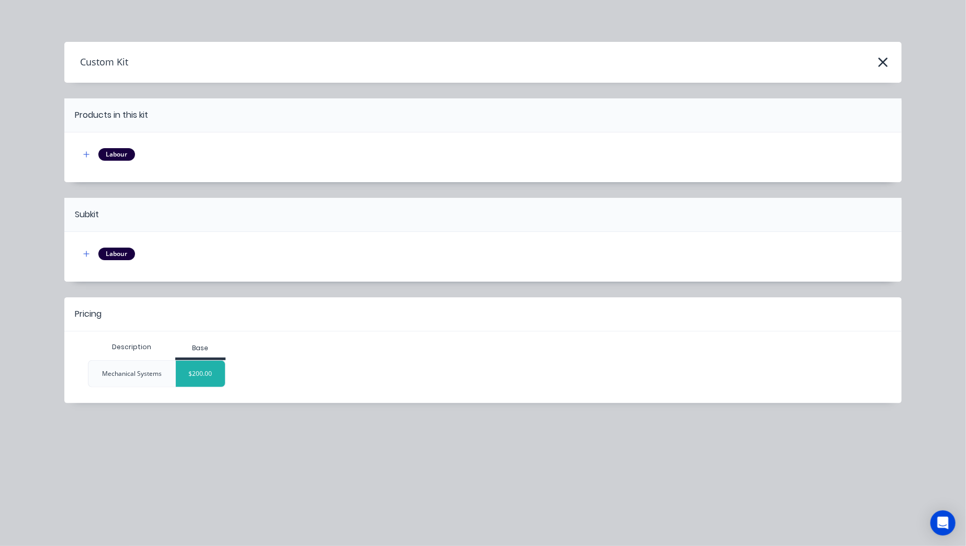
click at [211, 374] on div "$200.00" at bounding box center [200, 373] width 49 height 26
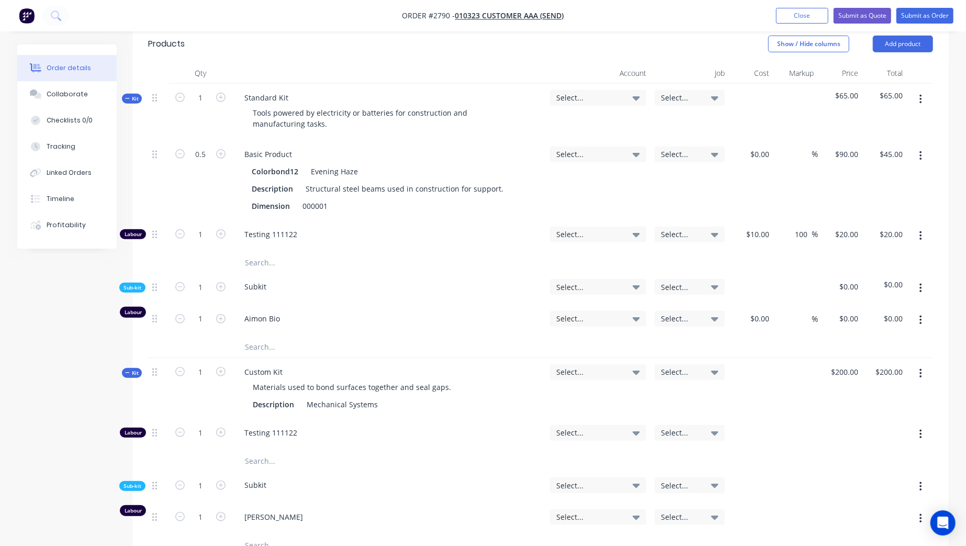
scroll to position [496, 0]
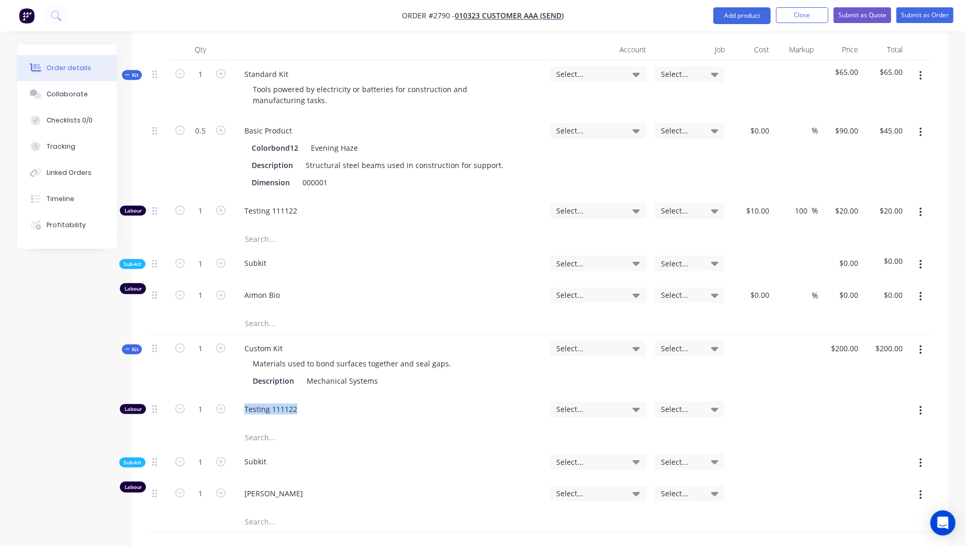
drag, startPoint x: 245, startPoint y: 379, endPoint x: 297, endPoint y: 383, distance: 52.5
click at [298, 403] on span "Testing 111122" at bounding box center [392, 408] width 297 height 11
click at [255, 488] on span "[PERSON_NAME]" at bounding box center [392, 493] width 297 height 11
drag, startPoint x: 245, startPoint y: 462, endPoint x: 294, endPoint y: 464, distance: 49.2
click at [294, 488] on span "[PERSON_NAME]" at bounding box center [392, 493] width 297 height 11
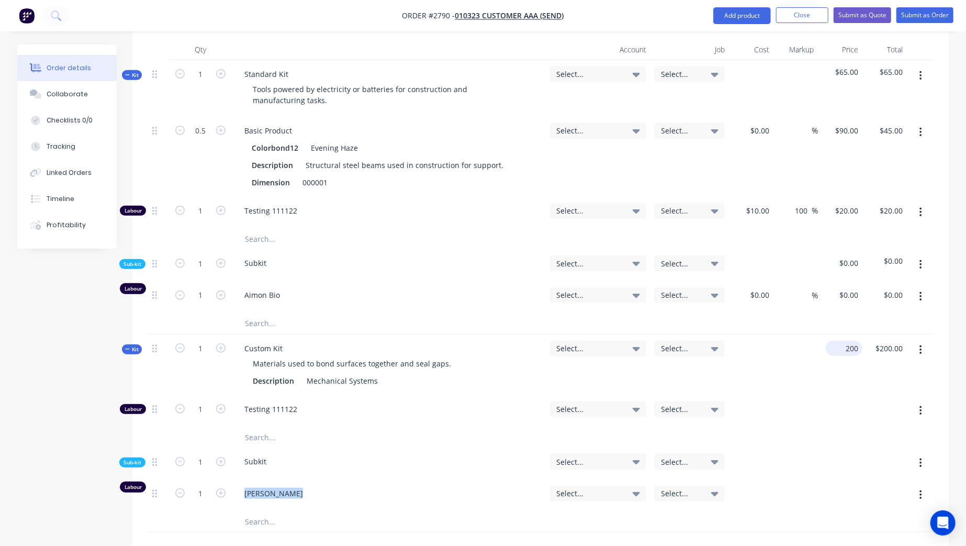
click at [841, 341] on div "200 $200.00" at bounding box center [843, 348] width 37 height 15
type input "$200.00"
click at [949, 332] on div "Order details Collaborate Checklists 0/0 Tracking Linked Orders Timeline Profit…" at bounding box center [483, 191] width 952 height 1284
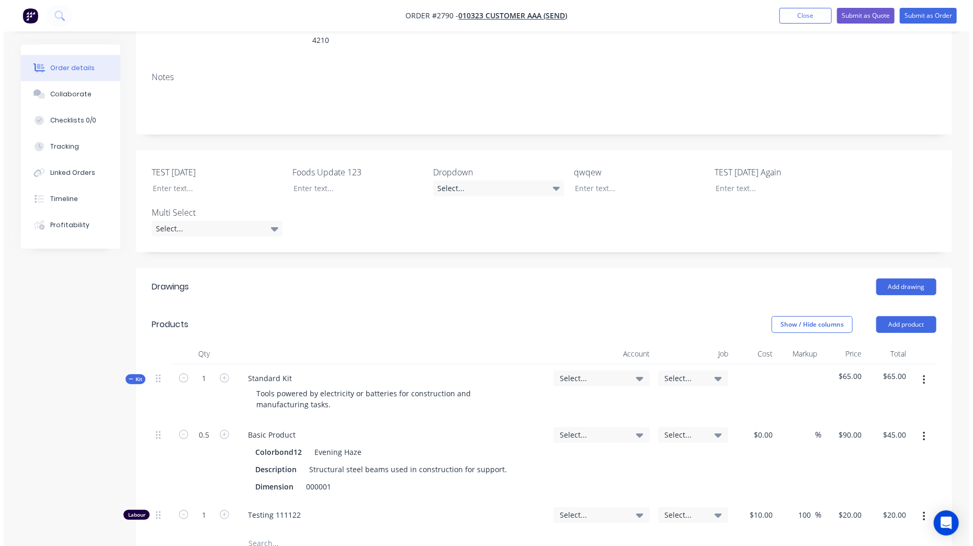
scroll to position [0, 0]
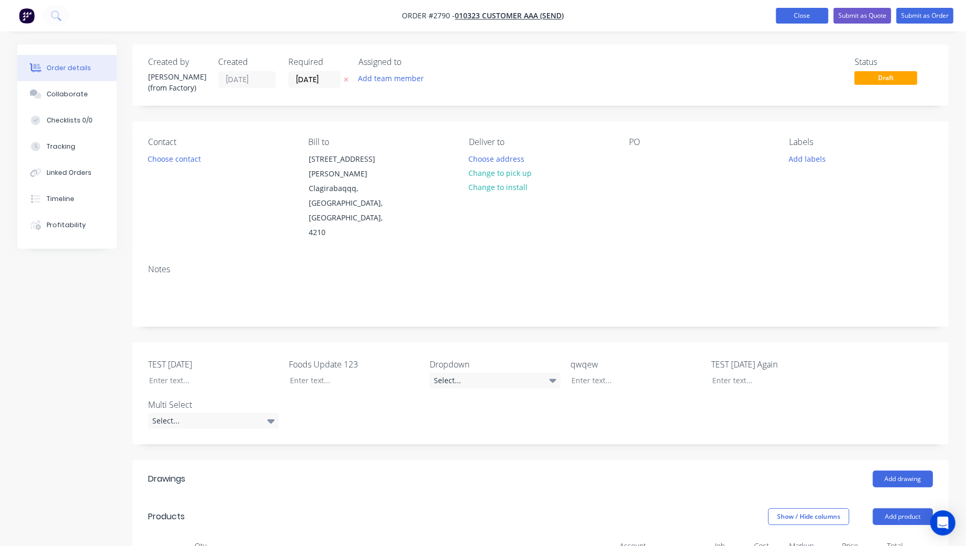
click at [784, 20] on button "Close" at bounding box center [802, 16] width 52 height 16
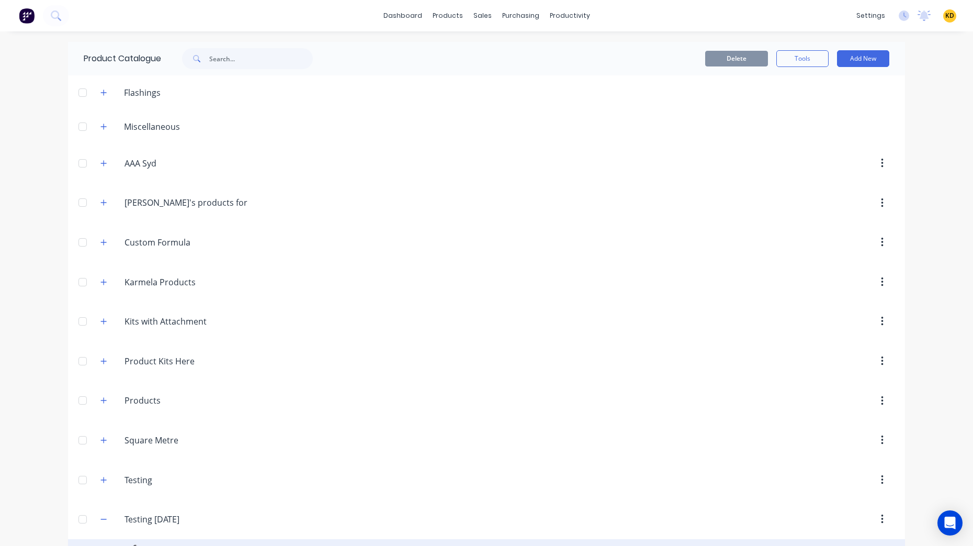
scroll to position [171, 0]
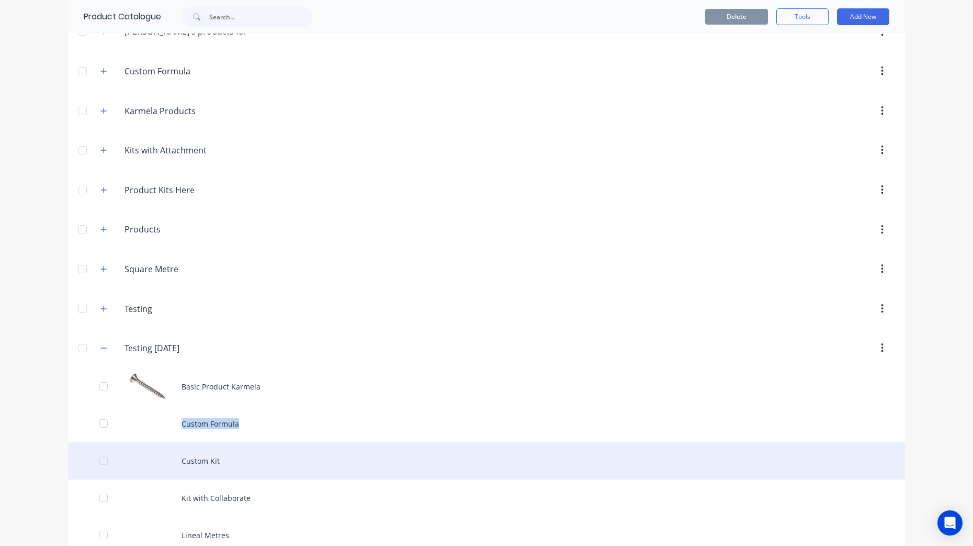
drag, startPoint x: 223, startPoint y: 421, endPoint x: 238, endPoint y: 451, distance: 33.9
click at [238, 451] on div "Basic Product Karmela Custom Formula Custom Kit Kit with Collaborate Lineal Met…" at bounding box center [486, 516] width 837 height 297
click at [239, 456] on div "Custom Kit" at bounding box center [486, 460] width 837 height 37
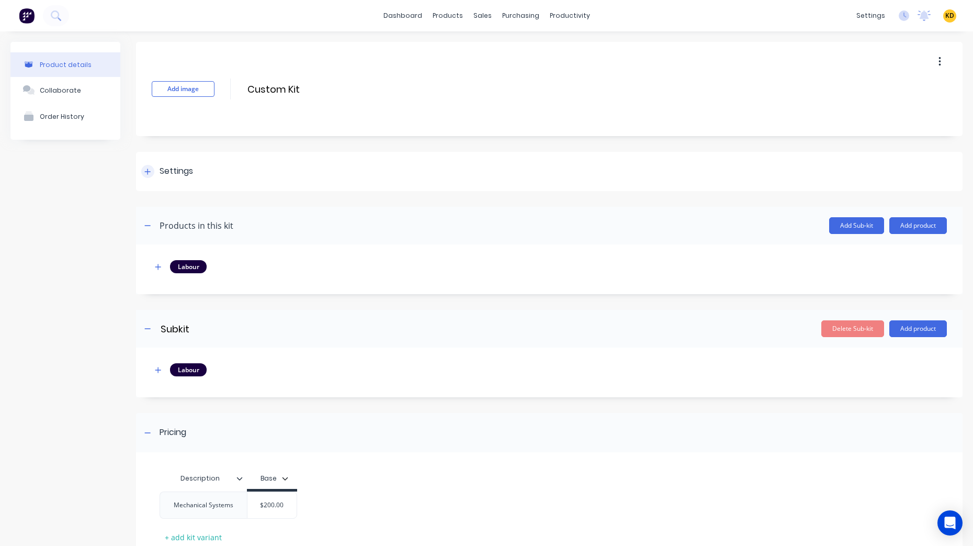
click at [155, 169] on div "Settings" at bounding box center [167, 171] width 52 height 13
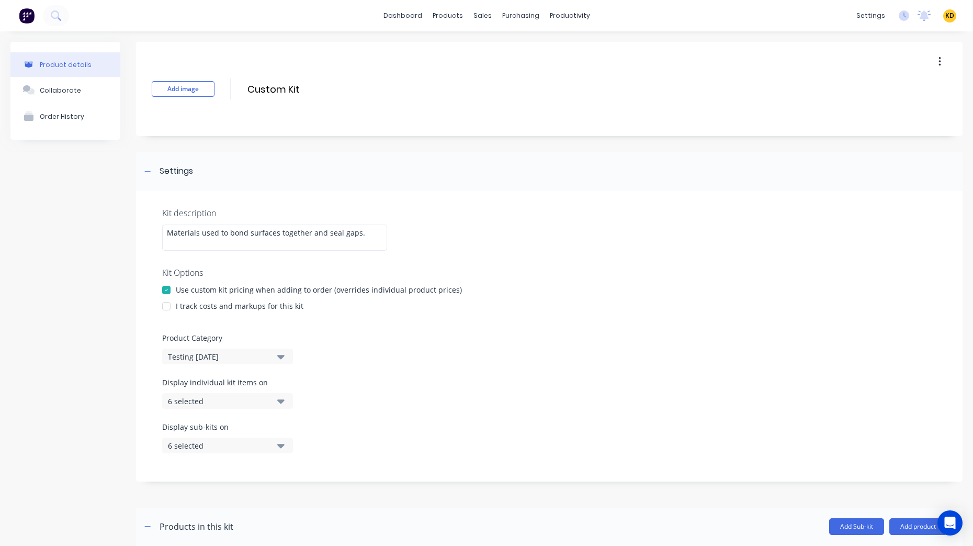
drag, startPoint x: 175, startPoint y: 306, endPoint x: 297, endPoint y: 307, distance: 122.4
click at [297, 307] on div "I track costs and markups for this kit" at bounding box center [549, 305] width 774 height 11
click at [103, 328] on div "Product details Collaborate Order History" at bounding box center [65, 476] width 110 height 868
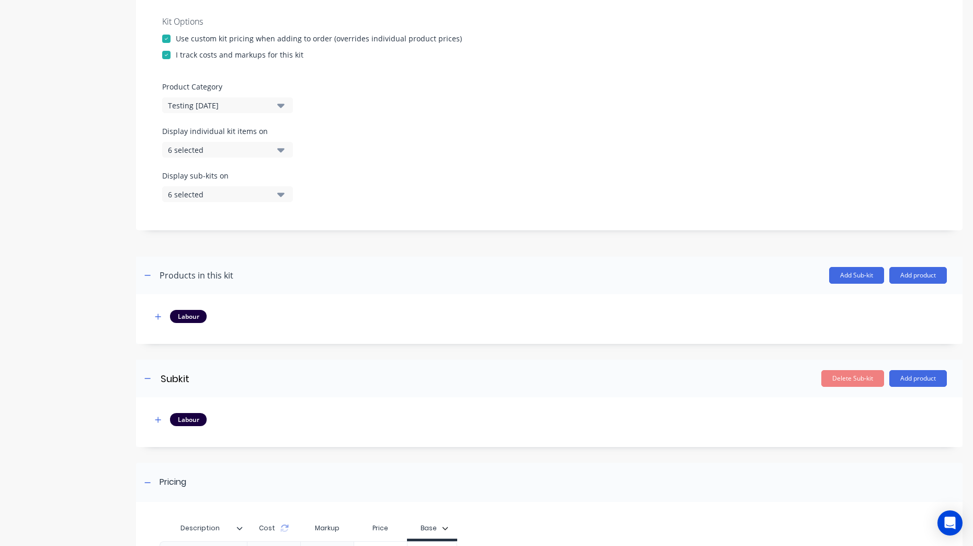
scroll to position [342, 0]
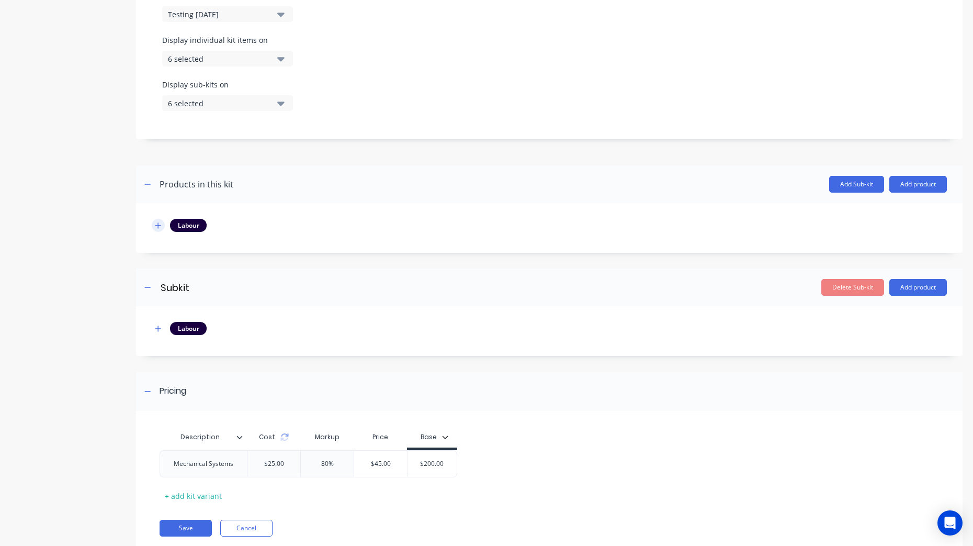
click at [161, 227] on icon "button" at bounding box center [158, 225] width 6 height 7
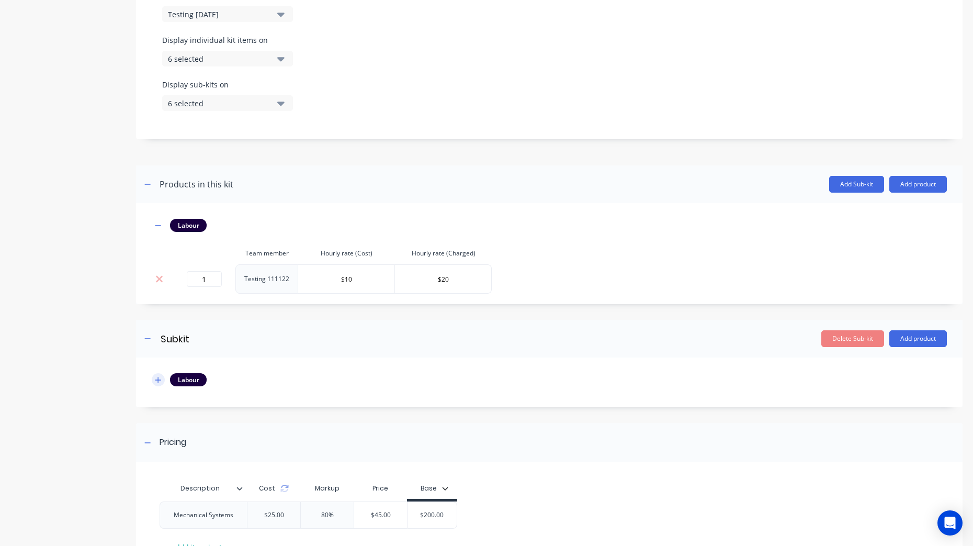
click at [160, 376] on icon "button" at bounding box center [158, 379] width 6 height 7
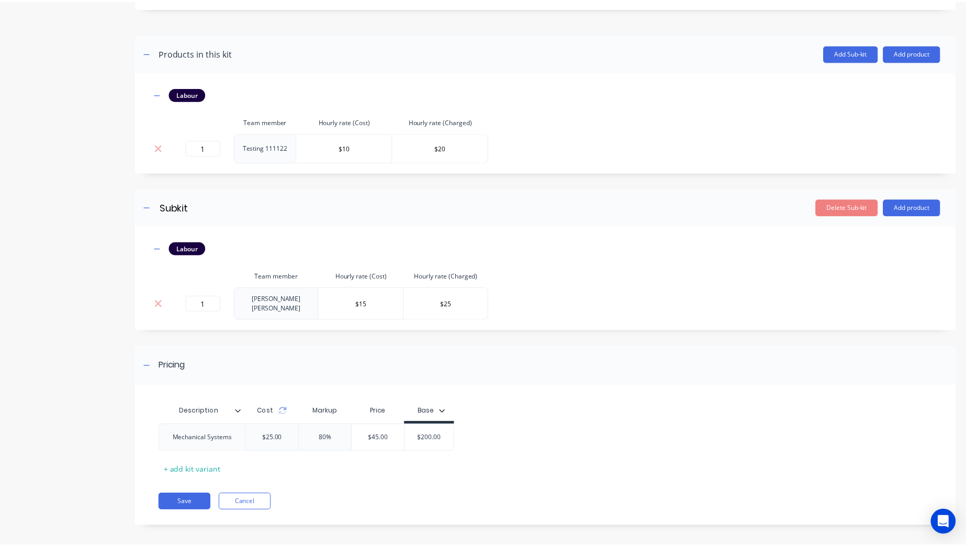
scroll to position [476, 0]
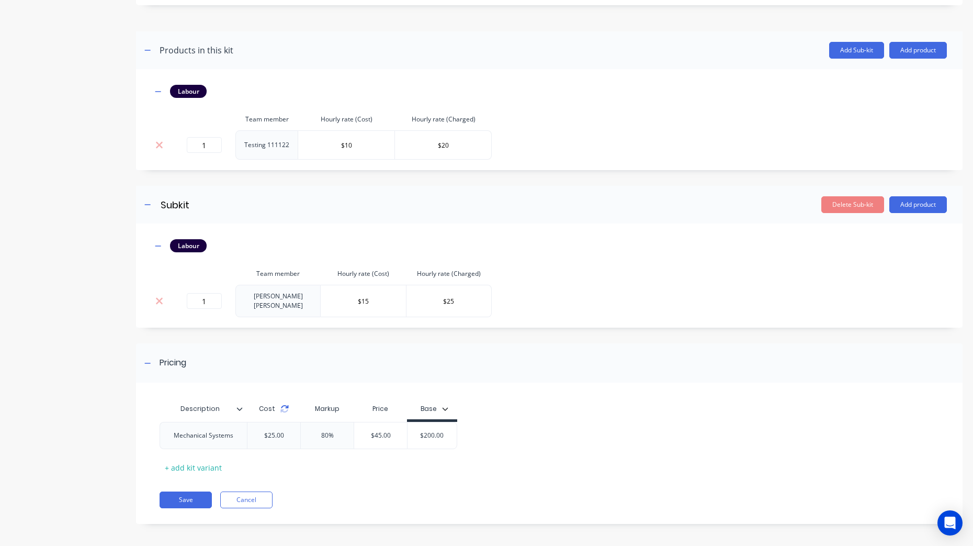
click at [283, 406] on icon at bounding box center [284, 408] width 8 height 8
click at [197, 496] on button "Save" at bounding box center [186, 499] width 52 height 17
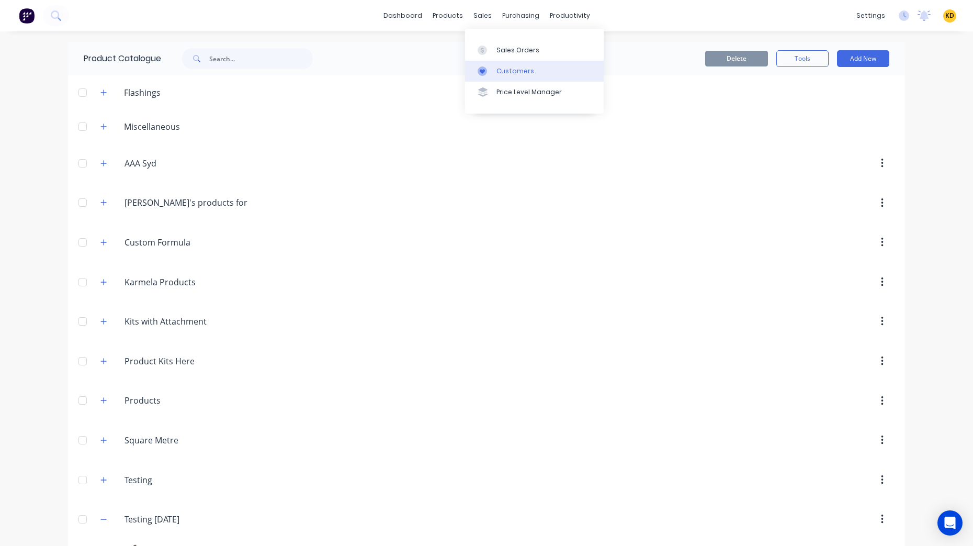
click at [501, 70] on div "Customers" at bounding box center [515, 70] width 38 height 9
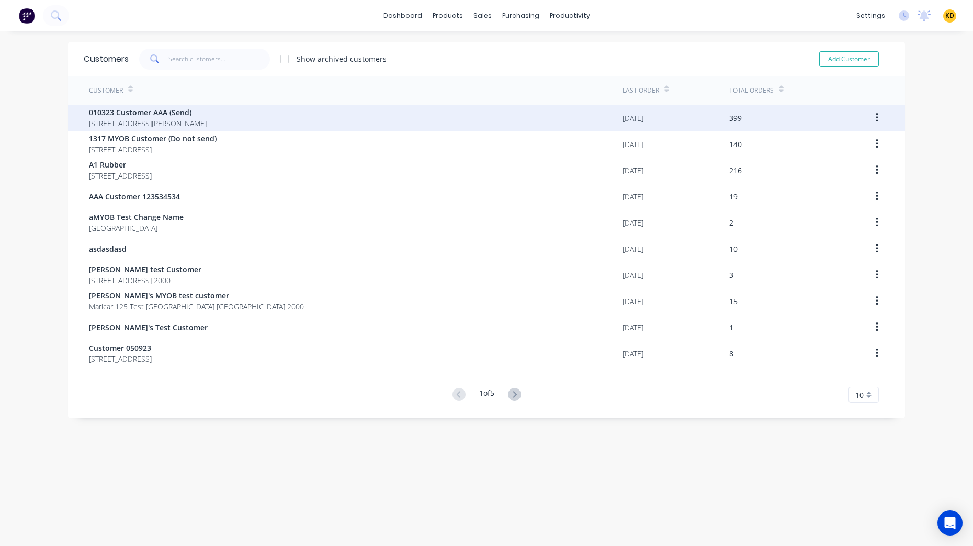
click at [743, 114] on div "399" at bounding box center [787, 118] width 117 height 26
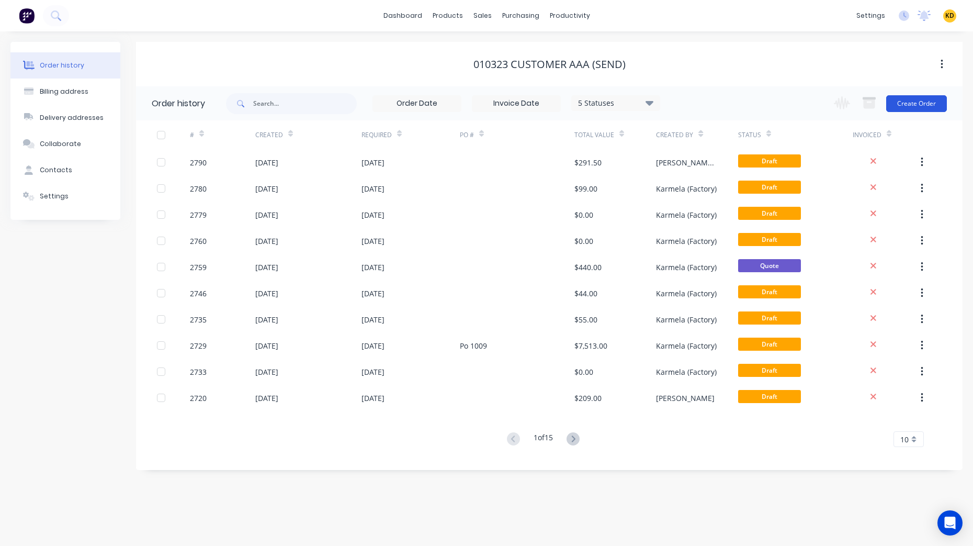
click at [903, 106] on button "Create Order" at bounding box center [916, 103] width 61 height 17
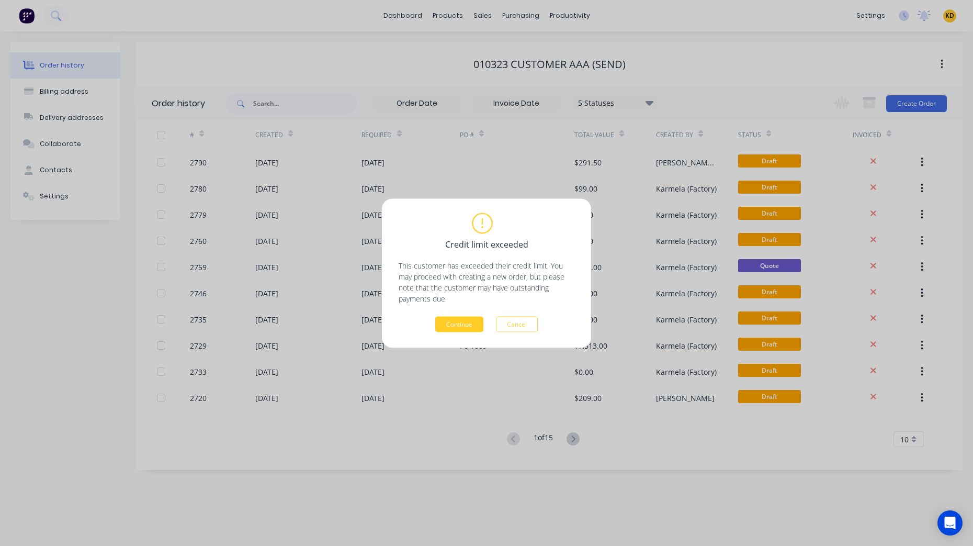
click at [453, 330] on button "Continue" at bounding box center [459, 324] width 48 height 16
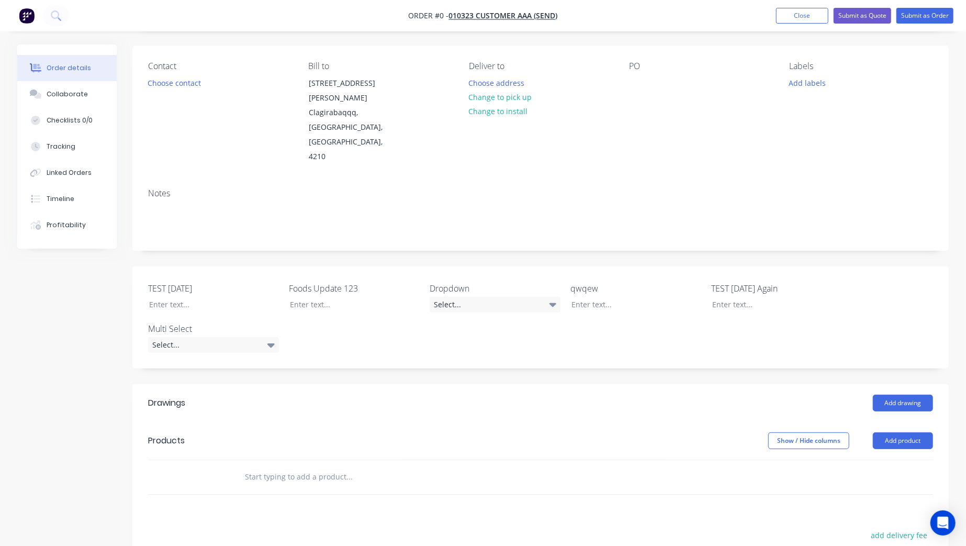
scroll to position [256, 0]
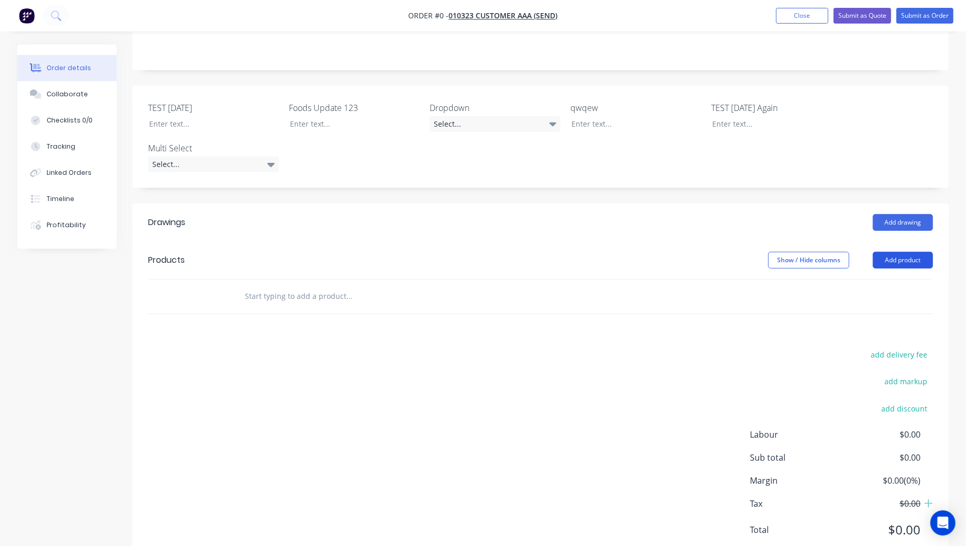
click at [904, 252] on button "Add product" at bounding box center [903, 260] width 60 height 17
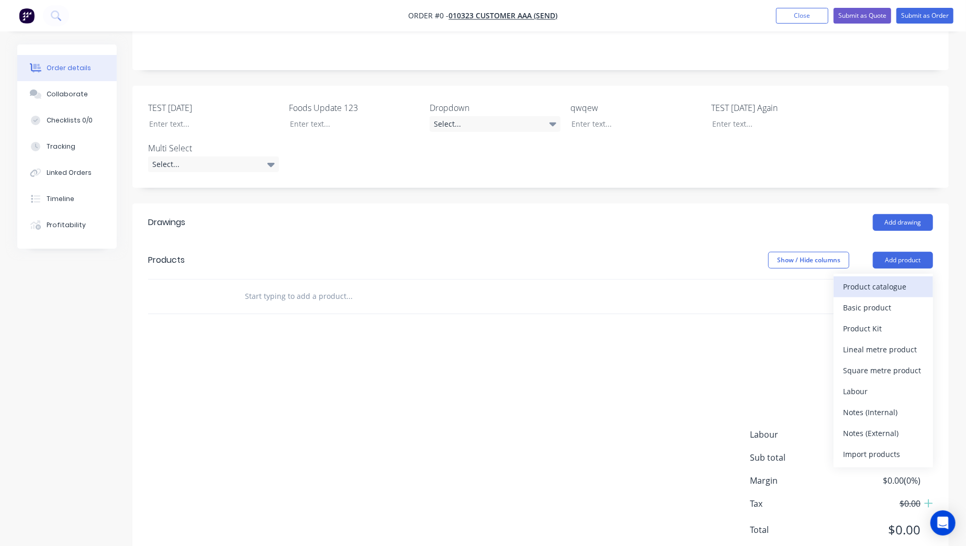
click at [885, 279] on div "Product catalogue" at bounding box center [883, 286] width 81 height 15
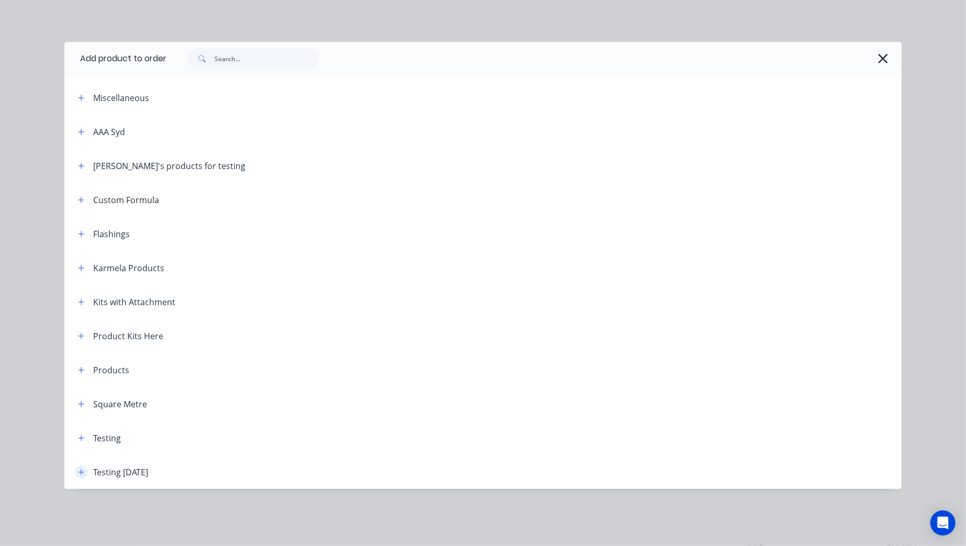
click at [83, 474] on icon "button" at bounding box center [81, 471] width 6 height 7
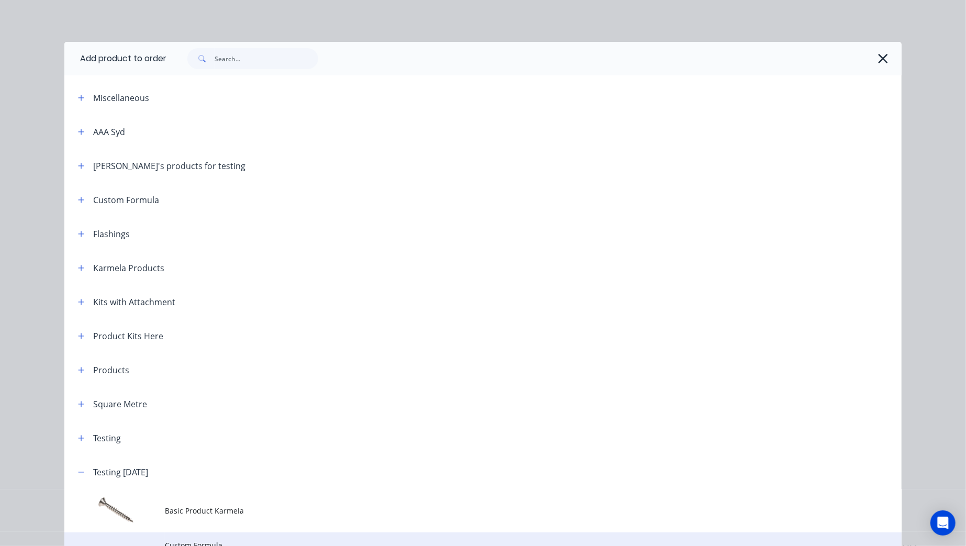
scroll to position [171, 0]
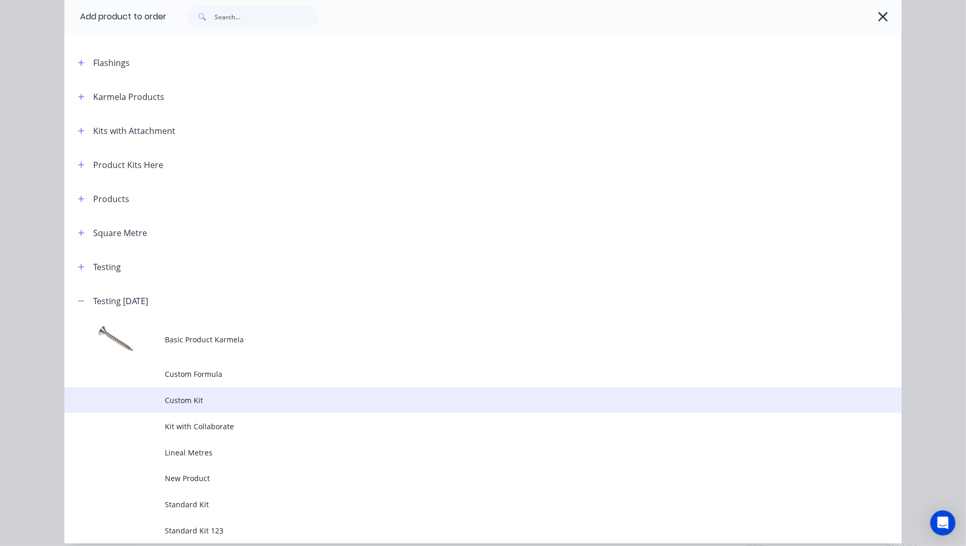
click at [217, 403] on span "Custom Kit" at bounding box center [459, 399] width 589 height 11
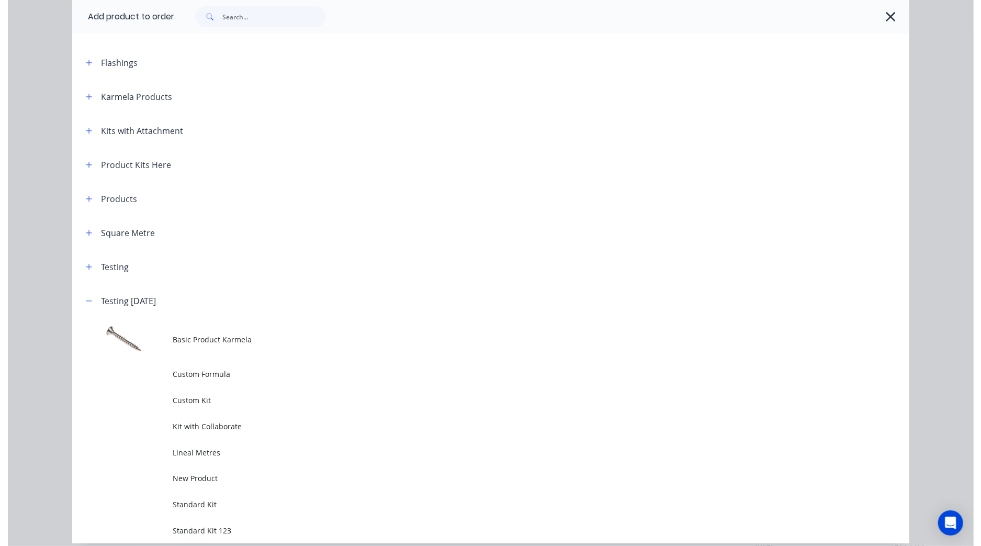
scroll to position [0, 0]
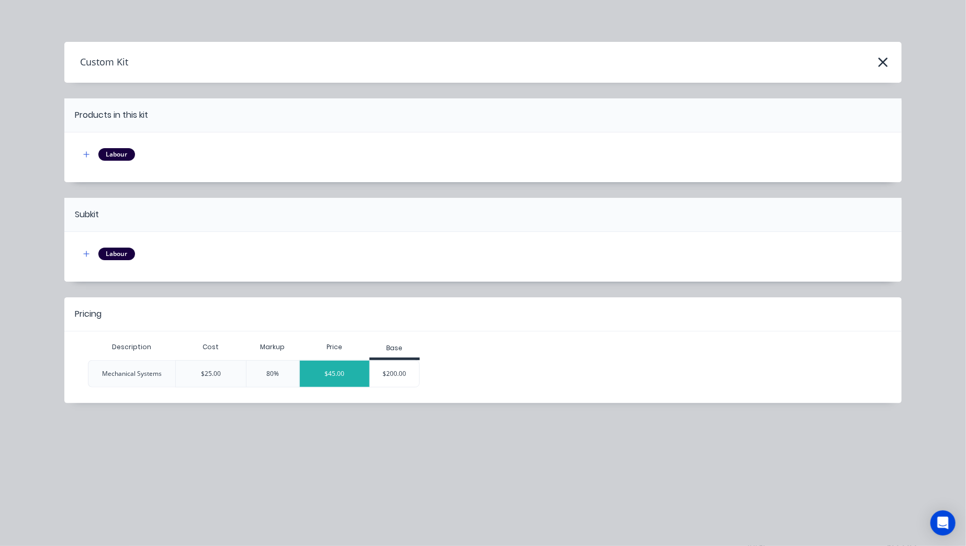
click at [323, 374] on div "$45.00" at bounding box center [335, 373] width 70 height 26
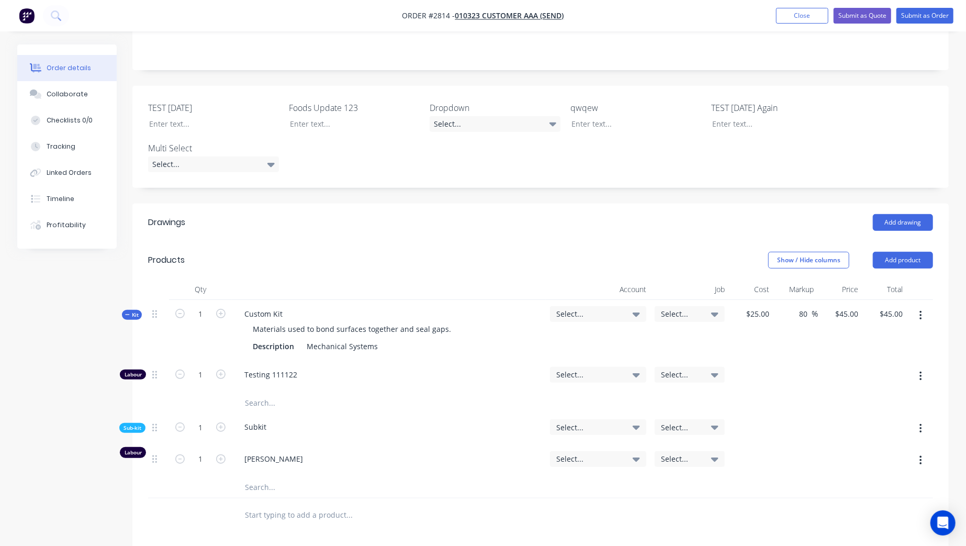
click at [759, 513] on div "Drawings Add drawing Products Show / Hide columns Add product Qty Account Job C…" at bounding box center [540, 493] width 816 height 580
click at [961, 340] on div "Order details Collaborate Checklists 0/0 Tracking Linked Orders Timeline Profit…" at bounding box center [484, 271] width 968 height 1055
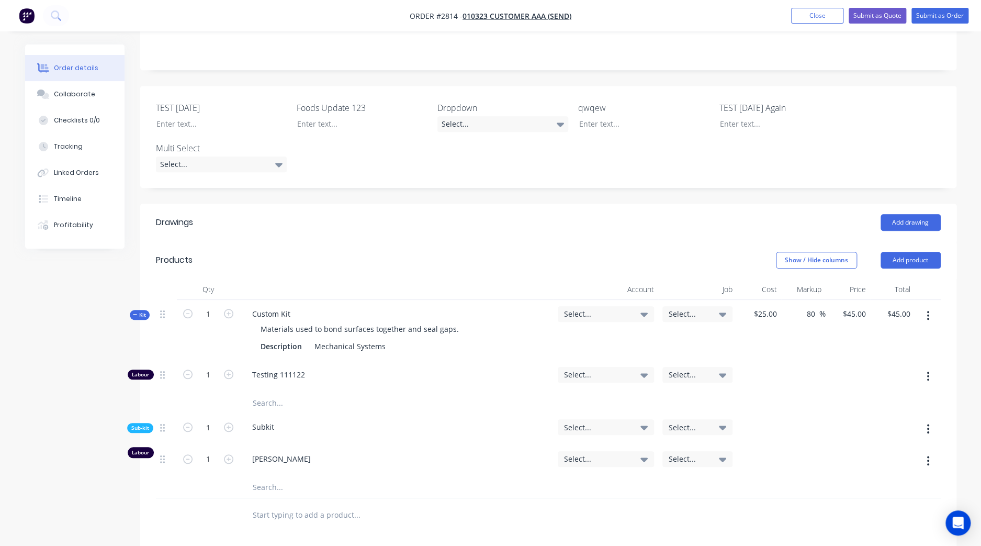
click at [976, 321] on div "Order details Collaborate Checklists 0/0 Tracking Linked Orders Timeline Profit…" at bounding box center [490, 271] width 981 height 1055
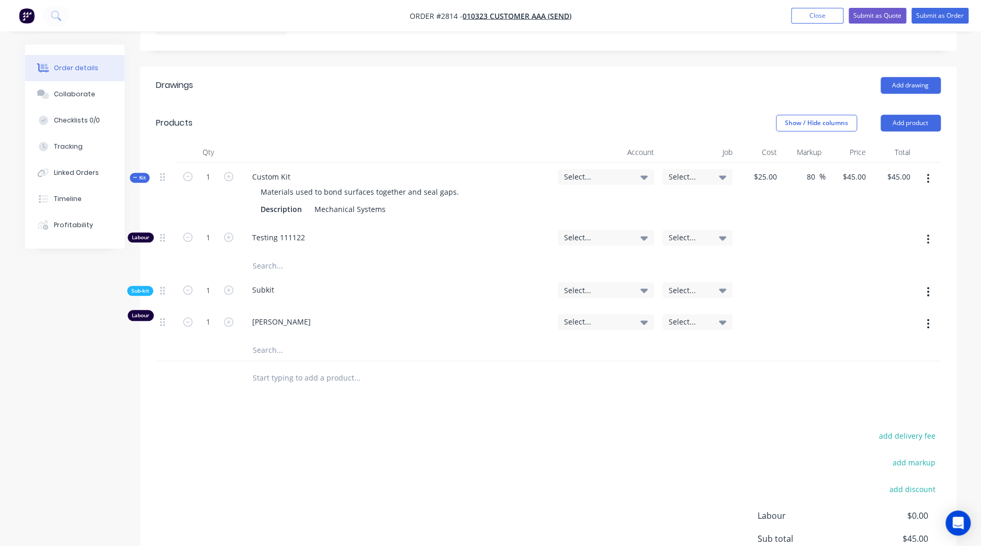
scroll to position [222, 0]
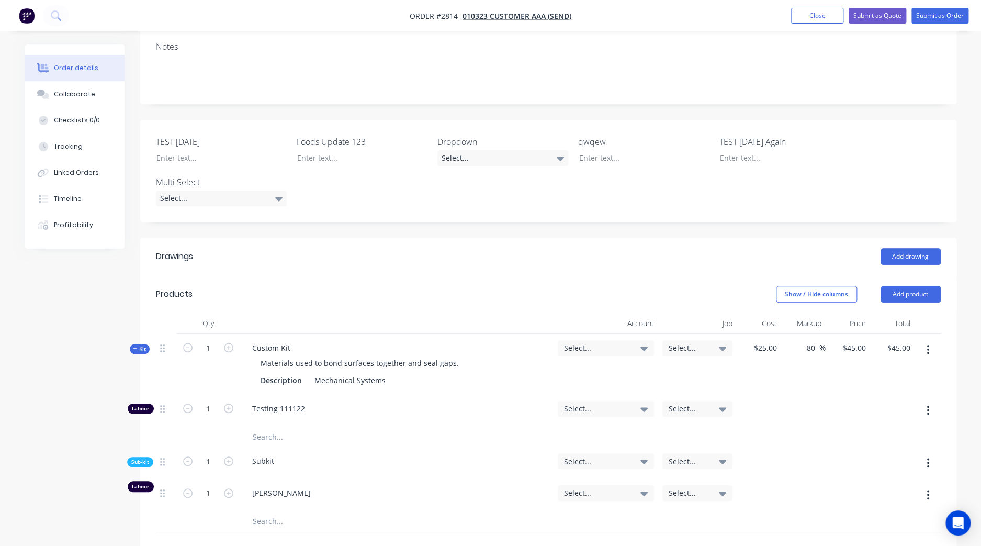
click at [960, 306] on div "Order details Collaborate Checklists 0/0 Tracking Linked Orders Timeline Profit…" at bounding box center [491, 327] width 952 height 1011
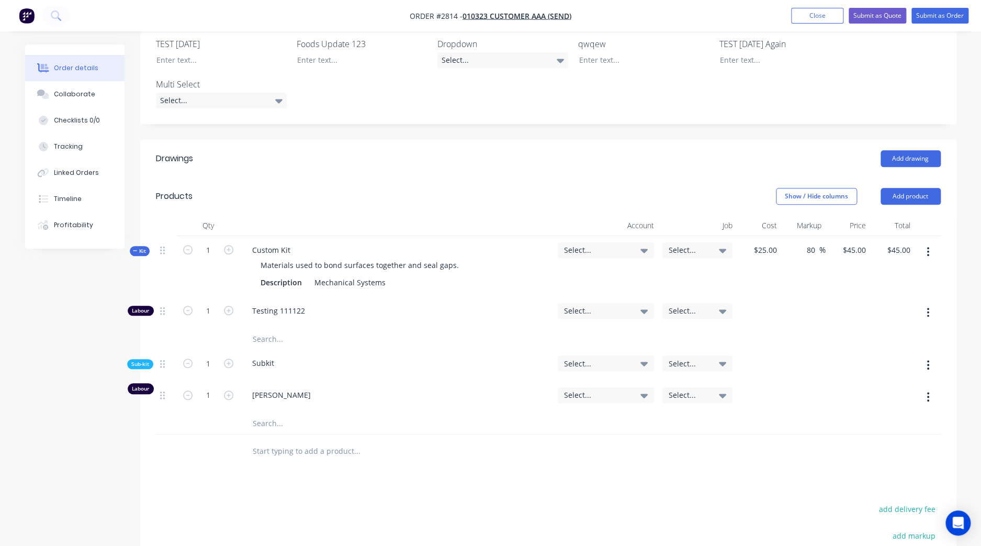
scroll to position [393, 0]
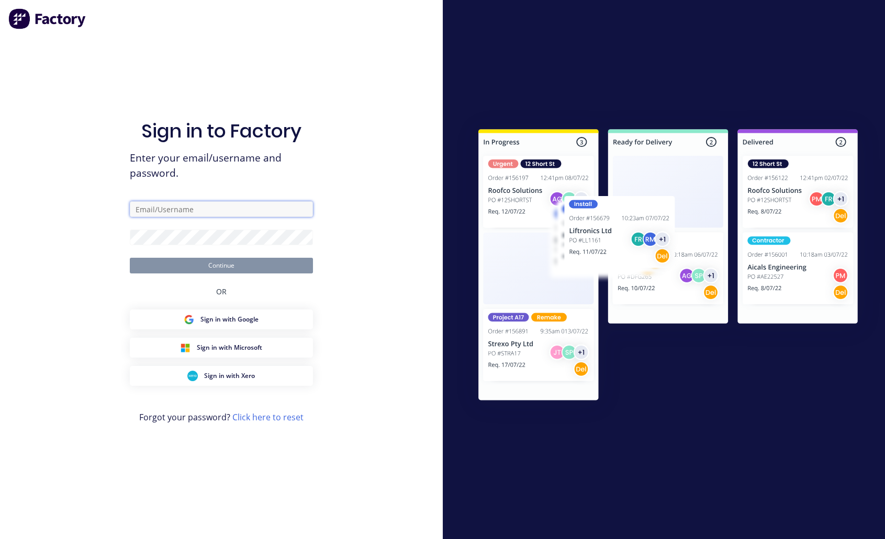
click at [258, 207] on input "text" at bounding box center [221, 209] width 183 height 16
type input "[EMAIL_ADDRESS][DOMAIN_NAME]"
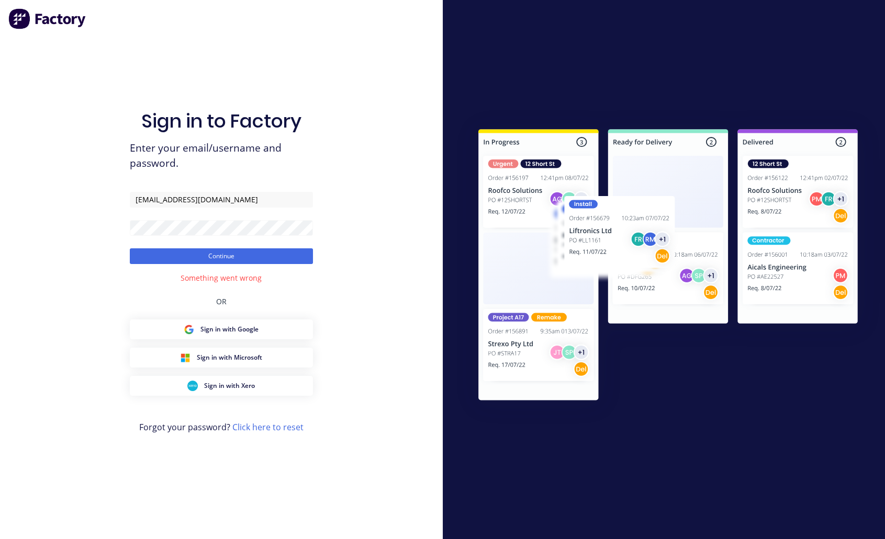
click at [602, 113] on img at bounding box center [667, 266] width 425 height 317
click at [566, 69] on div at bounding box center [664, 269] width 443 height 539
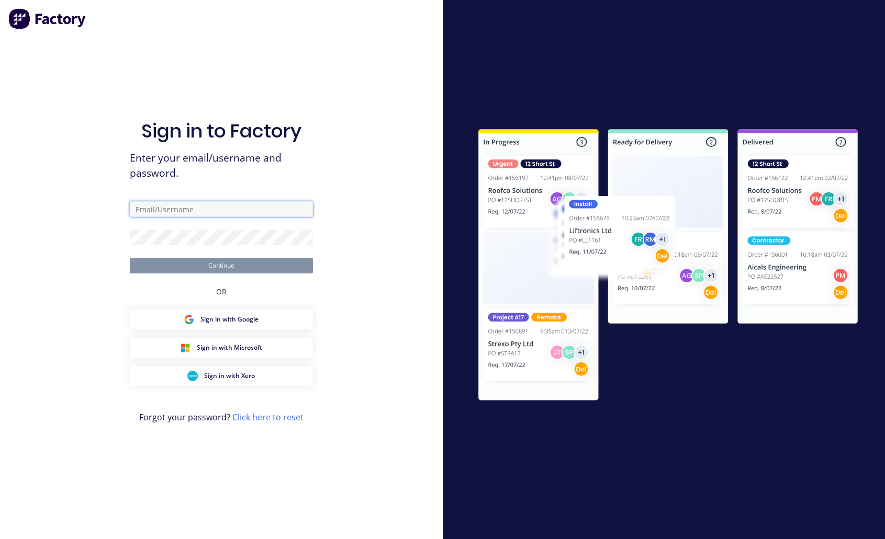
click at [189, 209] on input "text" at bounding box center [221, 209] width 183 height 16
type input "[EMAIL_ADDRESS][DOMAIN_NAME]"
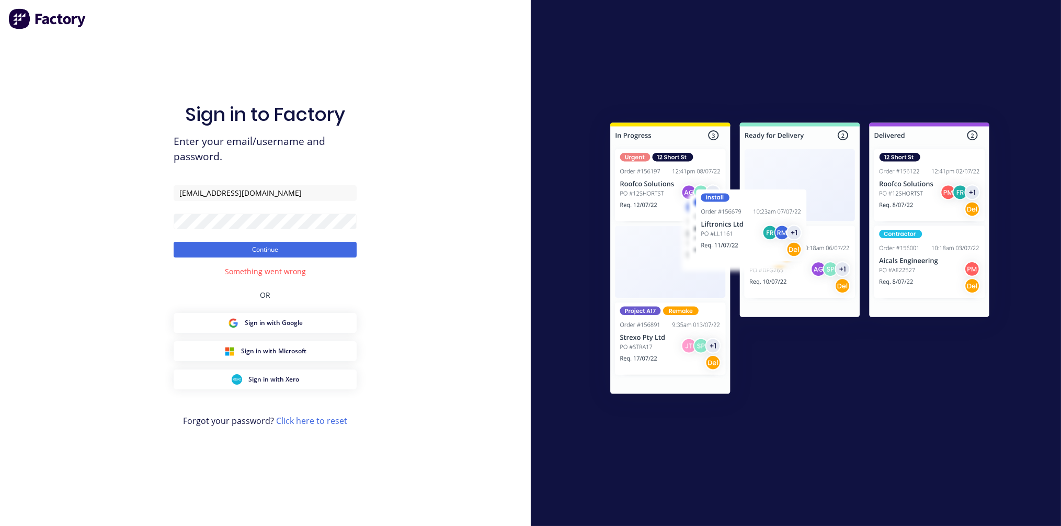
click at [479, 126] on div "Sign in to Factory Enter your email/username and password. [EMAIL_ADDRESS][DOMA…" at bounding box center [265, 263] width 531 height 526
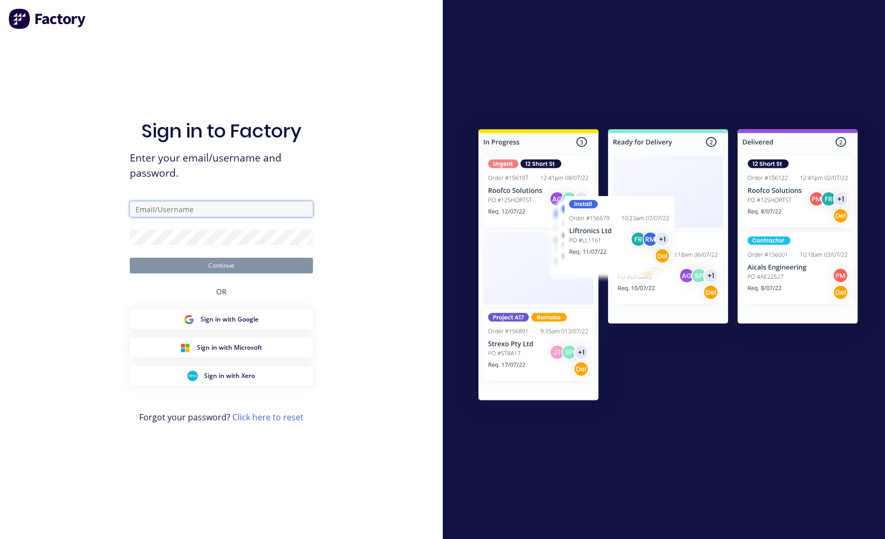
click at [206, 205] on input "text" at bounding box center [221, 209] width 183 height 16
click at [258, 214] on input "defa" at bounding box center [221, 209] width 183 height 16
paste input "[EMAIL_ADDRESS][DOMAIN_NAME]"
type input "[EMAIL_ADDRESS][DOMAIN_NAME]"
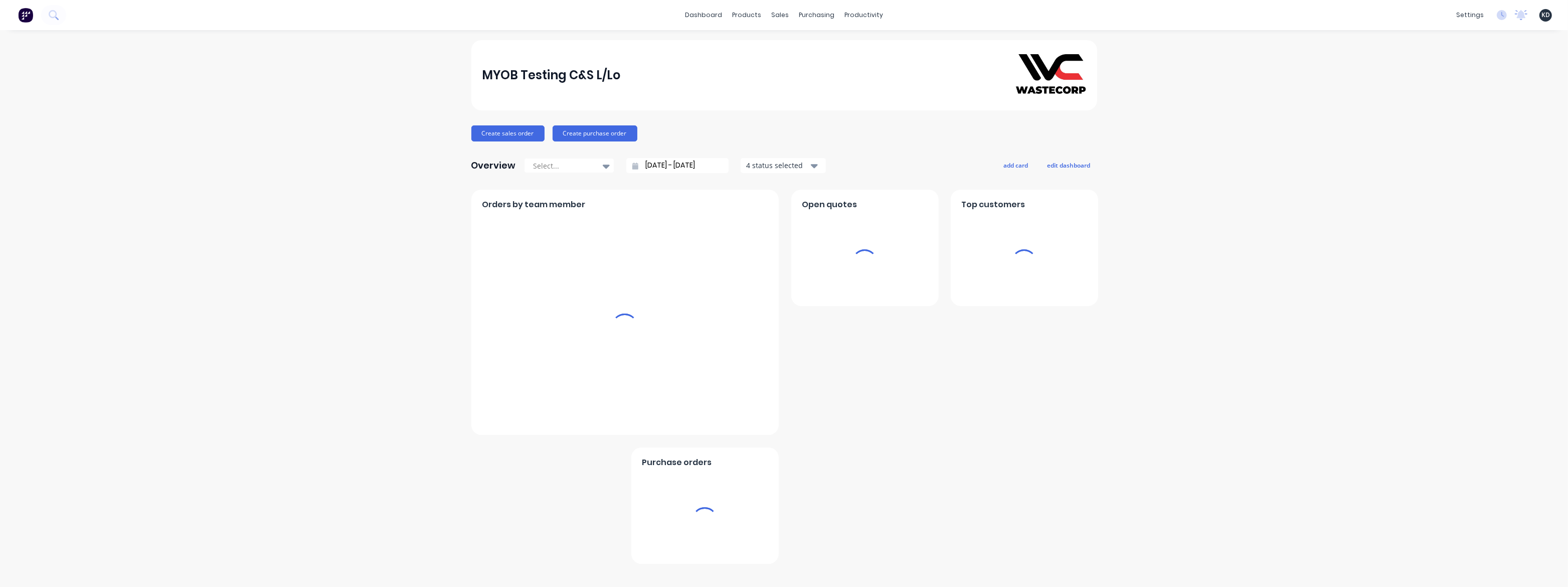
click at [847, 227] on div "MYOB Testing C&S L/Lo Create sales order Create purchase order Overview Select.…" at bounding box center [784, 309] width 1568 height 537
click at [807, 52] on div "Sales Orders" at bounding box center [817, 48] width 41 height 9
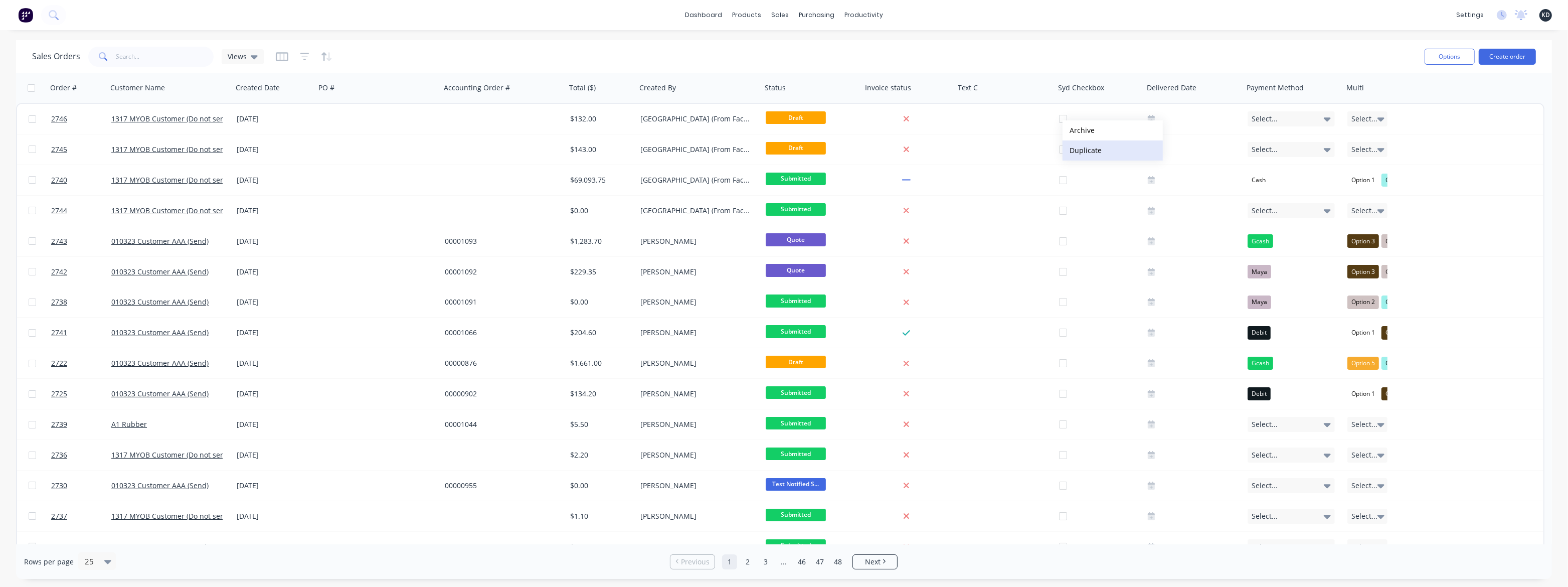
click at [847, 153] on button "Duplicate" at bounding box center [1112, 150] width 101 height 20
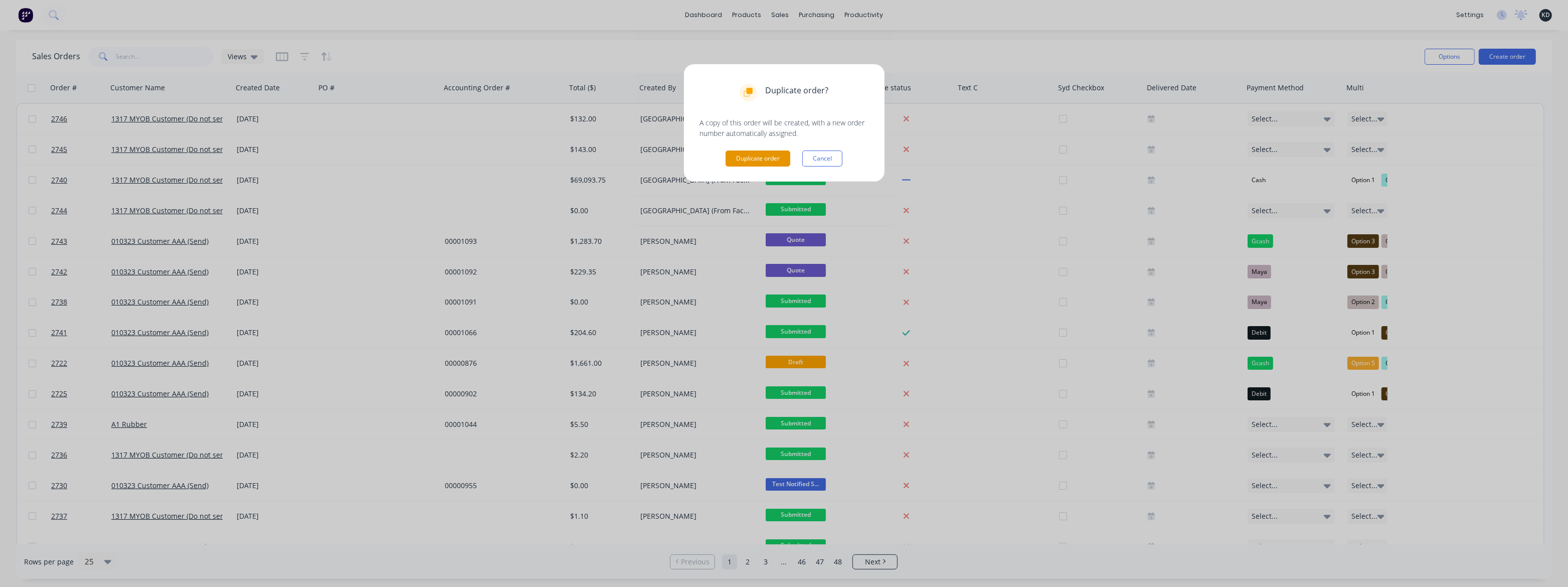
click at [761, 156] on button "Duplicate order" at bounding box center [757, 158] width 64 height 16
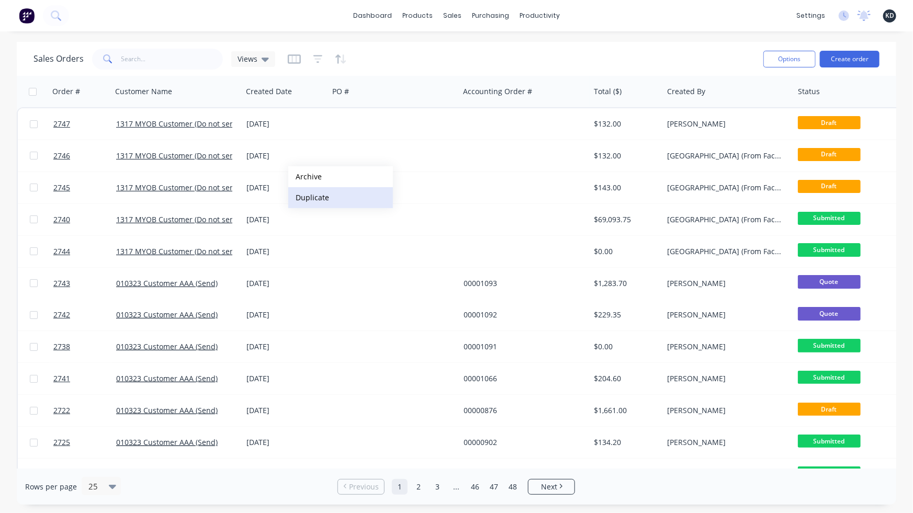
click at [319, 196] on button "Duplicate" at bounding box center [340, 197] width 105 height 21
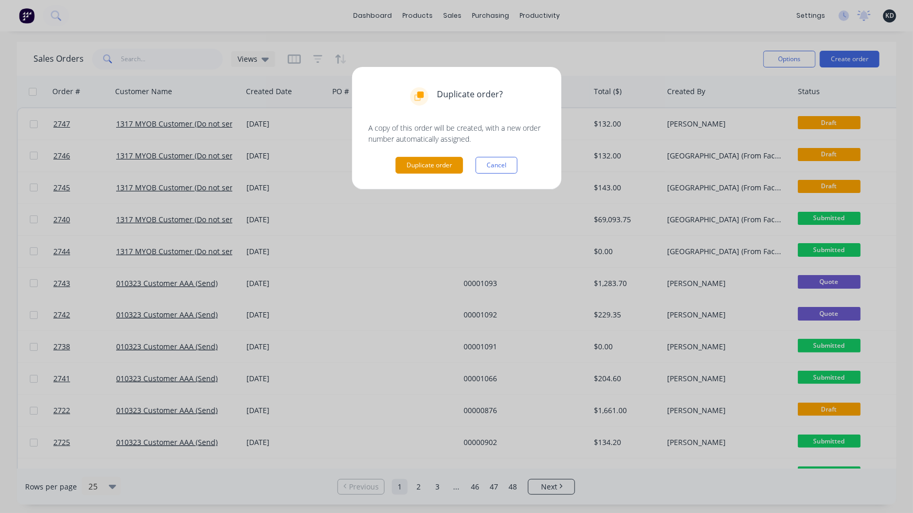
click at [444, 166] on button "Duplicate order" at bounding box center [428, 165] width 67 height 17
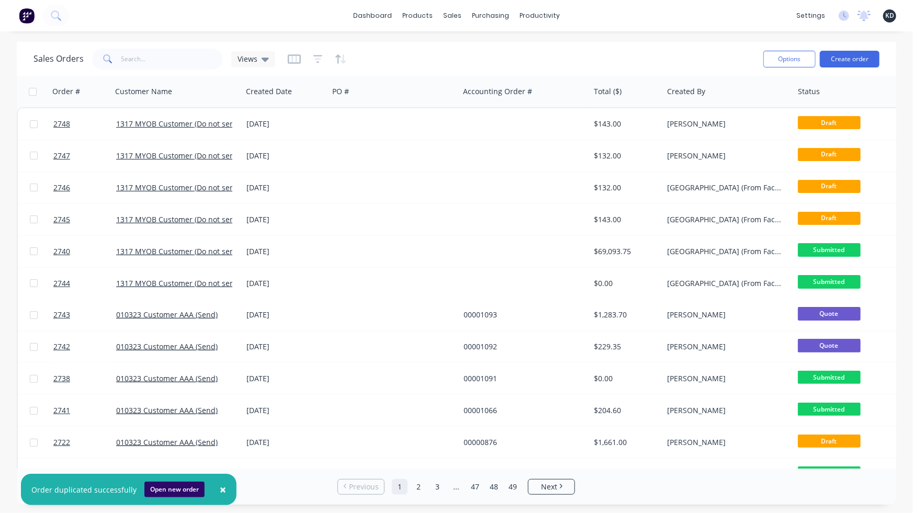
click at [176, 485] on button "Open new order" at bounding box center [174, 490] width 60 height 16
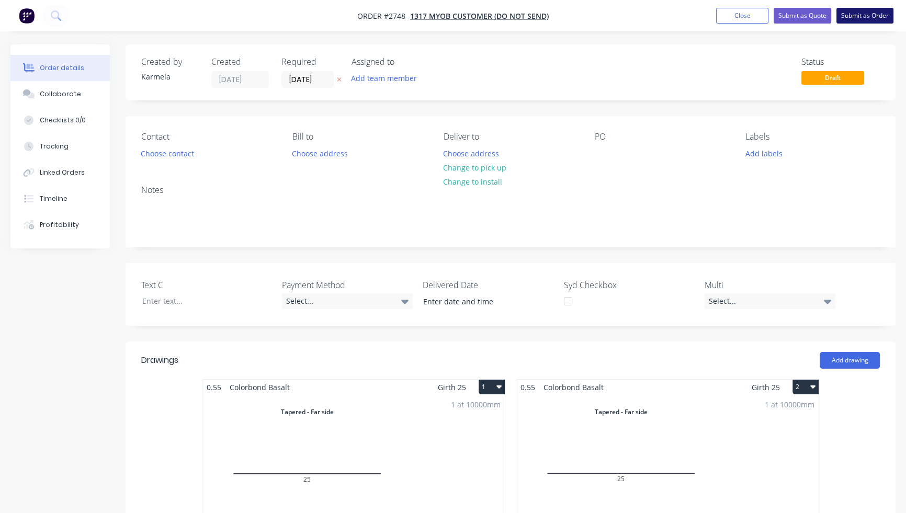
click at [860, 14] on button "Submit as Order" at bounding box center [864, 16] width 57 height 16
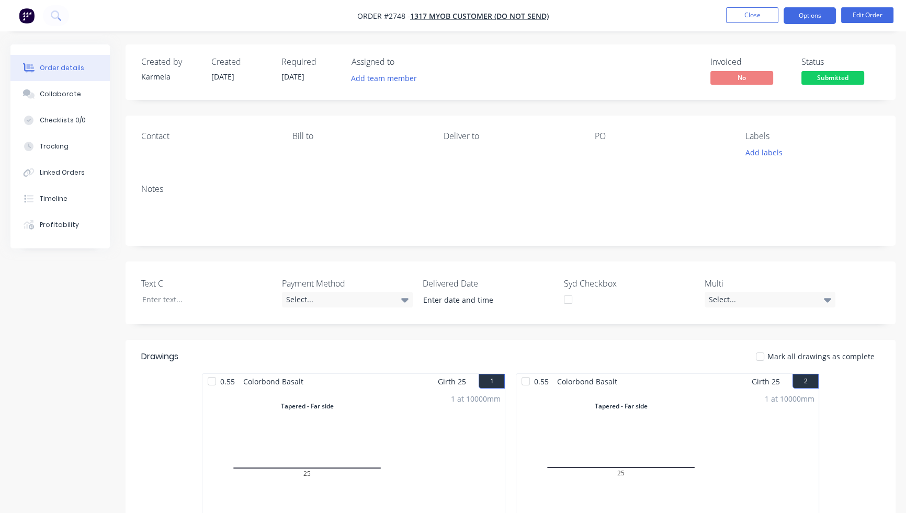
click at [817, 15] on button "Options" at bounding box center [810, 15] width 52 height 17
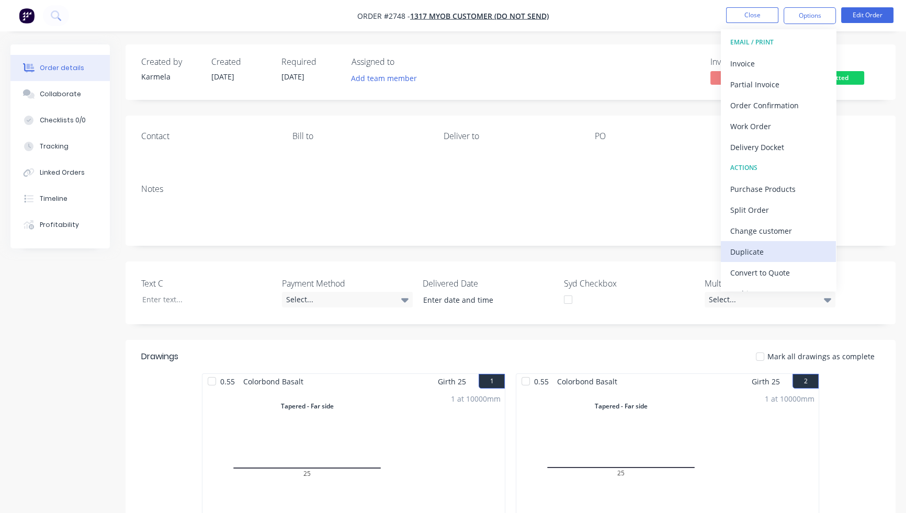
click at [744, 247] on div "Duplicate" at bounding box center [778, 251] width 96 height 15
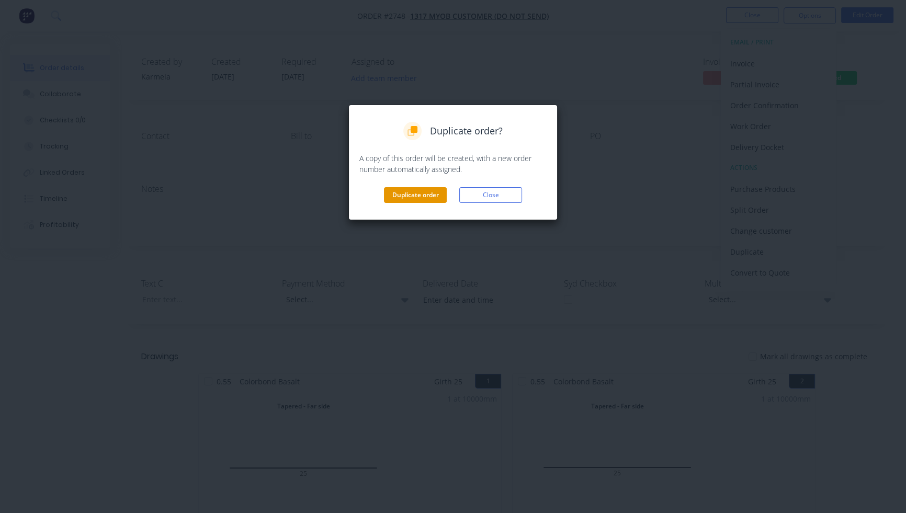
click at [410, 192] on button "Duplicate order" at bounding box center [415, 195] width 63 height 16
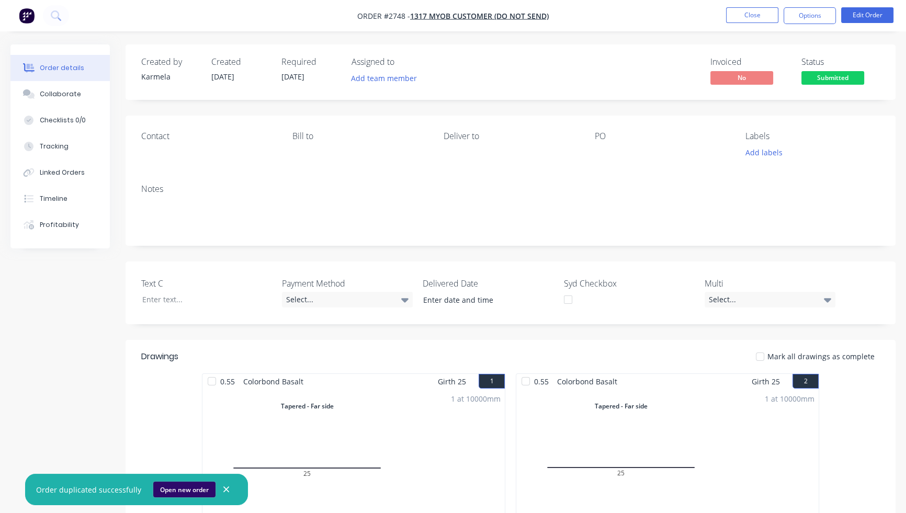
click at [177, 494] on button "Open new order" at bounding box center [184, 490] width 62 height 16
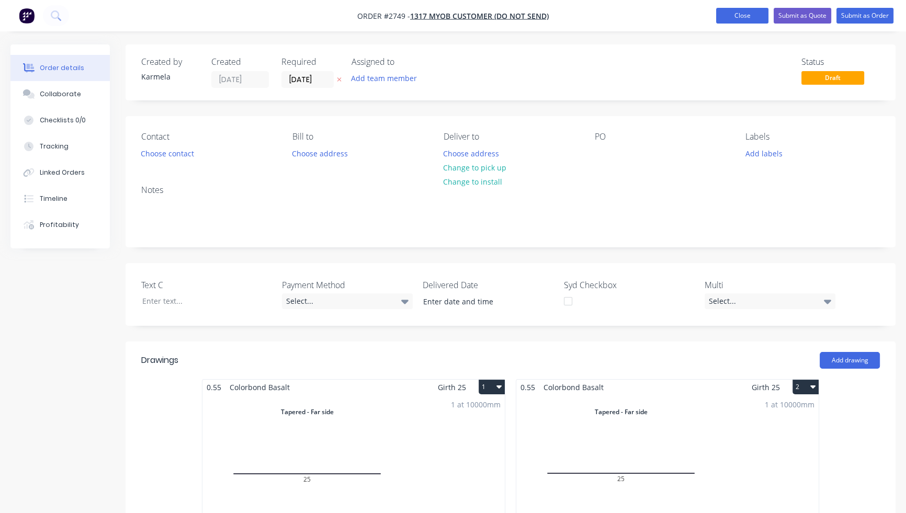
click at [765, 12] on button "Close" at bounding box center [742, 16] width 52 height 16
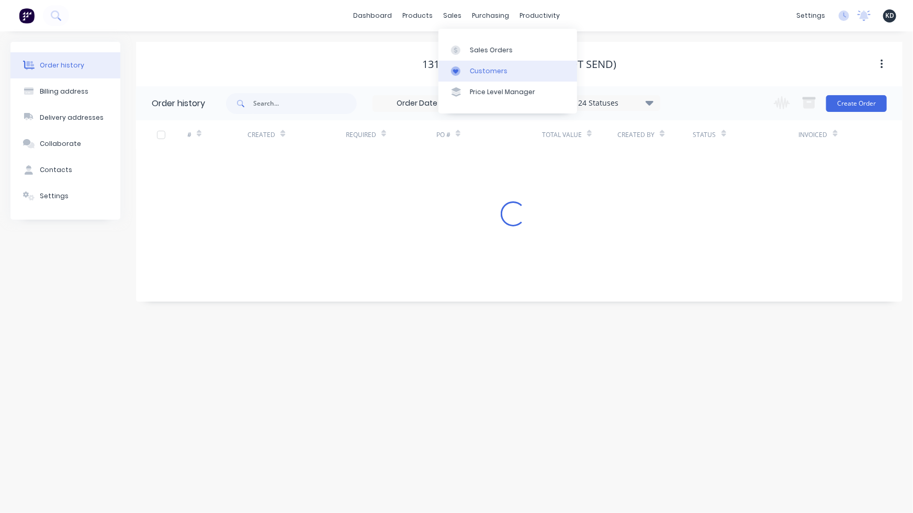
click at [474, 72] on div "Customers" at bounding box center [489, 70] width 38 height 9
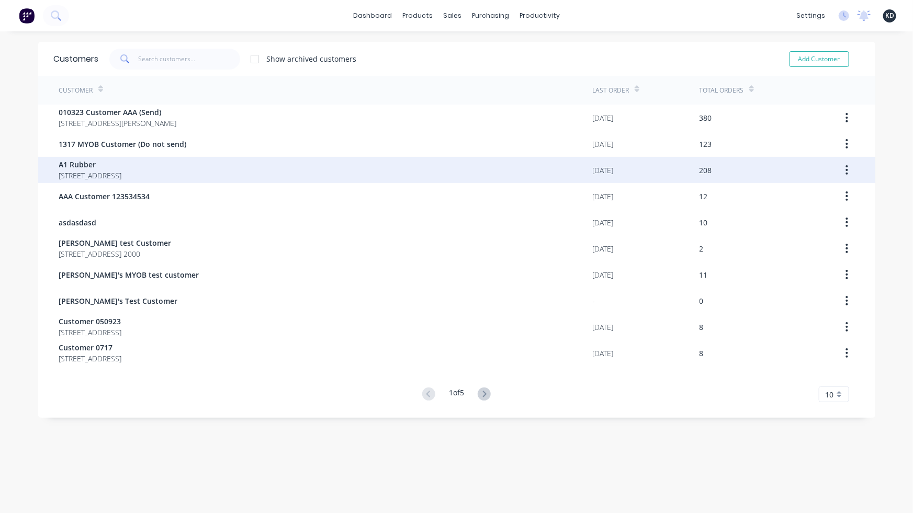
click at [297, 158] on div "A1 Rubber [STREET_ADDRESS]" at bounding box center [326, 170] width 534 height 26
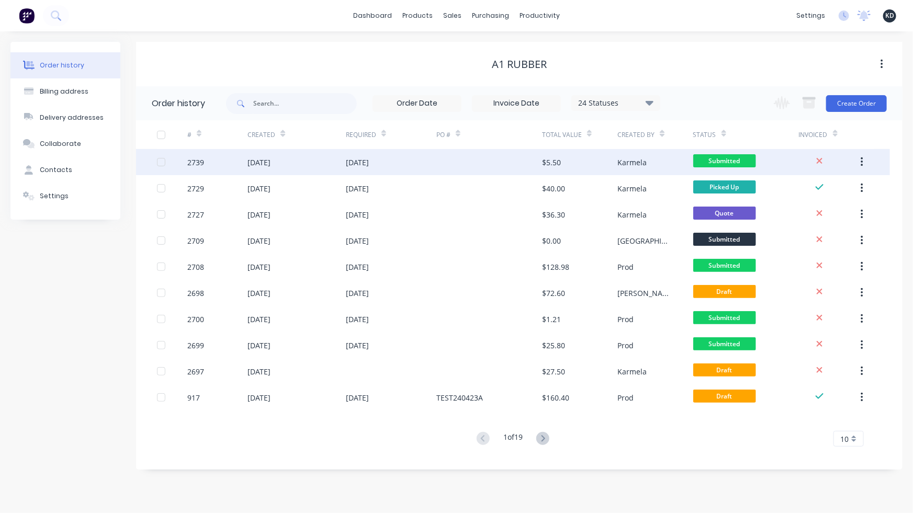
click at [860, 163] on icon "button" at bounding box center [861, 162] width 3 height 12
click at [832, 204] on div "Duplicate" at bounding box center [824, 210] width 81 height 15
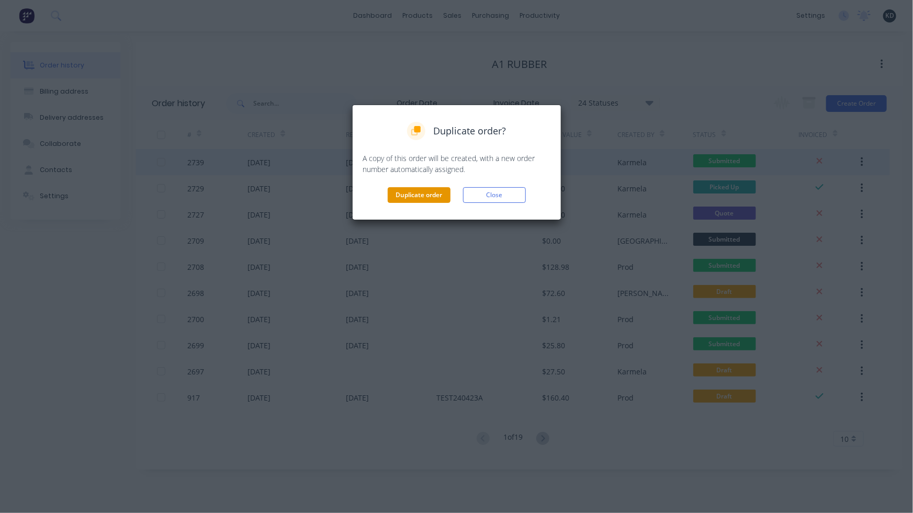
click at [428, 190] on button "Duplicate order" at bounding box center [419, 195] width 63 height 16
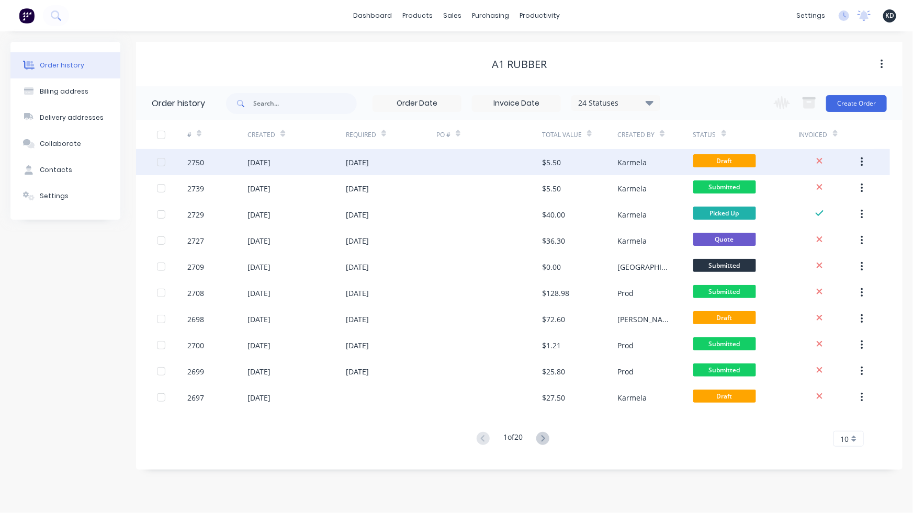
click at [873, 162] on button "button" at bounding box center [862, 162] width 25 height 19
click at [821, 211] on div "Duplicate" at bounding box center [824, 210] width 81 height 15
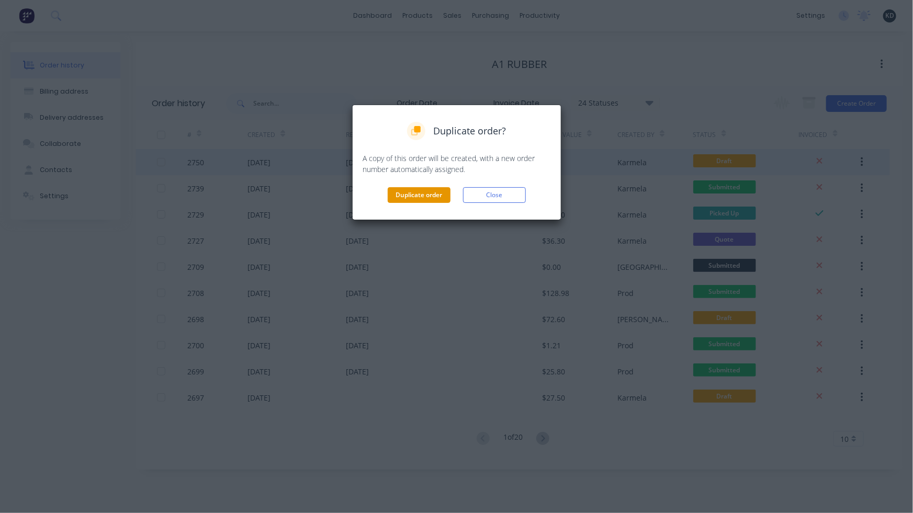
click at [437, 193] on button "Duplicate order" at bounding box center [419, 195] width 63 height 16
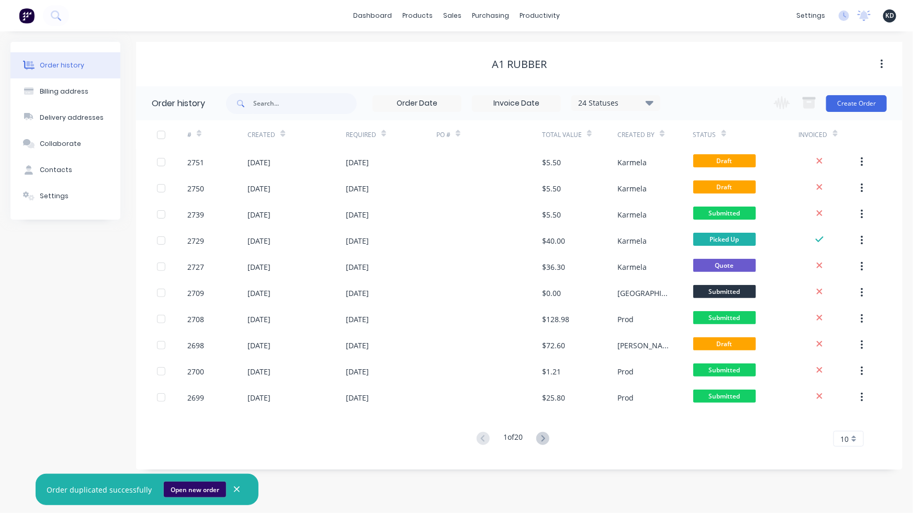
click at [181, 492] on button "Open new order" at bounding box center [195, 490] width 62 height 16
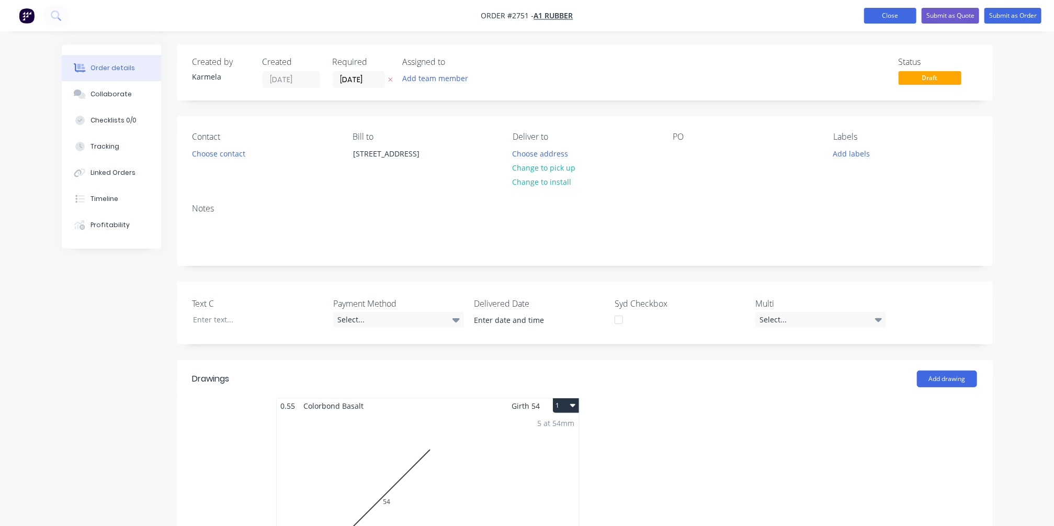
click at [890, 18] on button "Close" at bounding box center [890, 16] width 52 height 16
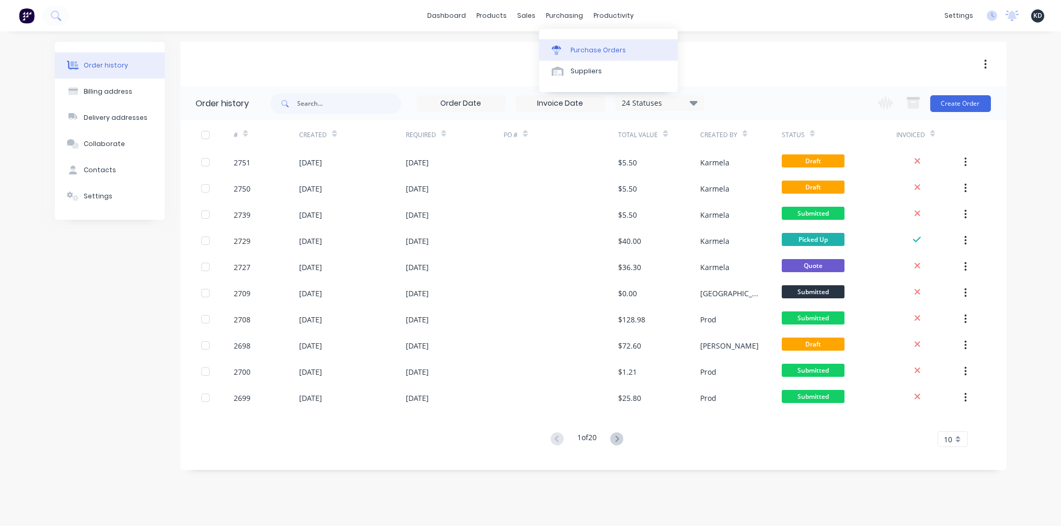
click at [593, 53] on div "Purchase Orders" at bounding box center [598, 50] width 55 height 9
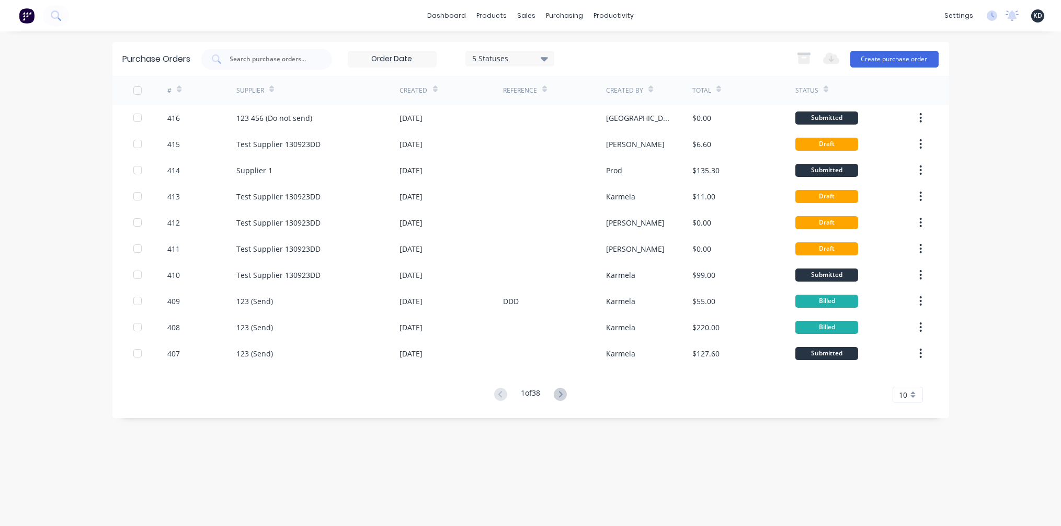
click at [912, 110] on div "dashboard products sales purchasing productivity dashboard products Product Cat…" at bounding box center [530, 263] width 1061 height 526
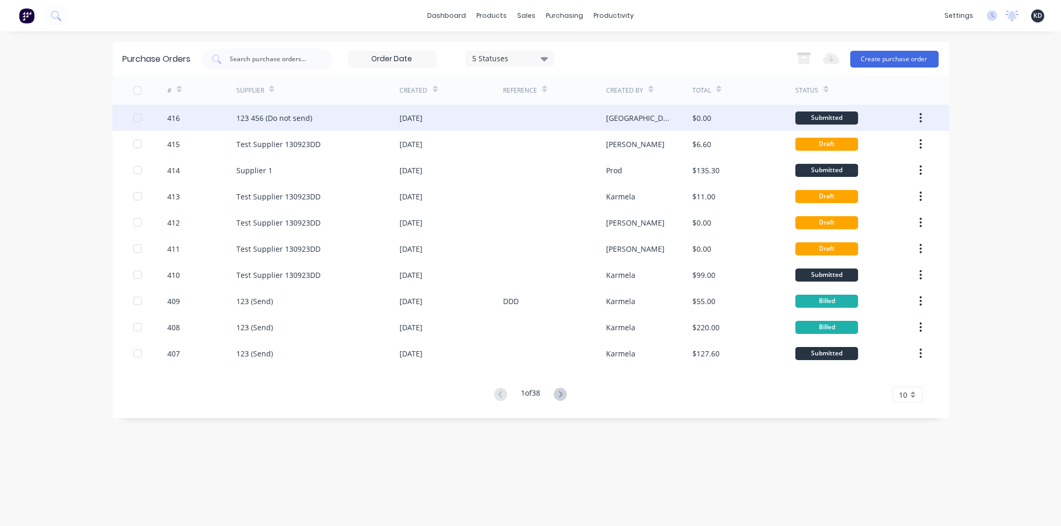
click at [912, 120] on button "button" at bounding box center [921, 117] width 25 height 19
click at [889, 162] on div "Duplicate" at bounding box center [884, 165] width 81 height 15
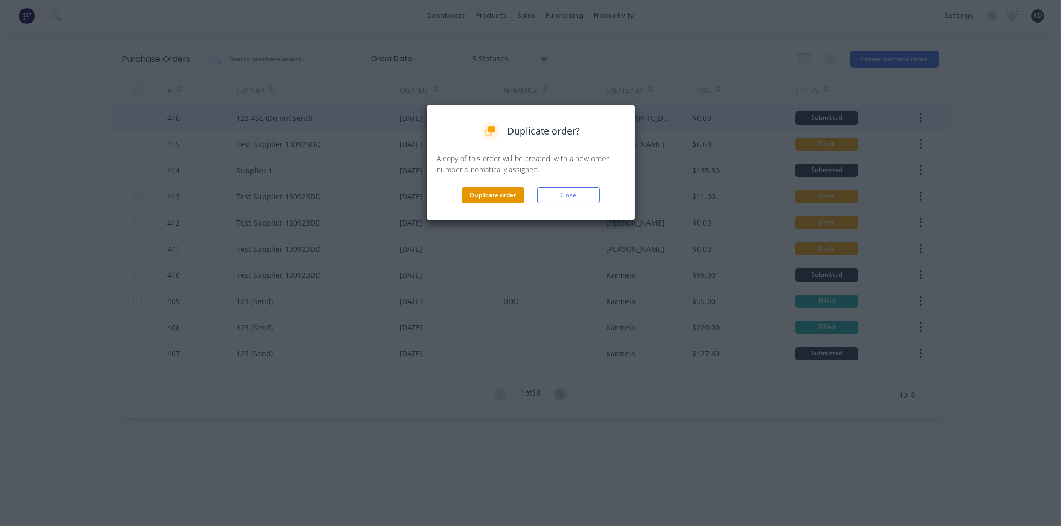
click at [501, 197] on button "Duplicate order" at bounding box center [493, 195] width 63 height 16
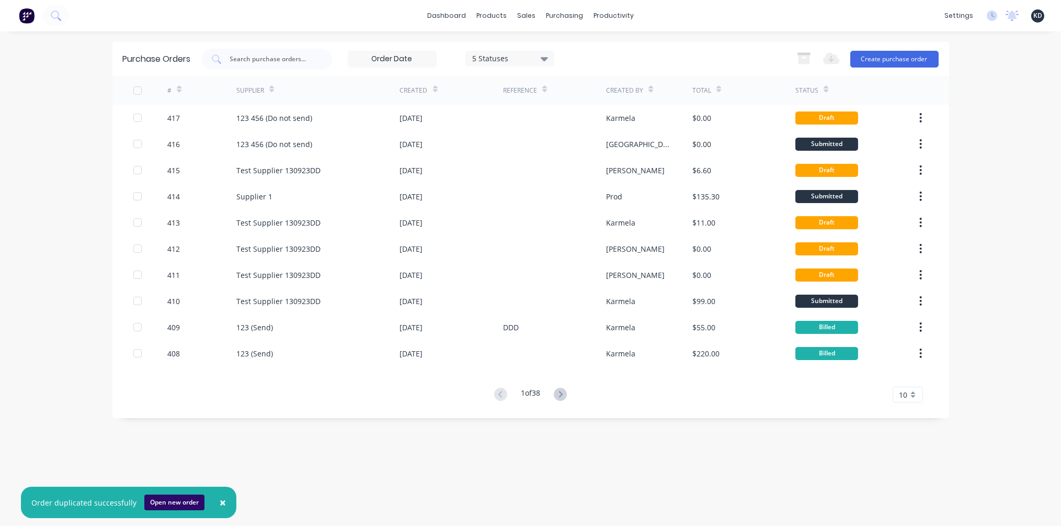
click at [155, 503] on button "Open new order" at bounding box center [174, 502] width 60 height 16
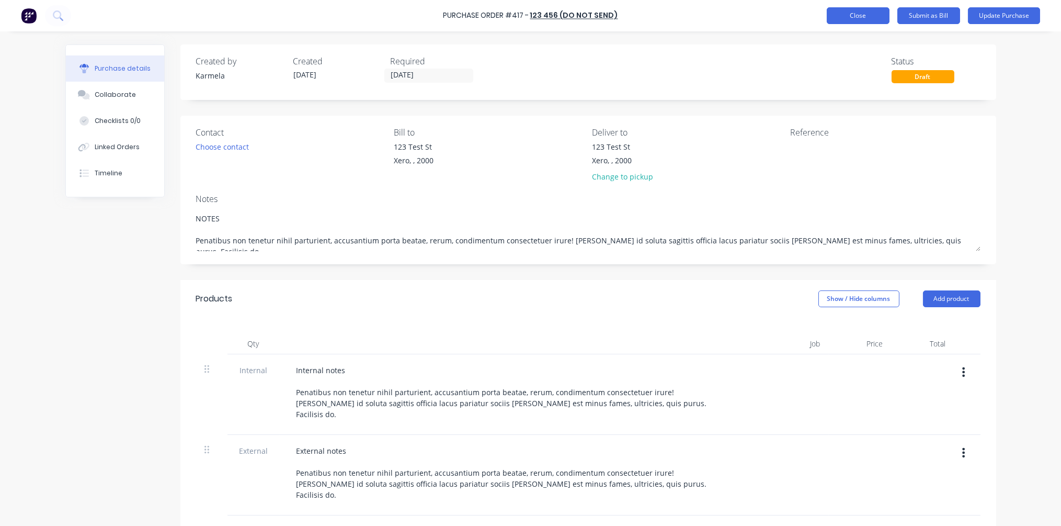
type textarea "x"
click at [855, 19] on button "Close" at bounding box center [858, 15] width 63 height 17
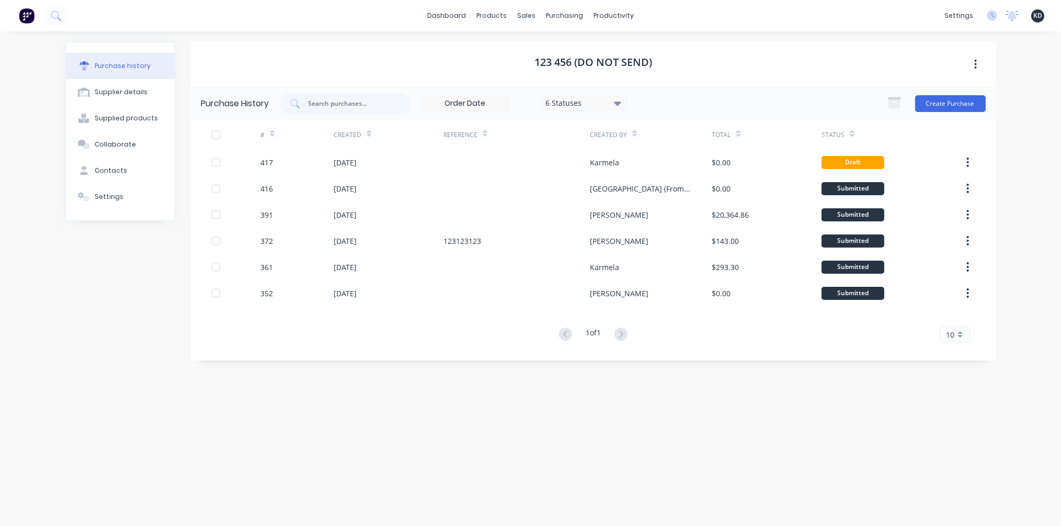
click at [1026, 157] on div "dashboard products sales purchasing productivity dashboard products Product Cat…" at bounding box center [530, 263] width 1061 height 526
click at [596, 67] on div "Suppliers" at bounding box center [586, 70] width 31 height 9
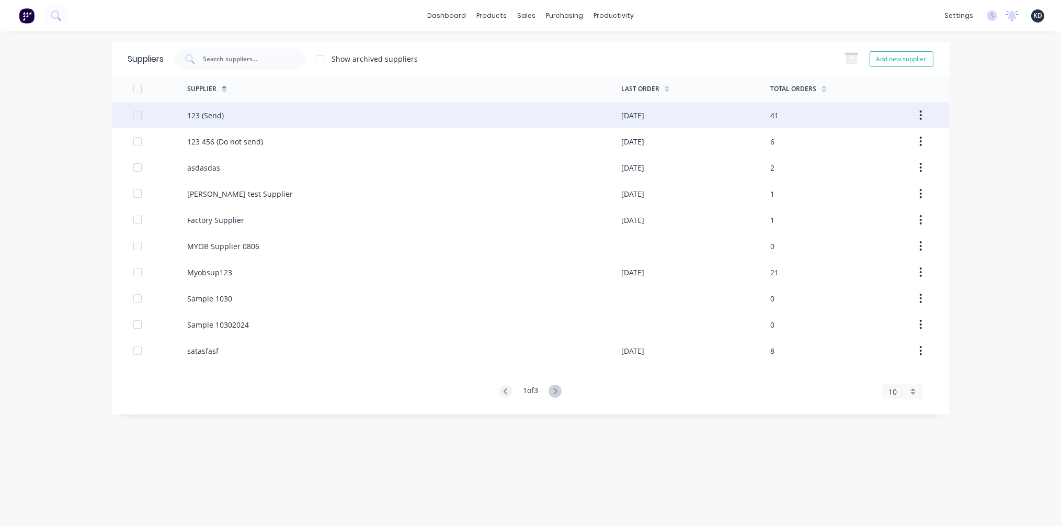
click at [877, 113] on div "41" at bounding box center [845, 115] width 149 height 26
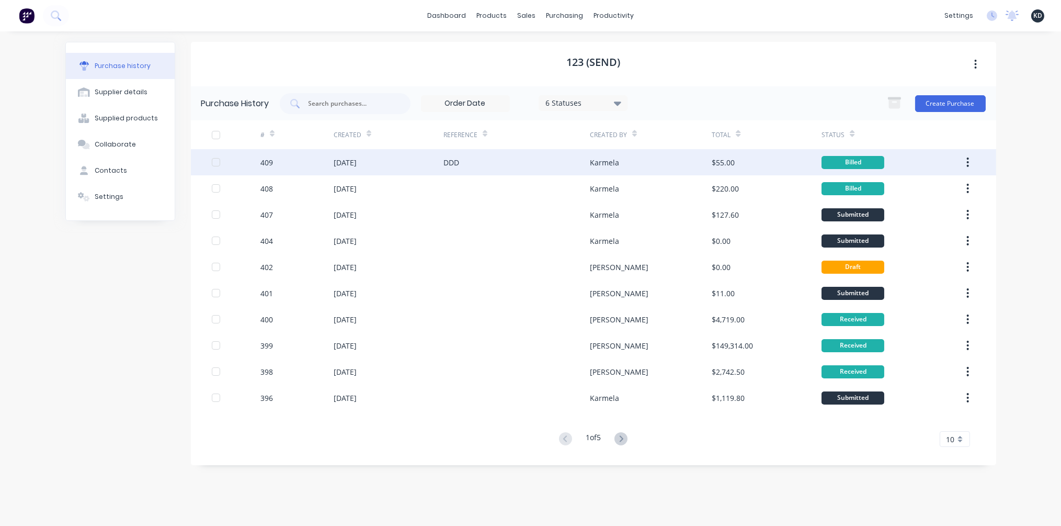
click at [968, 157] on icon "button" at bounding box center [968, 162] width 3 height 12
click at [926, 210] on div "Duplicate" at bounding box center [931, 210] width 81 height 15
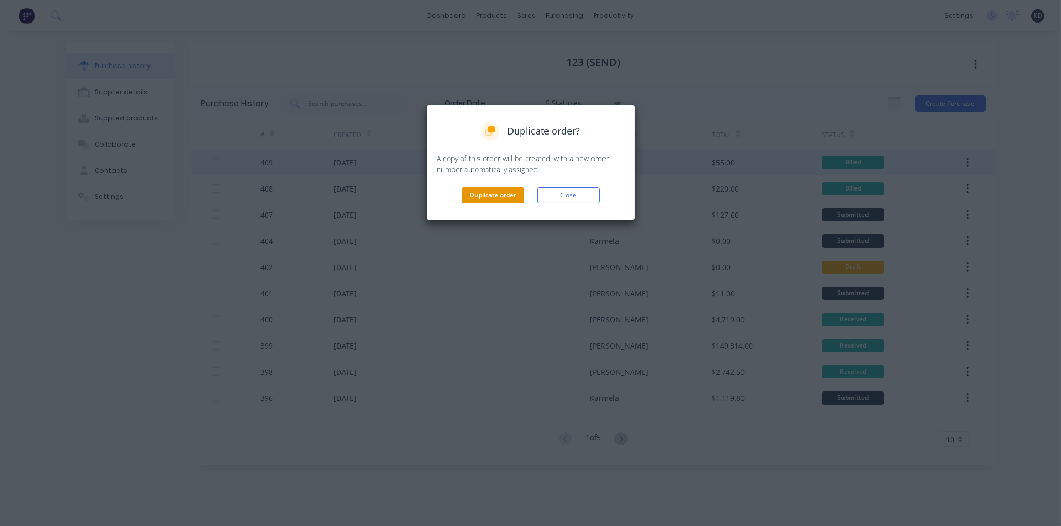
click at [490, 192] on button "Duplicate order" at bounding box center [493, 195] width 63 height 16
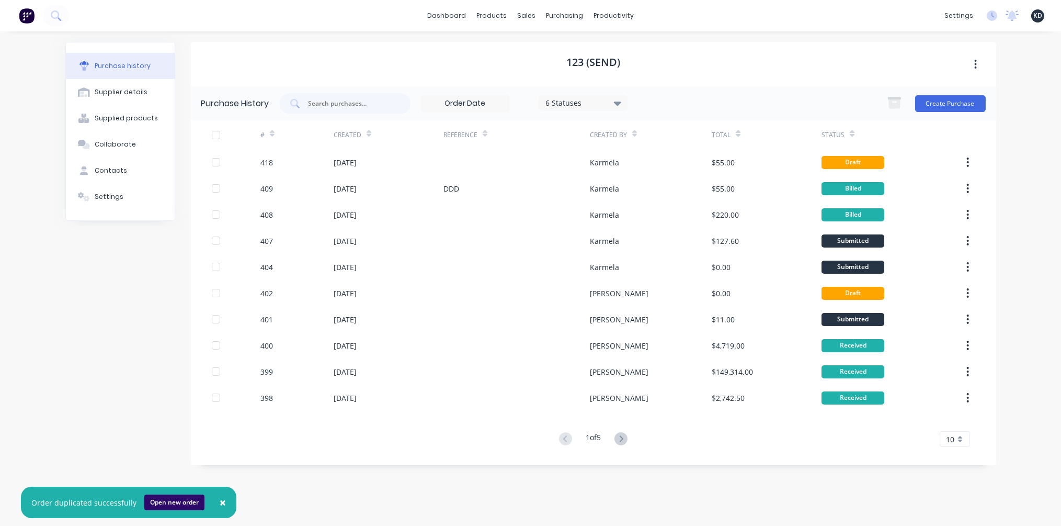
click at [160, 502] on button "Open new order" at bounding box center [174, 502] width 60 height 16
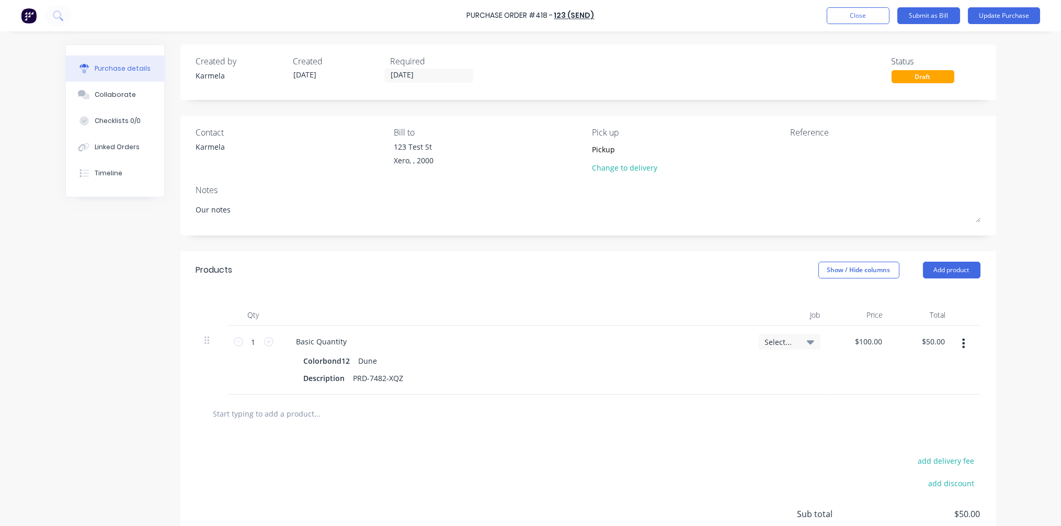
click at [1011, 54] on div "Purchase Order #418 - 123 (Send) Add product Close Submit as Bill Update Purcha…" at bounding box center [530, 263] width 1061 height 526
click at [866, 16] on button "Close" at bounding box center [858, 15] width 63 height 17
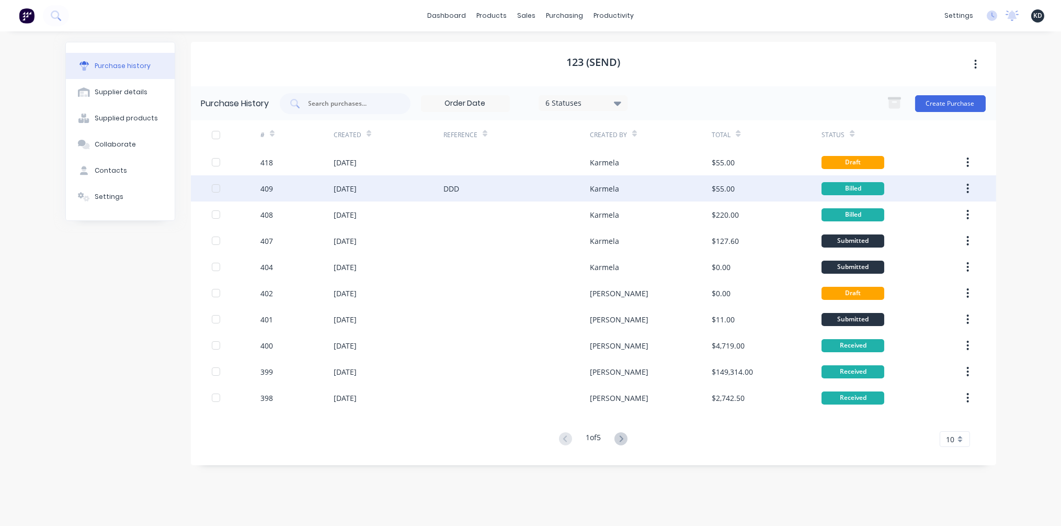
click at [740, 197] on div "$55.00" at bounding box center [767, 188] width 110 height 26
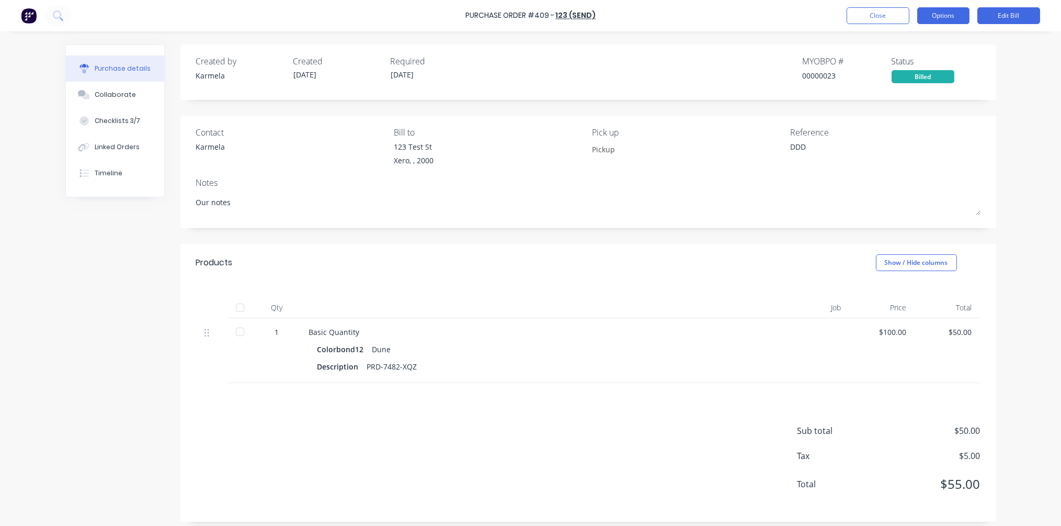
click at [934, 12] on button "Options" at bounding box center [944, 15] width 52 height 17
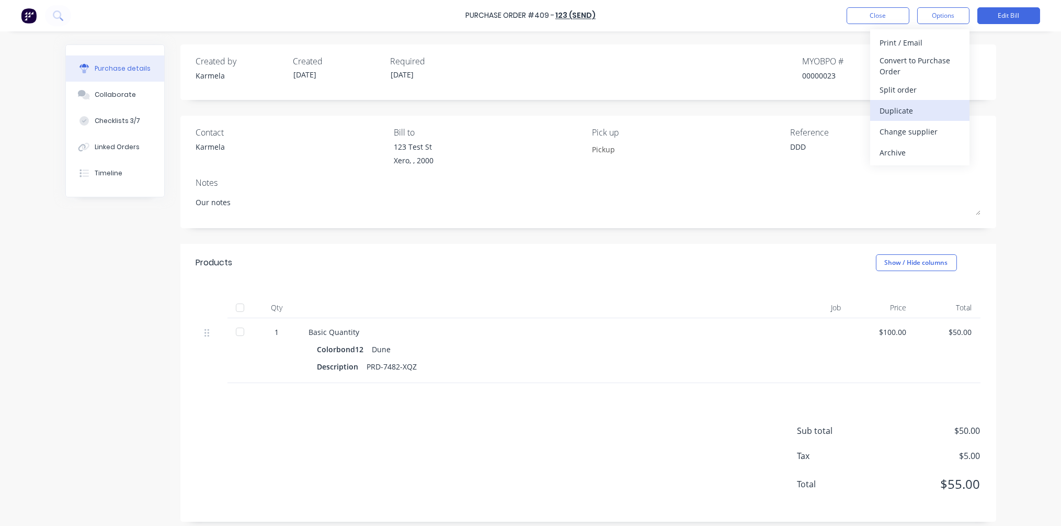
click at [915, 110] on div "Duplicate" at bounding box center [920, 110] width 81 height 15
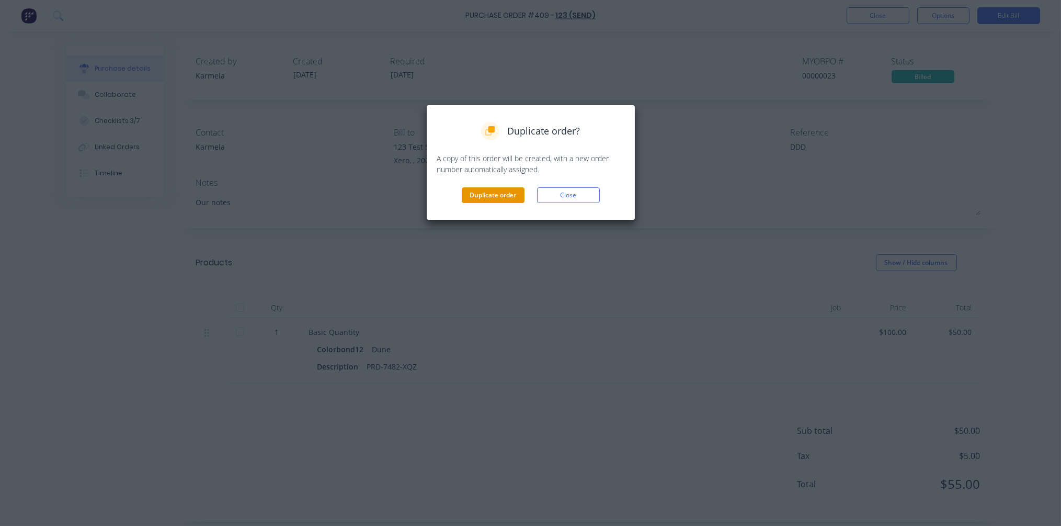
click at [505, 198] on button "Duplicate order" at bounding box center [493, 195] width 63 height 16
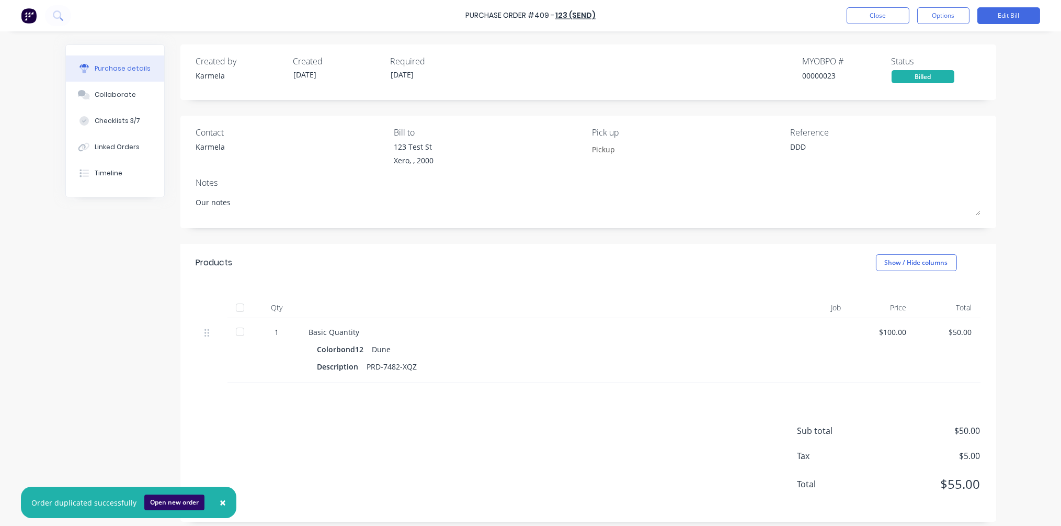
click at [175, 509] on button "Open new order" at bounding box center [174, 502] width 60 height 16
type textarea "x"
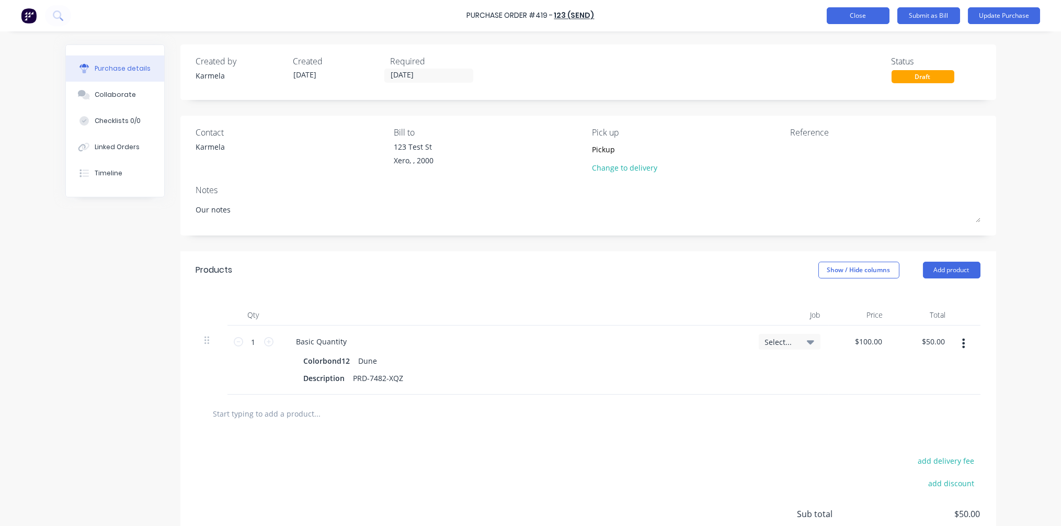
type textarea "x"
click at [864, 16] on button "Close" at bounding box center [858, 15] width 63 height 17
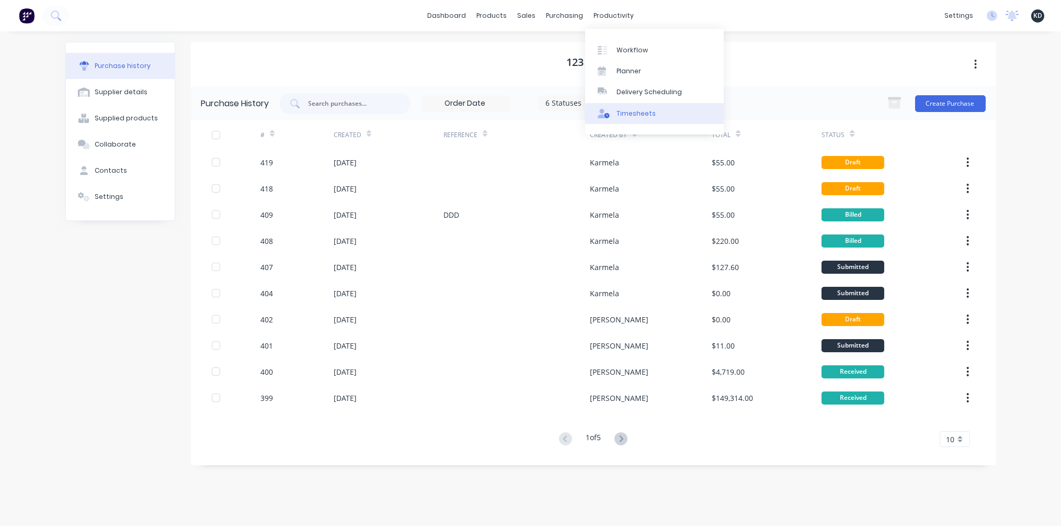
click at [644, 109] on div "Timesheets" at bounding box center [636, 113] width 39 height 9
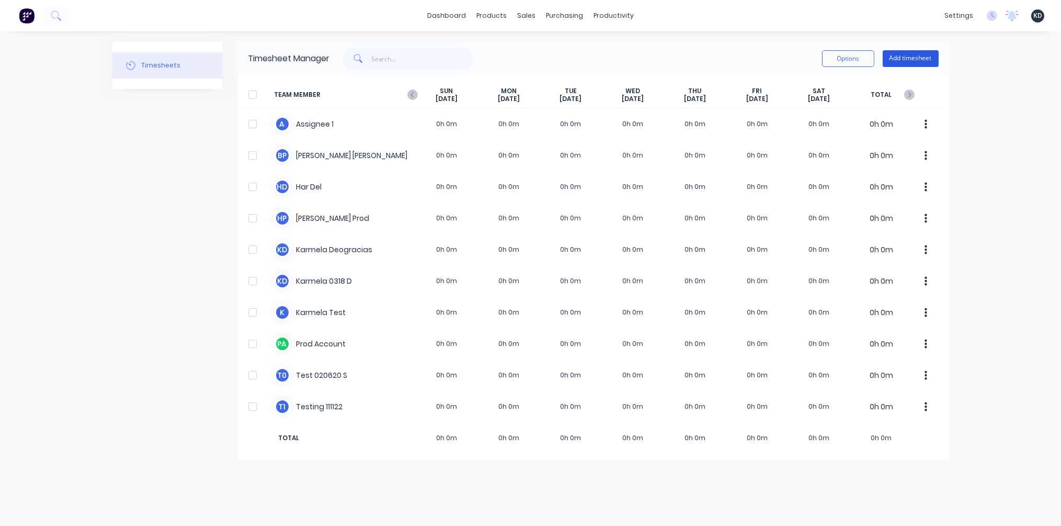
click at [899, 59] on button "Add timesheet" at bounding box center [911, 58] width 56 height 17
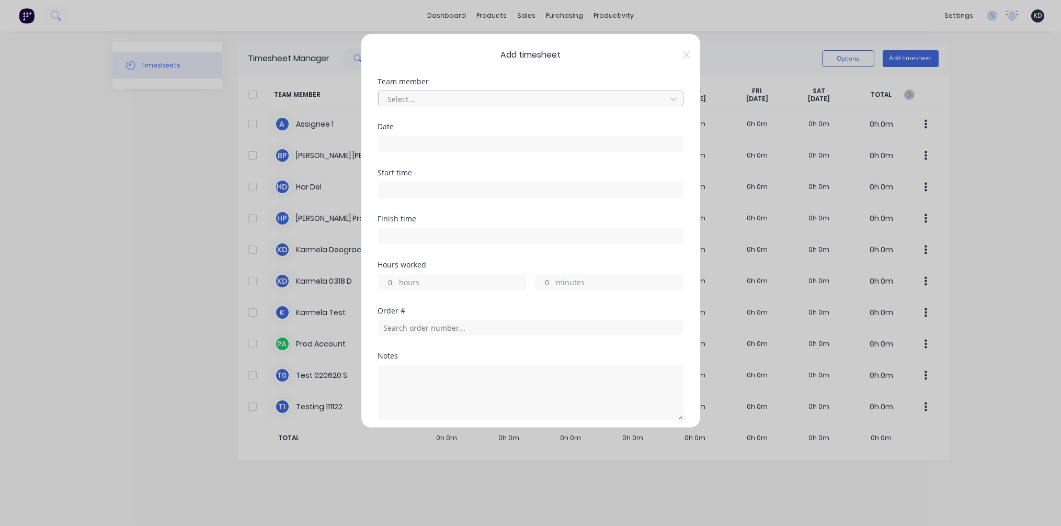
click at [433, 96] on div at bounding box center [524, 99] width 274 height 13
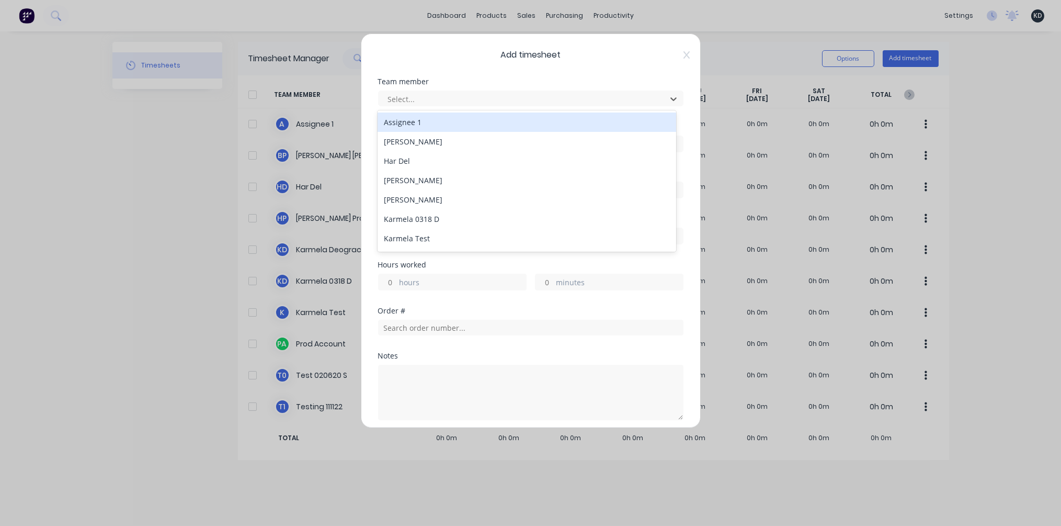
click at [433, 119] on div "Assignee 1" at bounding box center [527, 121] width 299 height 19
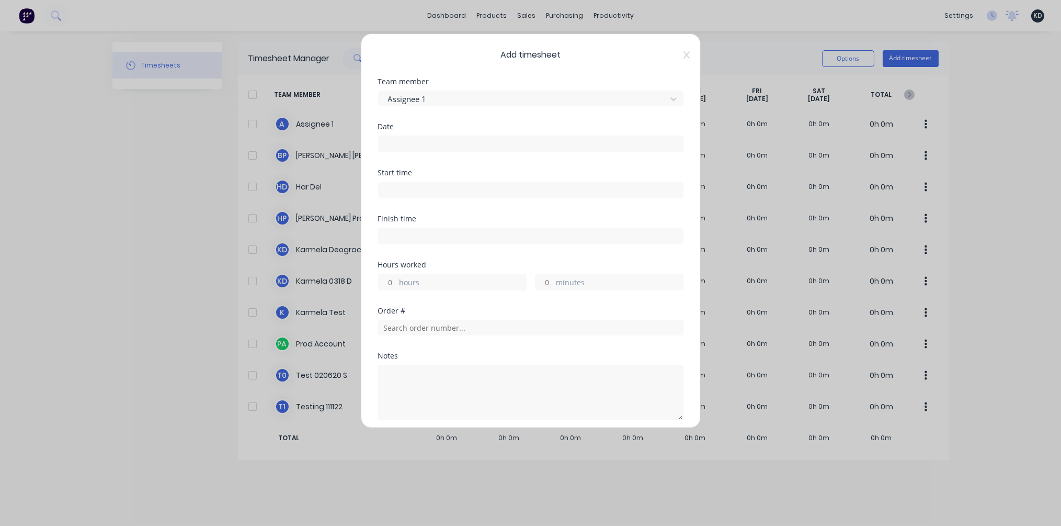
click at [400, 151] on label at bounding box center [530, 143] width 305 height 17
click at [400, 151] on input at bounding box center [531, 144] width 304 height 16
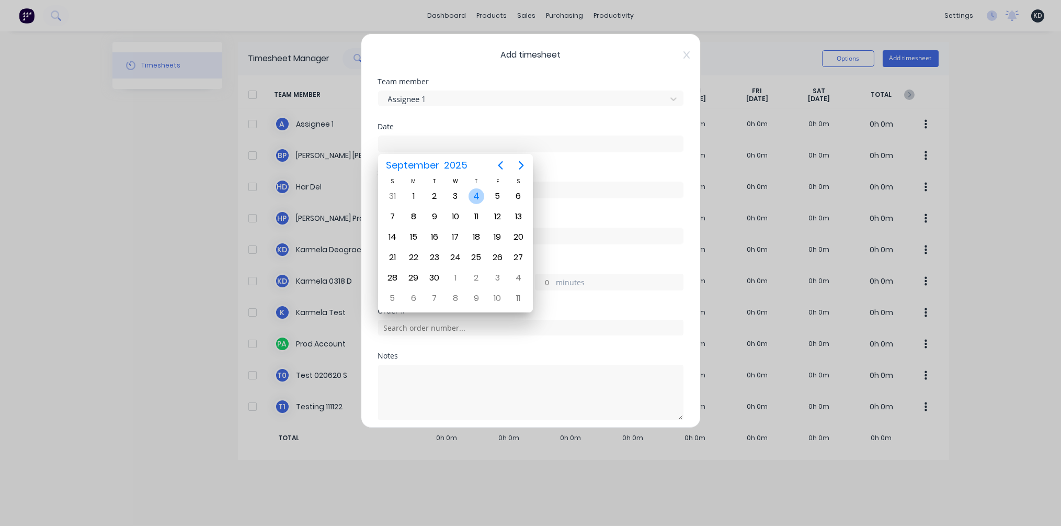
click at [475, 197] on div "4" at bounding box center [477, 196] width 16 height 16
type input "[DATE]"
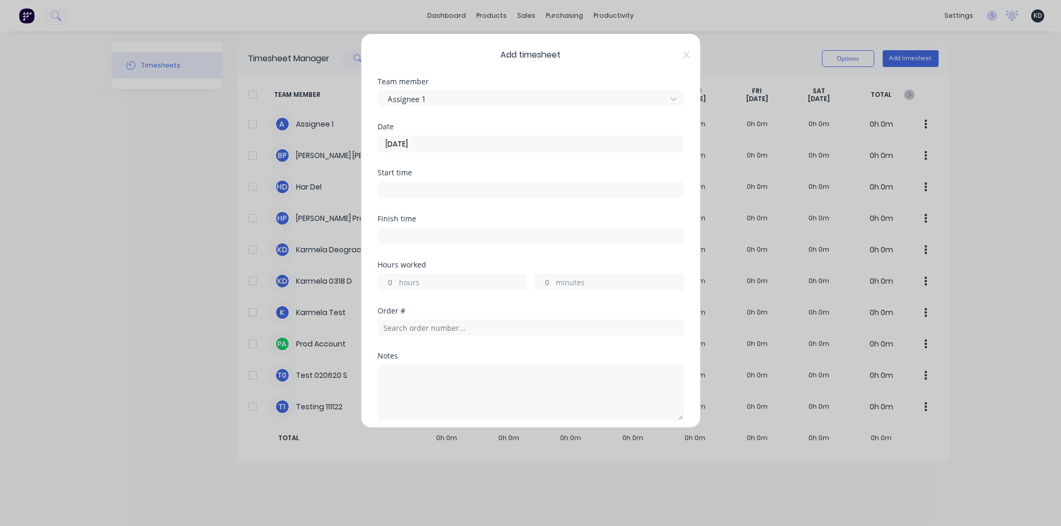
click at [385, 279] on input "hours" at bounding box center [388, 282] width 18 height 16
type input "3"
click at [528, 254] on div "Finish time" at bounding box center [530, 238] width 305 height 46
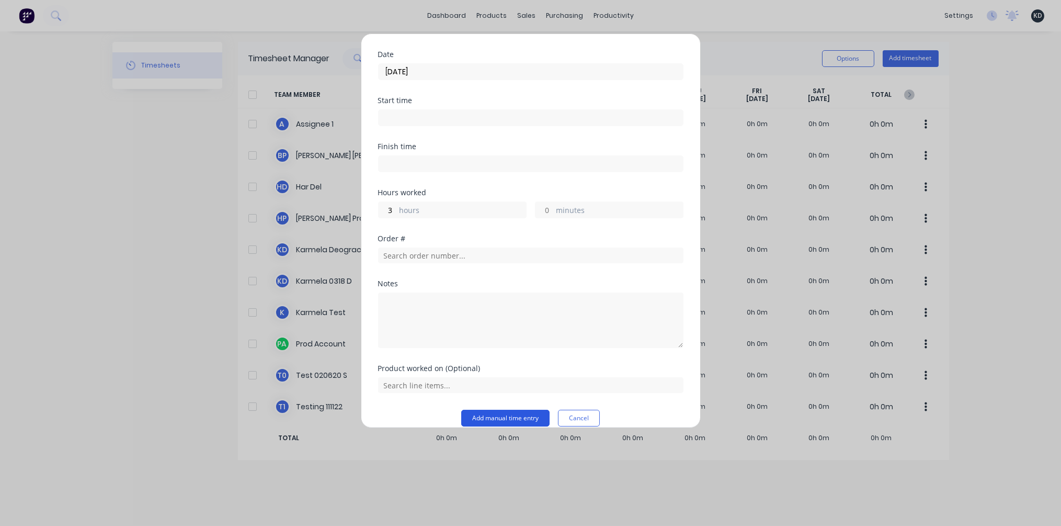
scroll to position [85, 0]
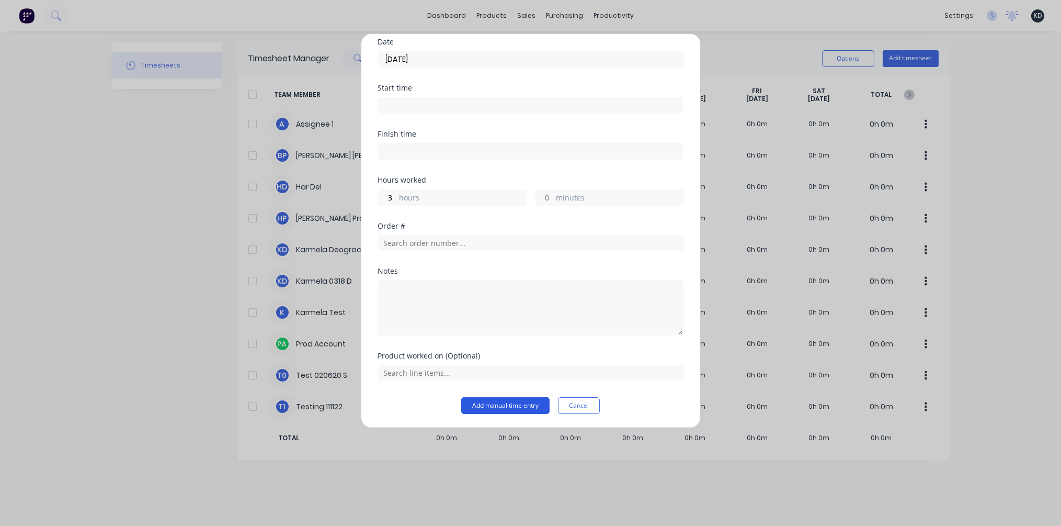
click at [527, 405] on button "Add manual time entry" at bounding box center [505, 405] width 88 height 17
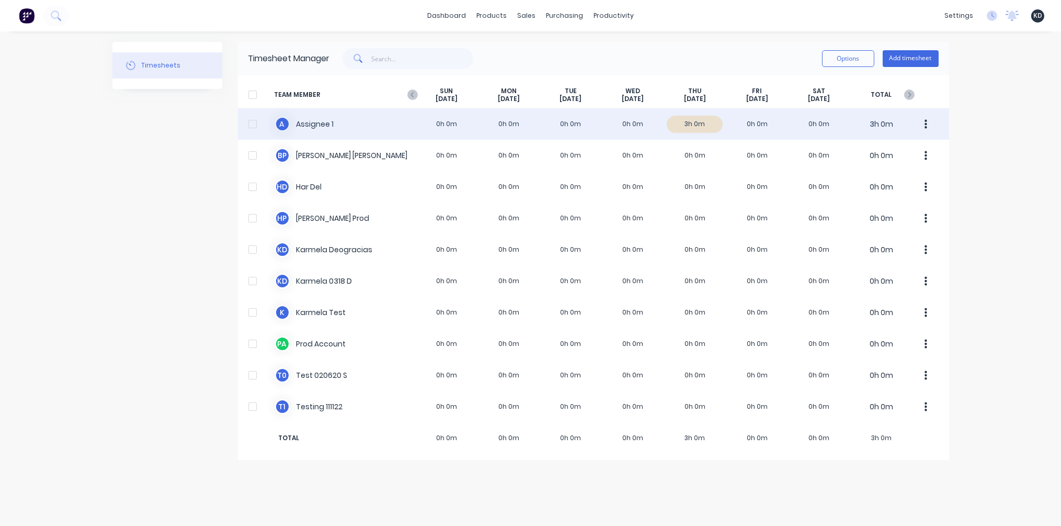
click at [927, 128] on button "button" at bounding box center [926, 124] width 22 height 21
click at [910, 151] on div "Approve" at bounding box center [886, 152] width 81 height 15
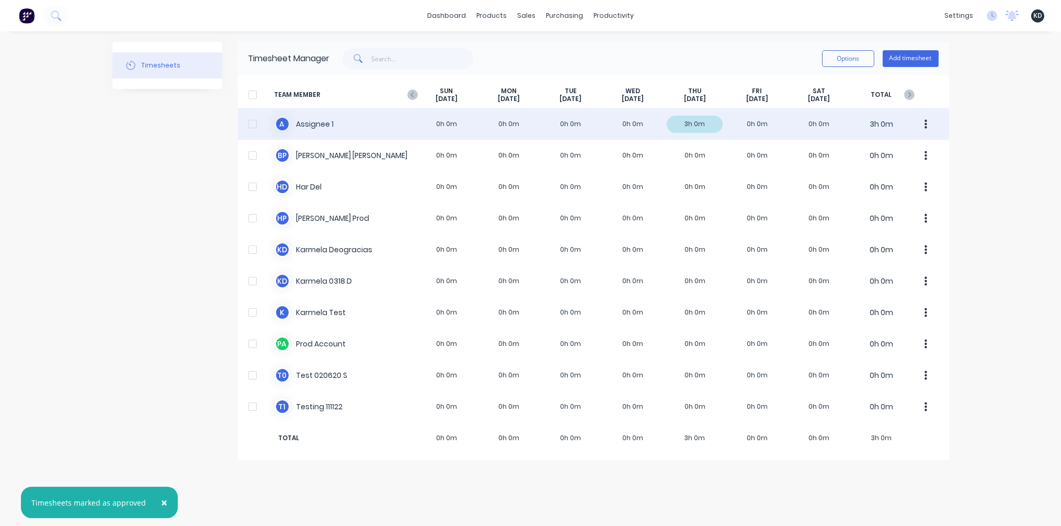
click at [252, 124] on div at bounding box center [252, 124] width 21 height 21
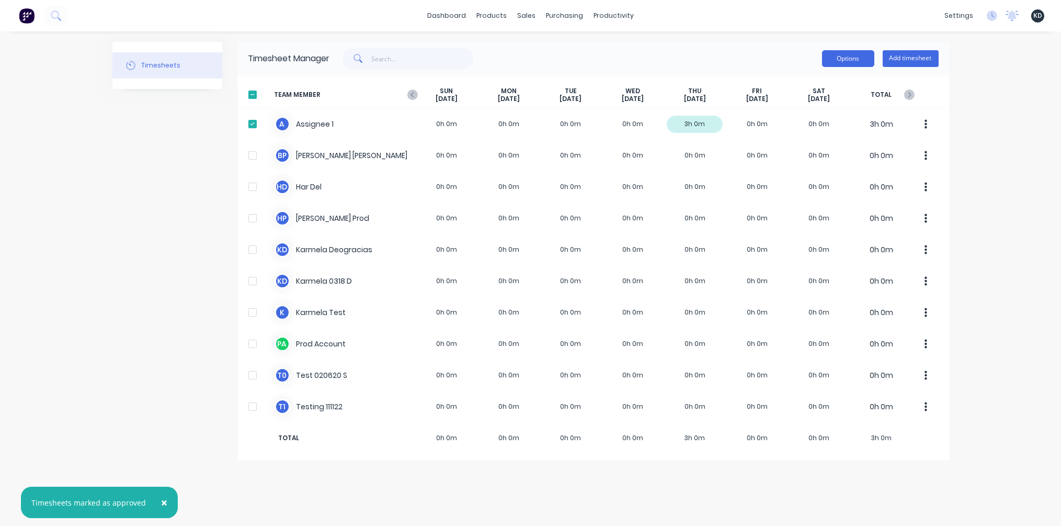
click at [824, 57] on button "Options" at bounding box center [848, 58] width 52 height 17
click at [814, 130] on div "Download" at bounding box center [825, 127] width 81 height 15
click at [134, 506] on span "×" at bounding box center [135, 502] width 6 height 15
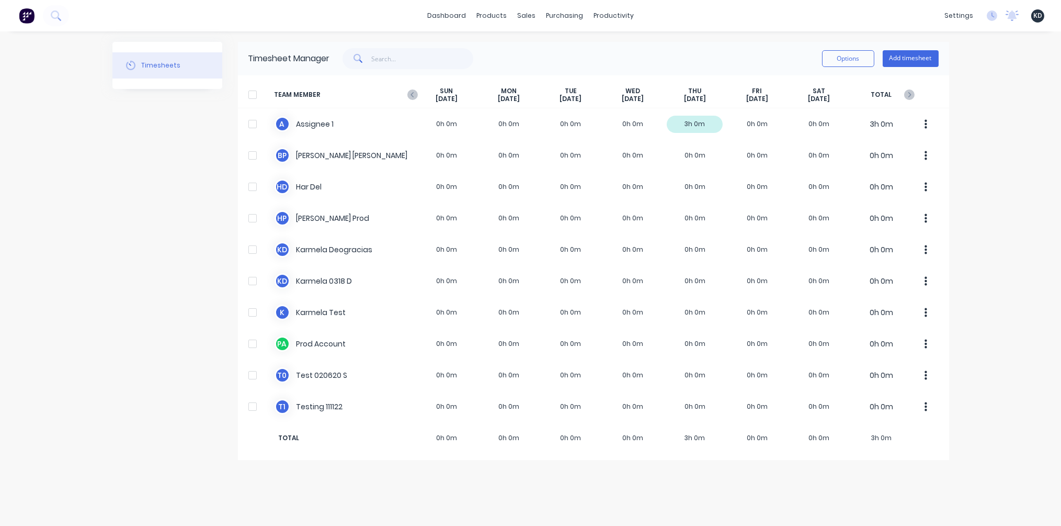
click at [1018, 197] on div "dashboard products sales purchasing productivity dashboard products Product Cat…" at bounding box center [530, 263] width 1061 height 526
click at [502, 50] on div at bounding box center [495, 50] width 16 height 9
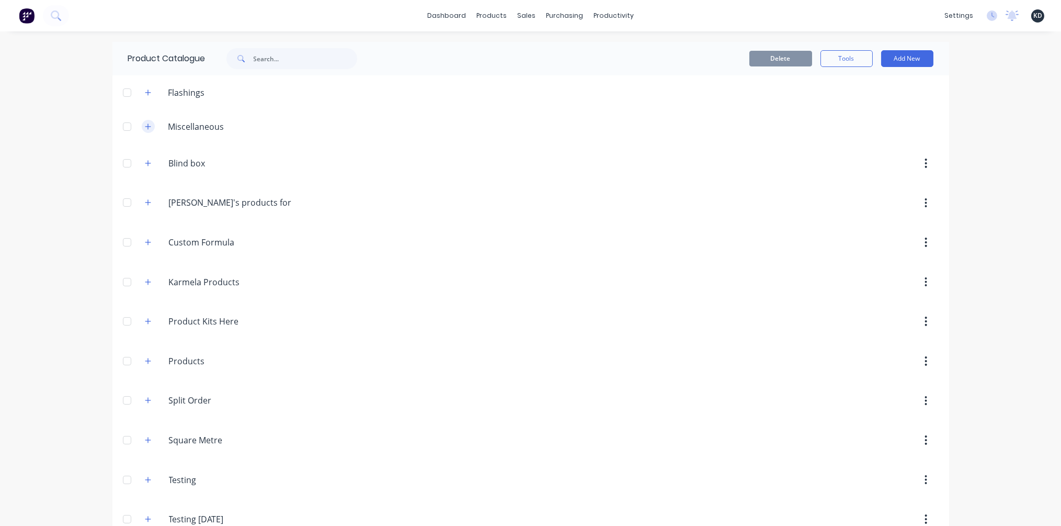
click at [145, 124] on icon "button" at bounding box center [148, 126] width 6 height 7
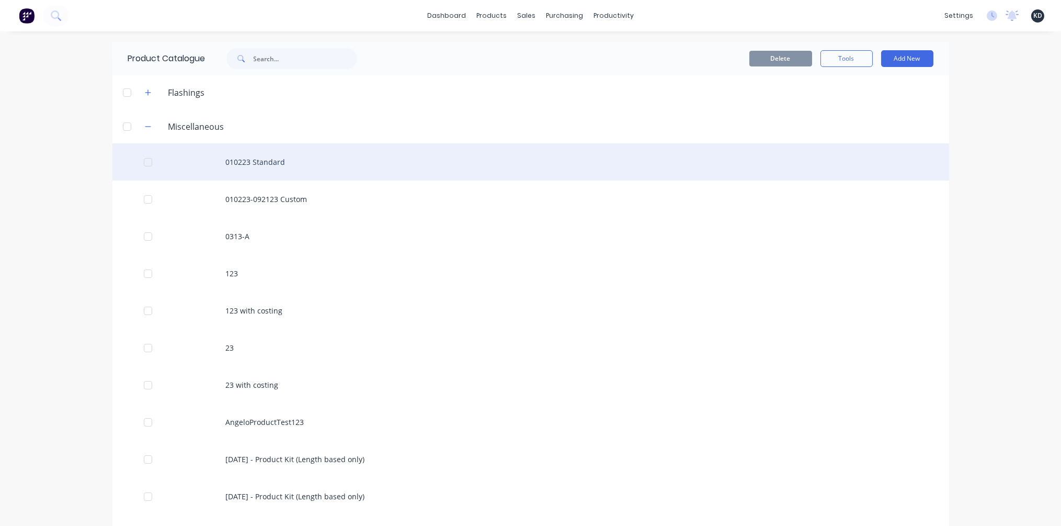
click at [138, 164] on div at bounding box center [148, 162] width 21 height 21
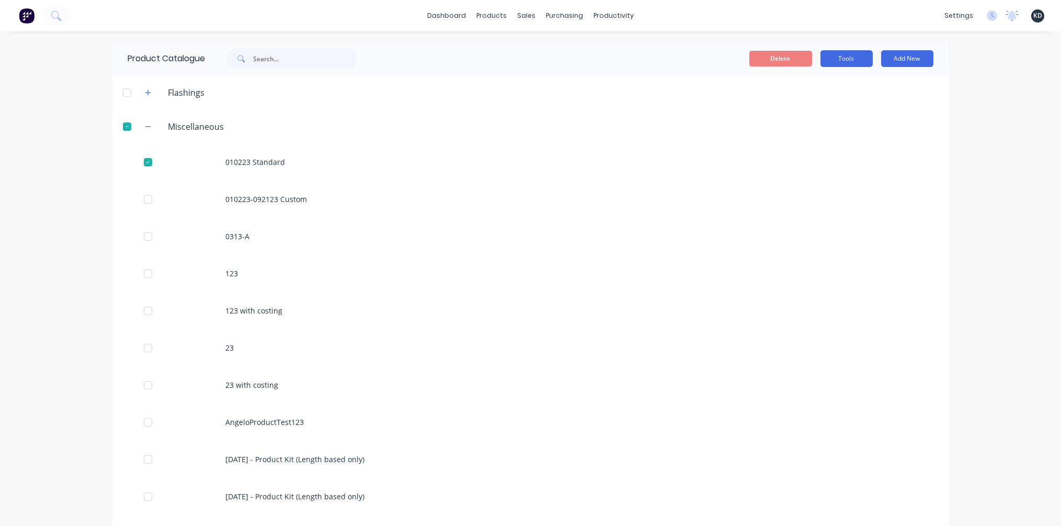
click at [836, 59] on button "Tools" at bounding box center [847, 58] width 52 height 17
click at [811, 86] on span "Duplicate product" at bounding box center [822, 85] width 78 height 11
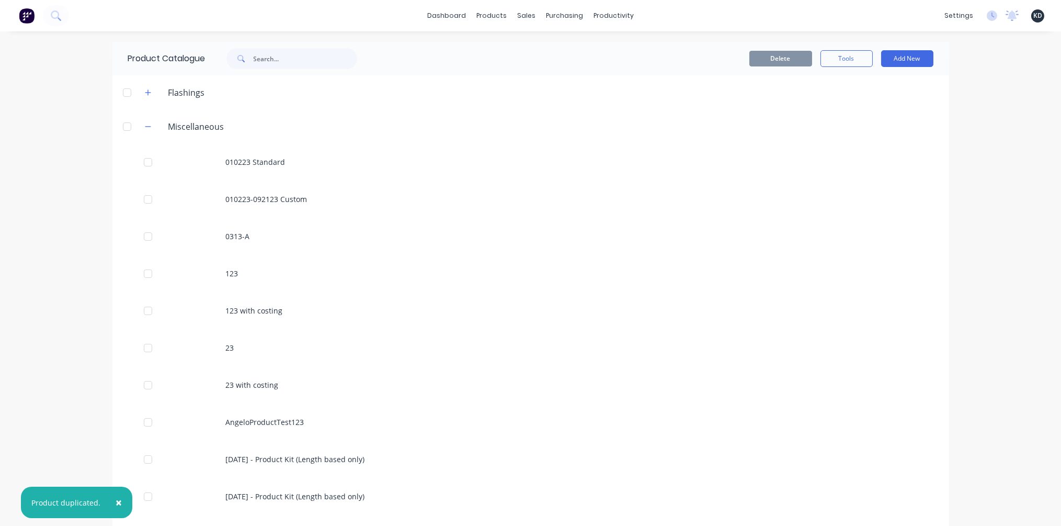
click at [116, 504] on span "×" at bounding box center [119, 502] width 6 height 15
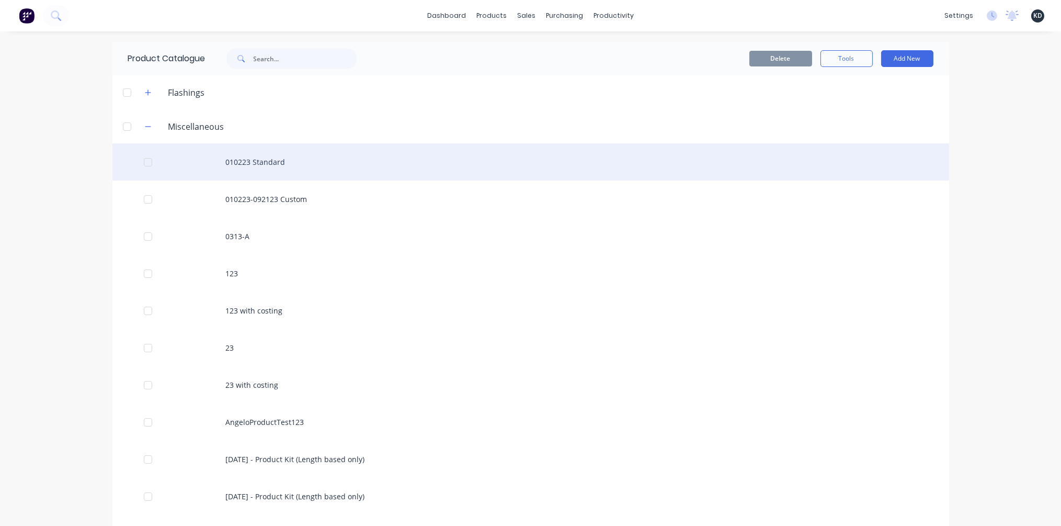
click at [144, 163] on div at bounding box center [148, 162] width 21 height 21
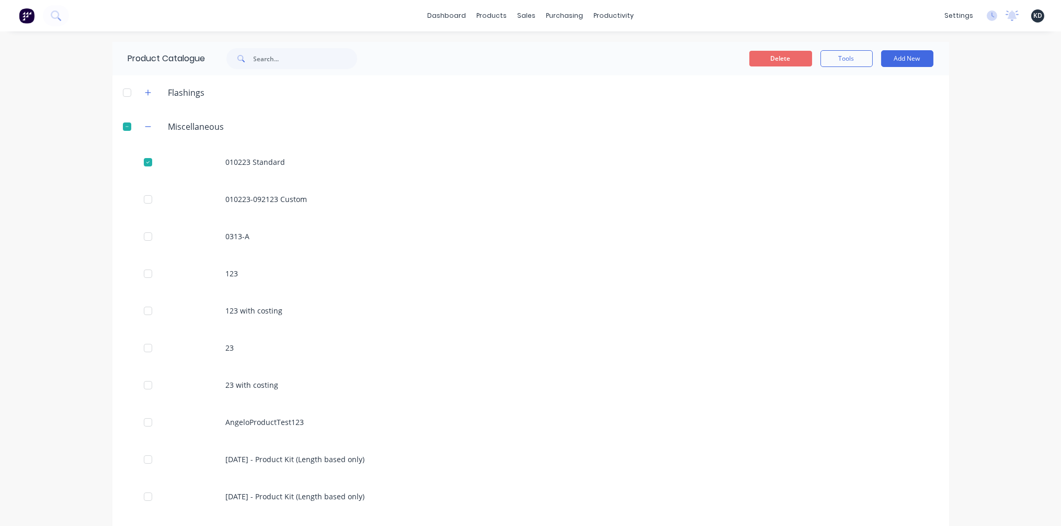
click at [764, 55] on button "Delete" at bounding box center [781, 59] width 63 height 16
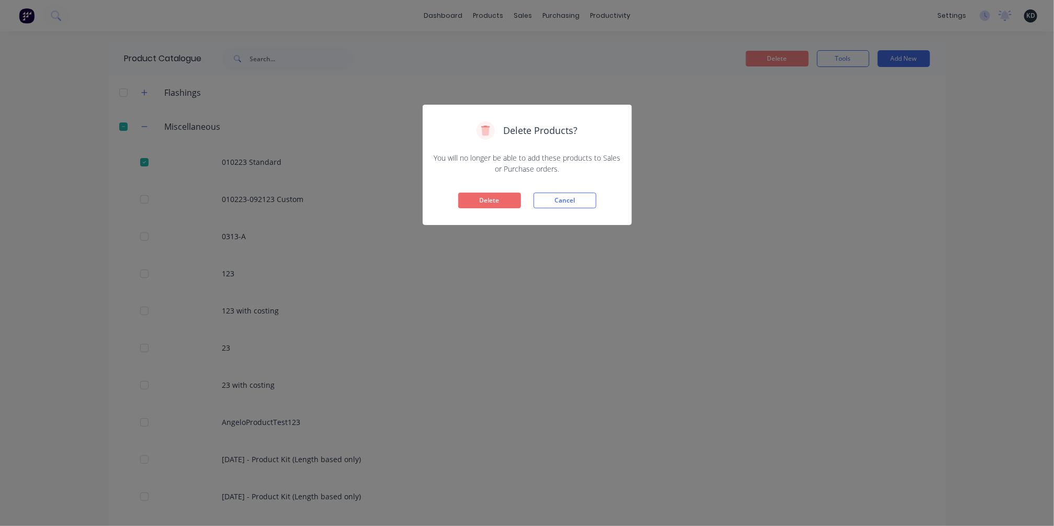
click at [491, 203] on button "Delete" at bounding box center [489, 201] width 63 height 16
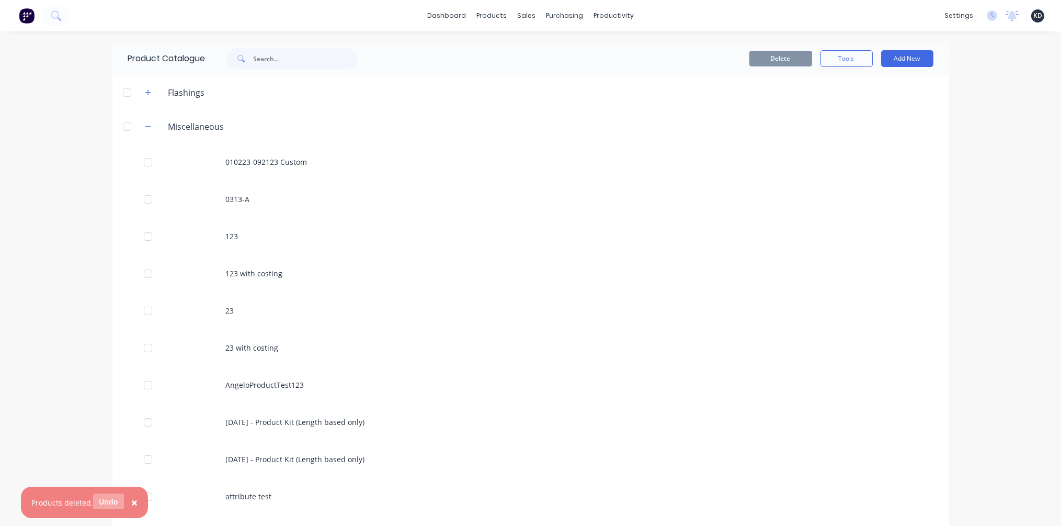
click at [103, 507] on button "Undo" at bounding box center [108, 501] width 31 height 16
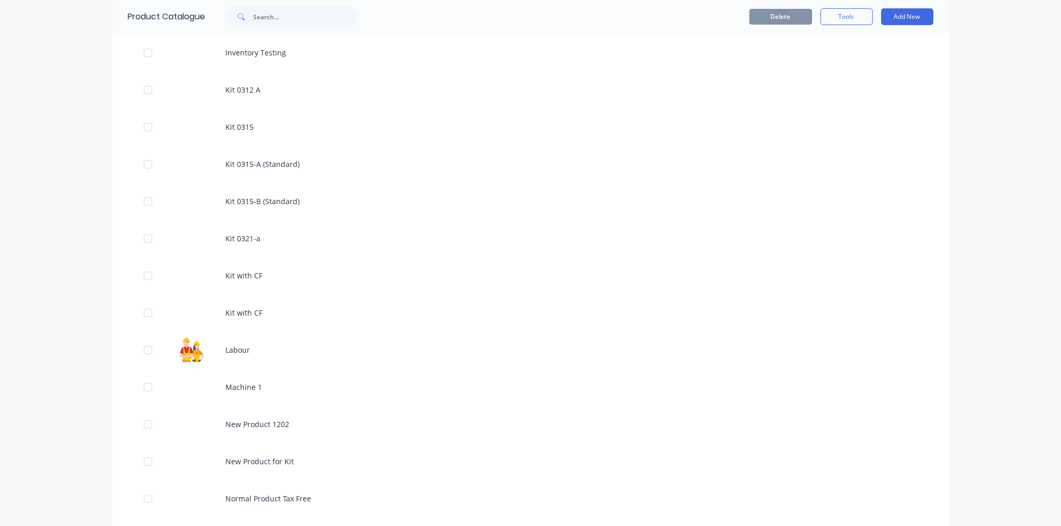
scroll to position [1284, 0]
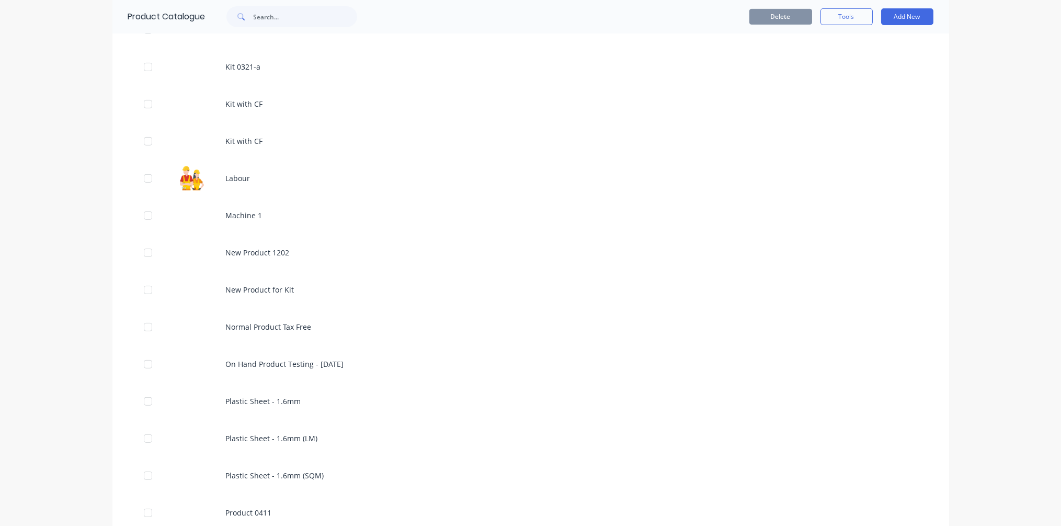
click at [1001, 177] on div "dashboard products sales purchasing productivity dashboard products Product Cat…" at bounding box center [530, 263] width 1061 height 526
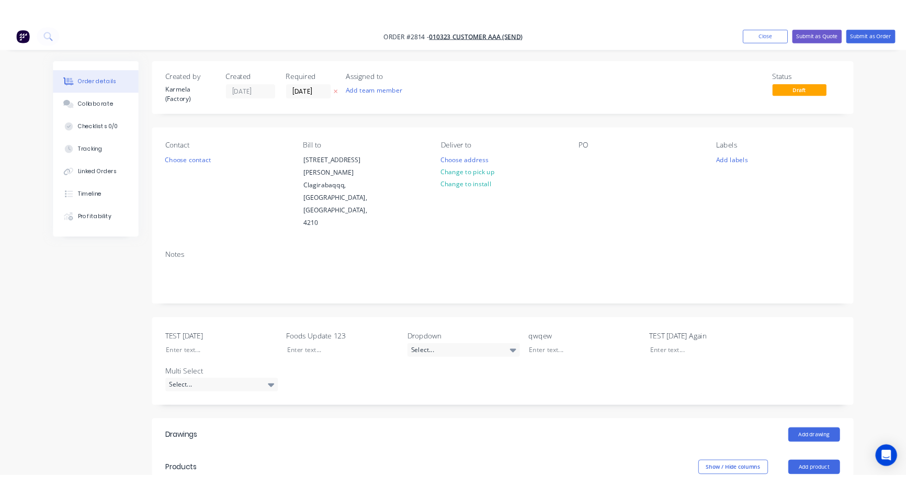
scroll to position [393, 0]
